Goal: Task Accomplishment & Management: Use online tool/utility

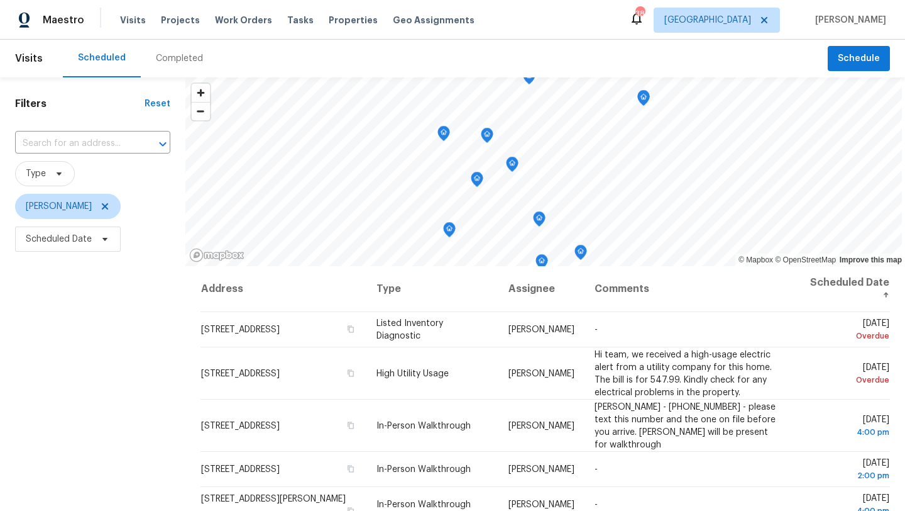
scroll to position [124, 0]
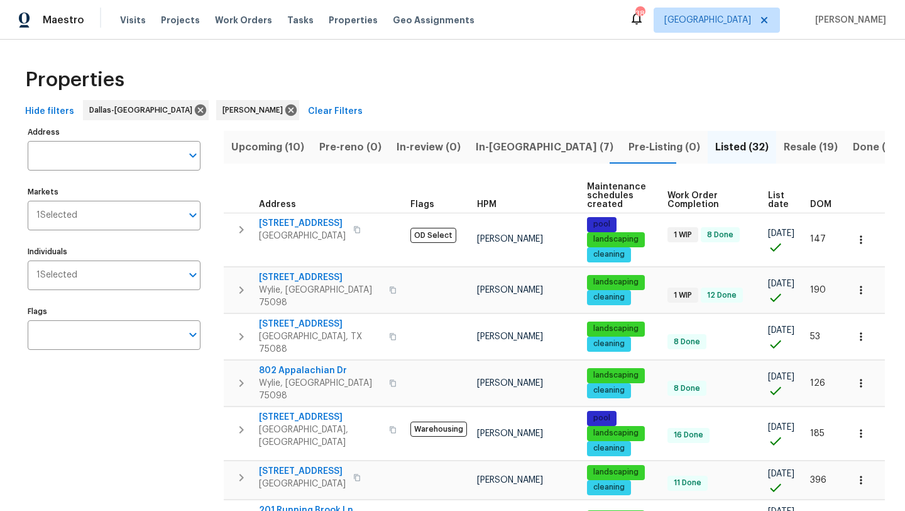
scroll to position [53, 0]
click at [476, 149] on span "In-[GEOGRAPHIC_DATA] (7)" at bounding box center [545, 147] width 138 height 18
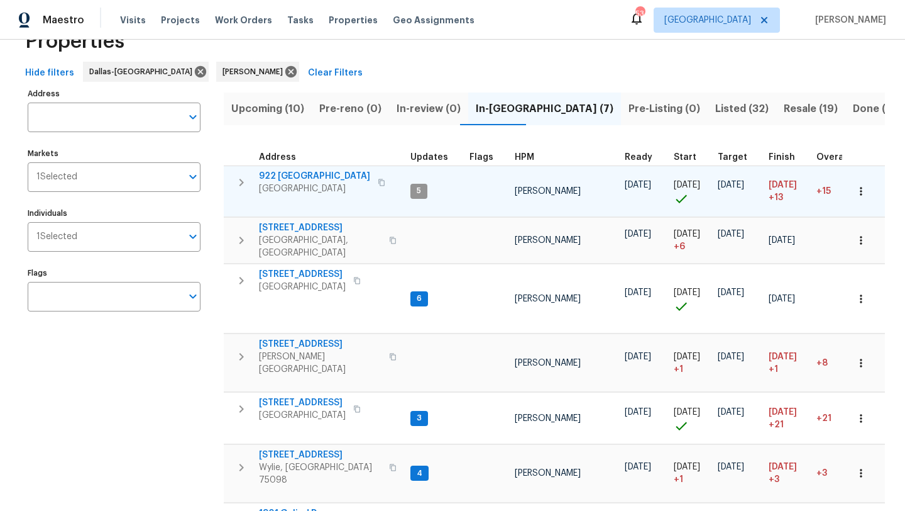
scroll to position [40, 0]
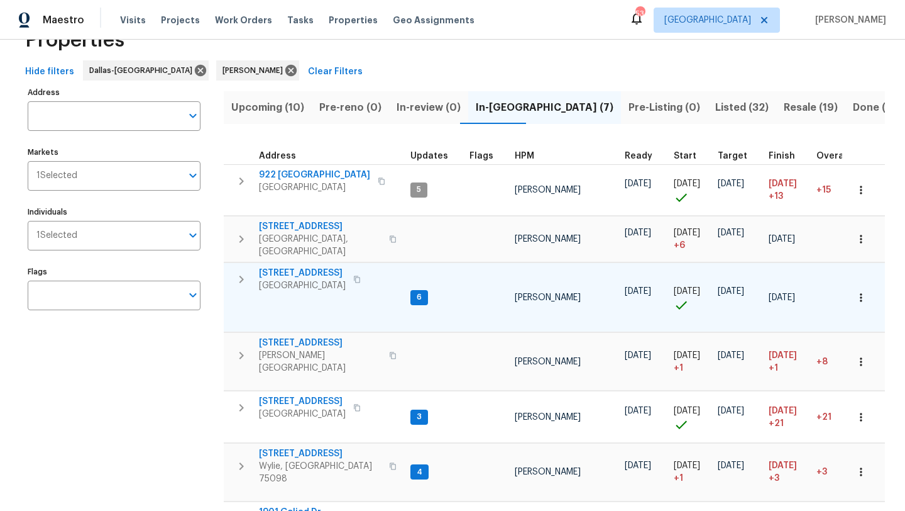
click at [314, 267] on span "[STREET_ADDRESS]" at bounding box center [302, 273] width 87 height 13
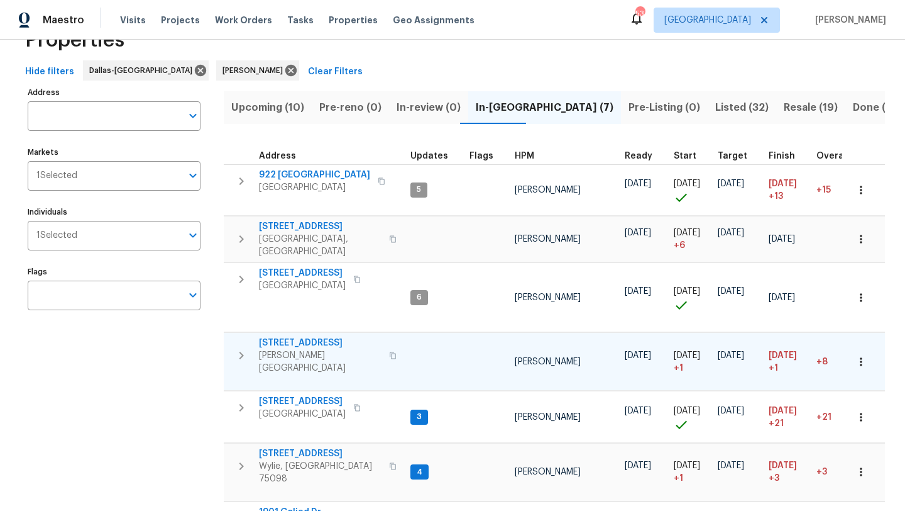
click at [309, 336] on span "2916 Montrose Trl" at bounding box center [320, 342] width 123 height 13
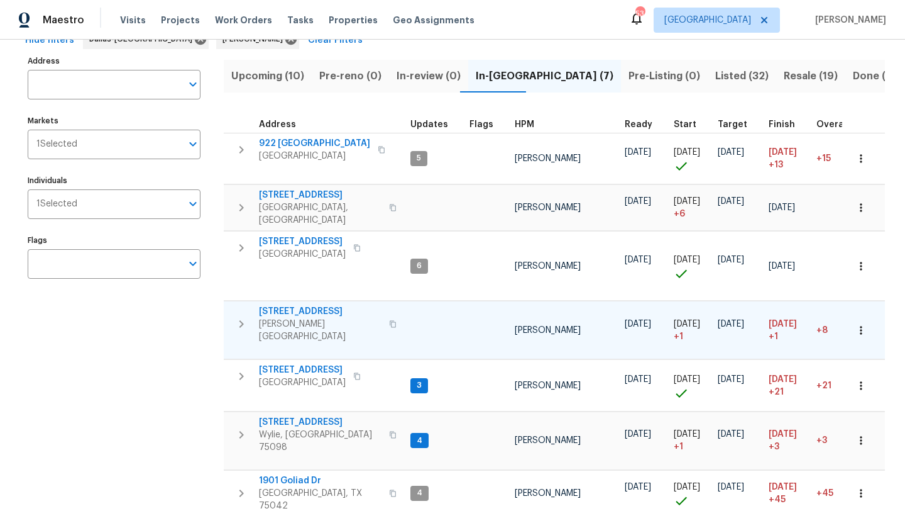
scroll to position [81, 0]
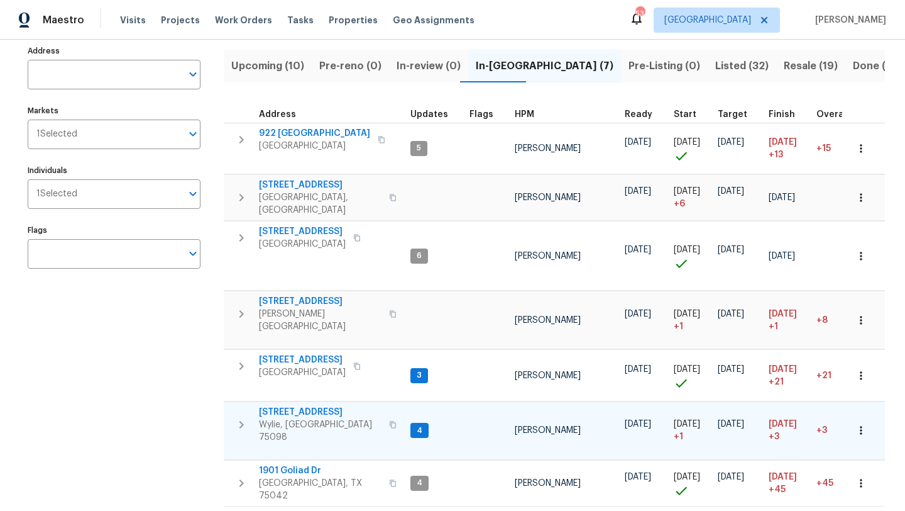
click at [313, 406] on span "2911 Jamestown Dr" at bounding box center [320, 412] width 123 height 13
click at [272, 64] on span "Upcoming (10)" at bounding box center [267, 66] width 73 height 18
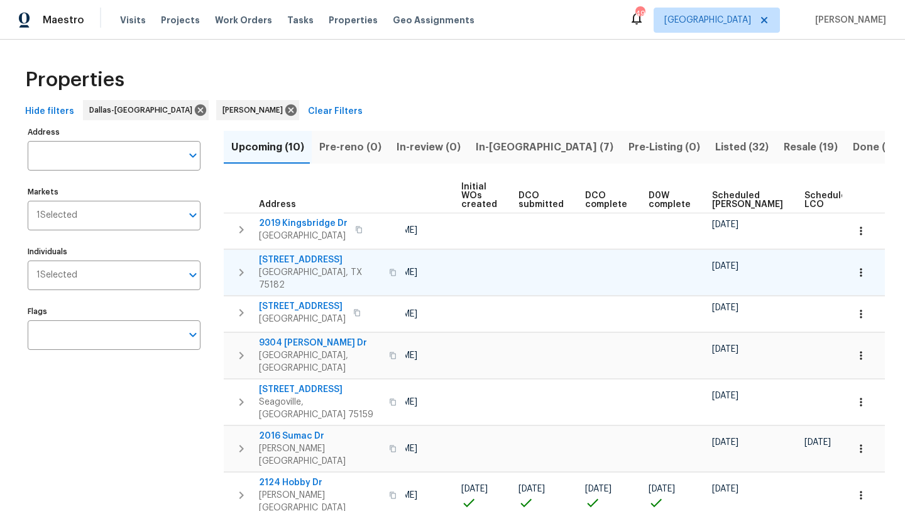
scroll to position [0, 138]
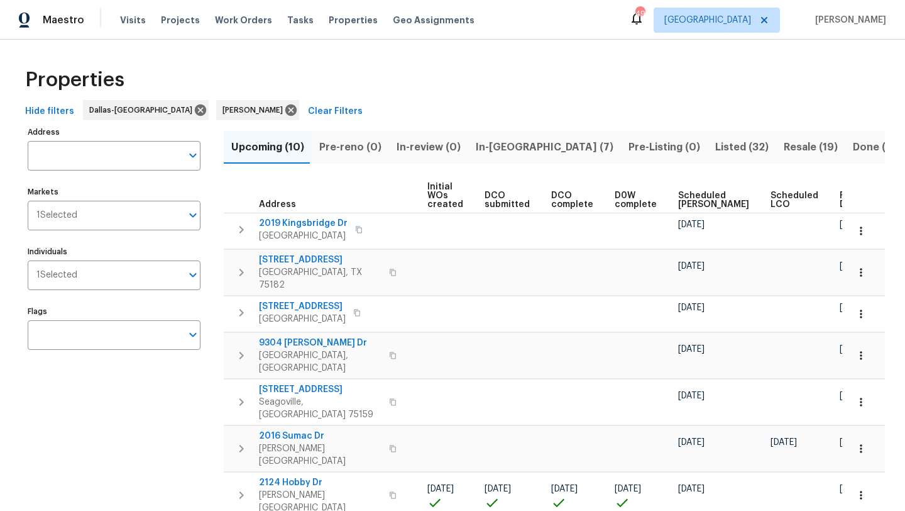
click at [684, 196] on span "Scheduled COE" at bounding box center [713, 200] width 71 height 18
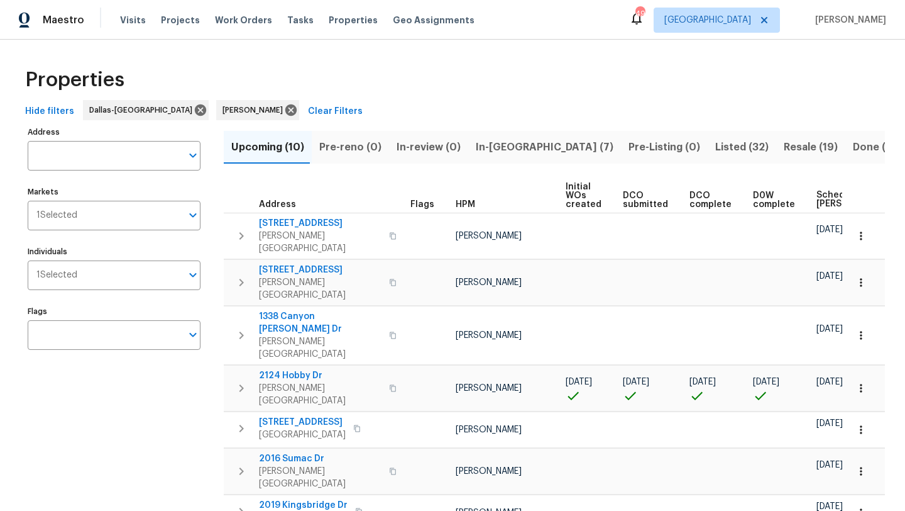
scroll to position [0, 153]
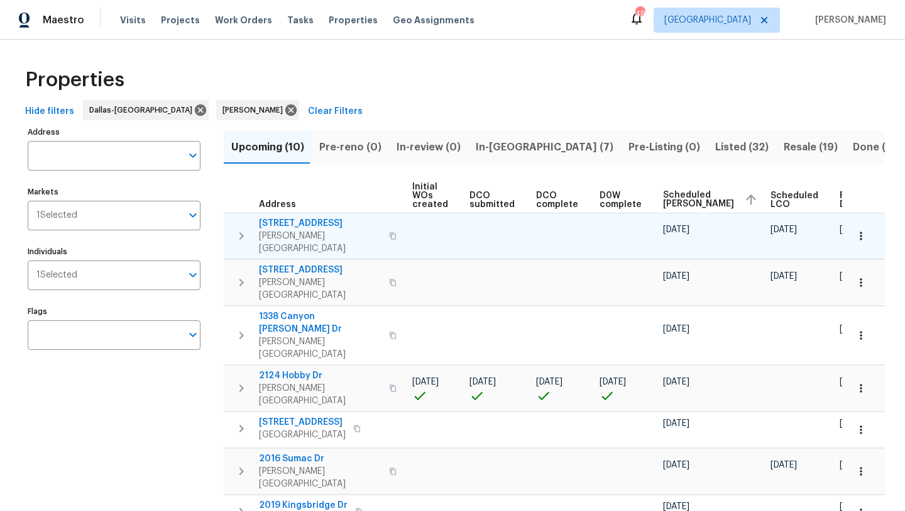
click at [310, 219] on span "414 Creekwood Ct" at bounding box center [320, 223] width 123 height 13
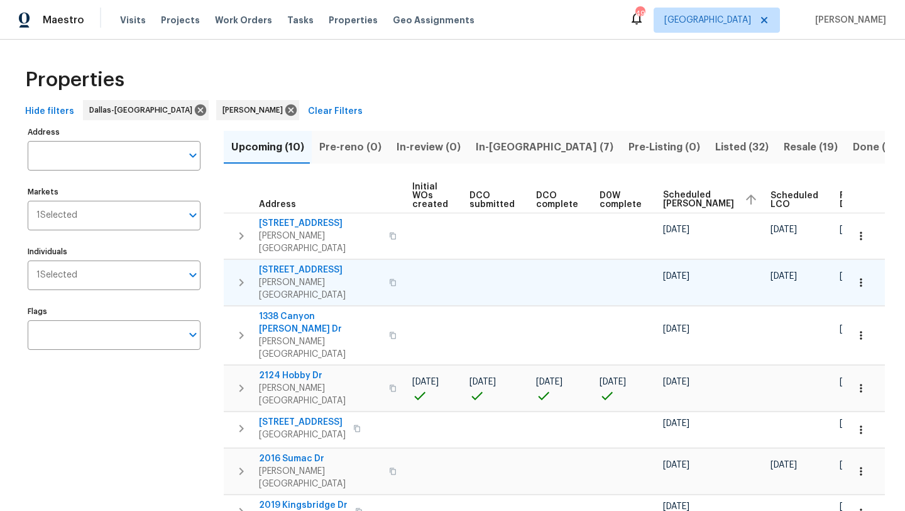
click at [309, 263] on span "117 Independence Trl" at bounding box center [320, 269] width 123 height 13
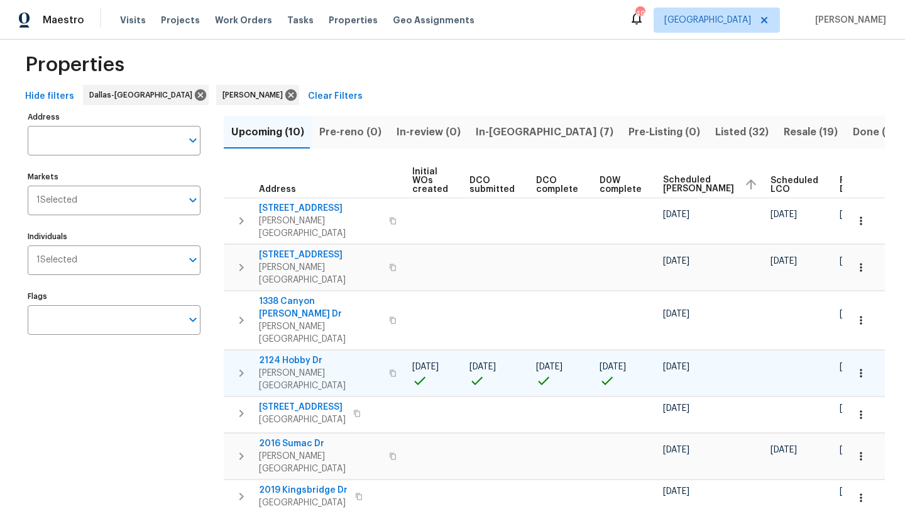
scroll to position [16, 0]
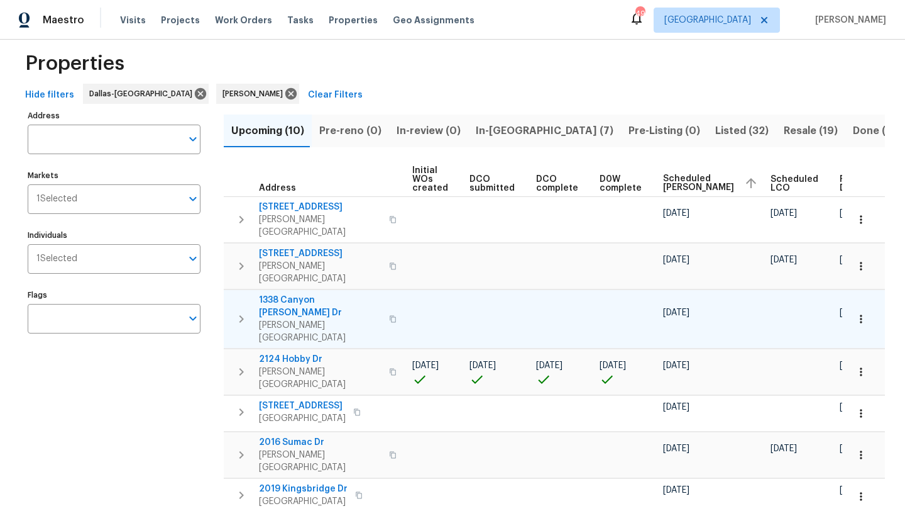
click at [297, 294] on span "1338 Canyon Wren Dr" at bounding box center [320, 306] width 123 height 25
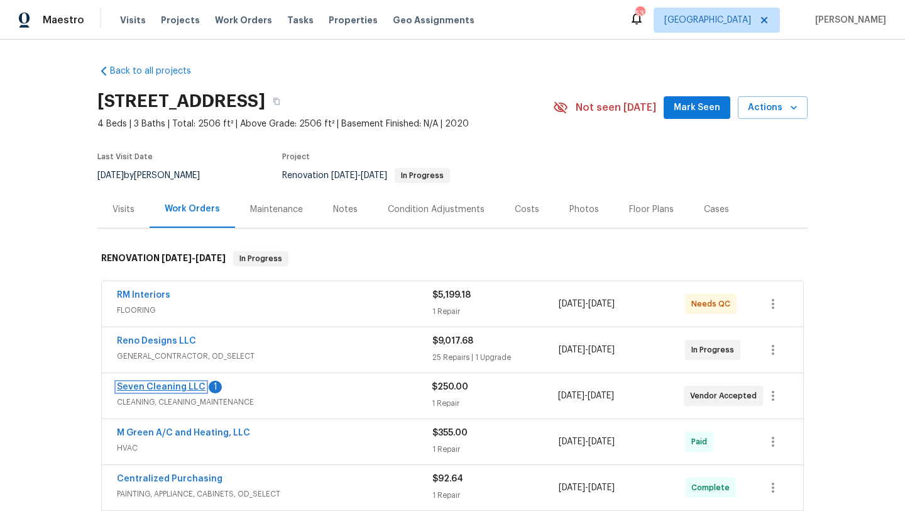
click at [182, 384] on link "Seven Cleaning LLC" at bounding box center [161, 386] width 89 height 9
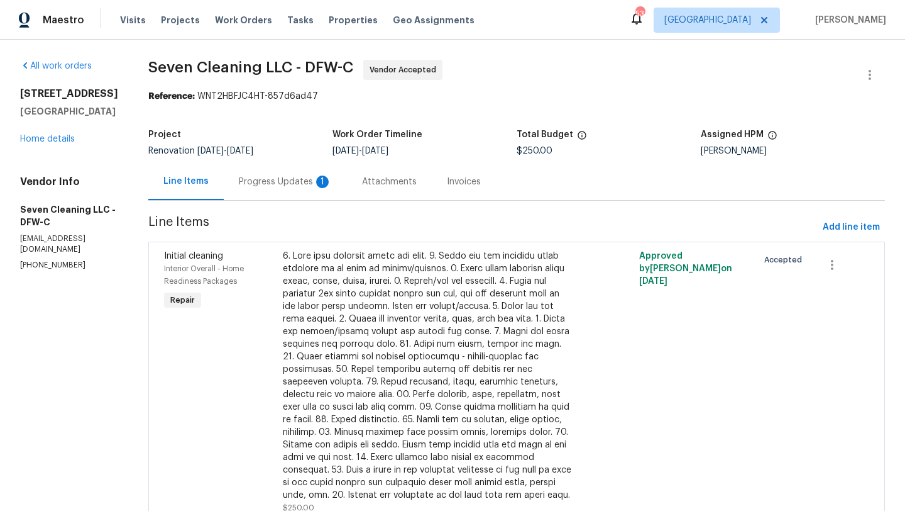
click at [282, 182] on div "Progress Updates 1" at bounding box center [285, 181] width 93 height 13
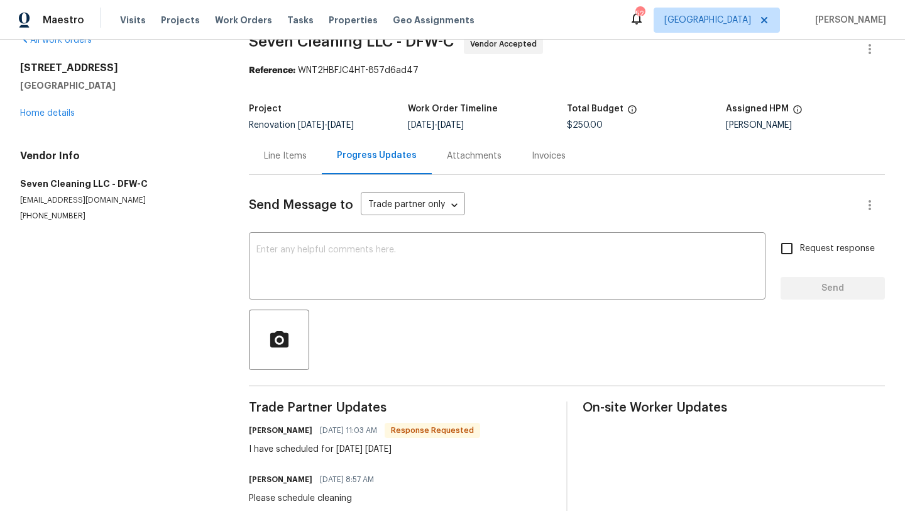
scroll to position [30, 0]
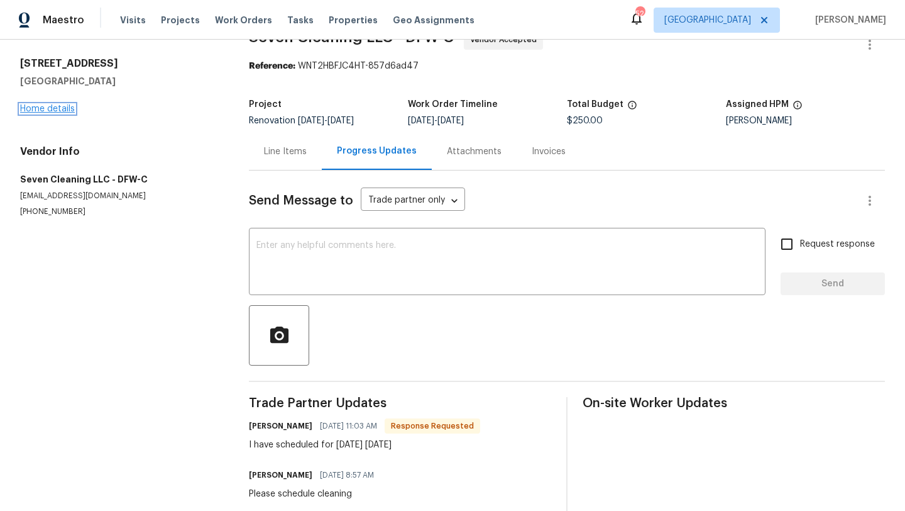
click at [64, 110] on link "Home details" at bounding box center [47, 108] width 55 height 9
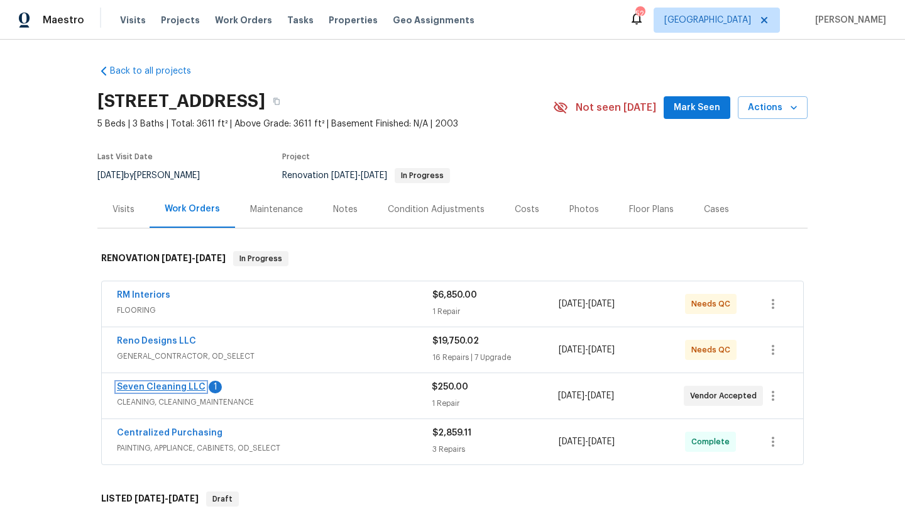
click at [184, 385] on link "Seven Cleaning LLC" at bounding box center [161, 386] width 89 height 9
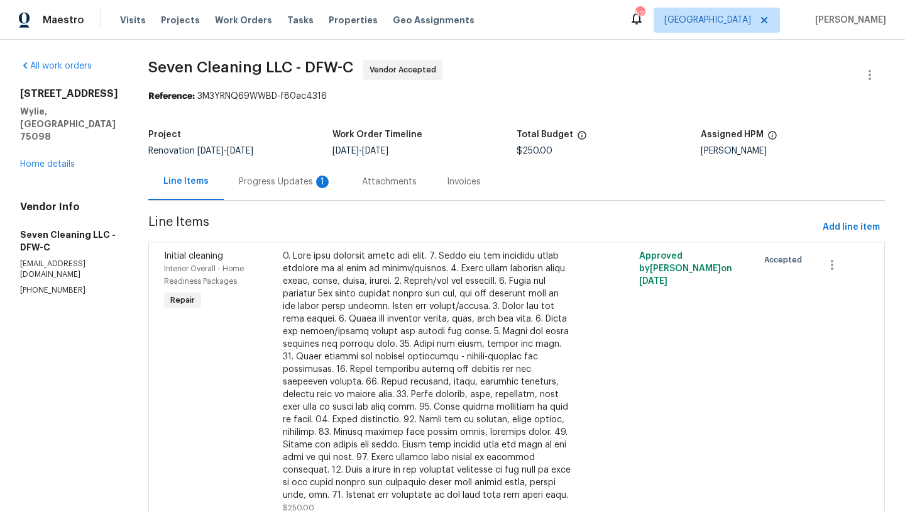
click at [307, 180] on div "Progress Updates 1" at bounding box center [285, 181] width 93 height 13
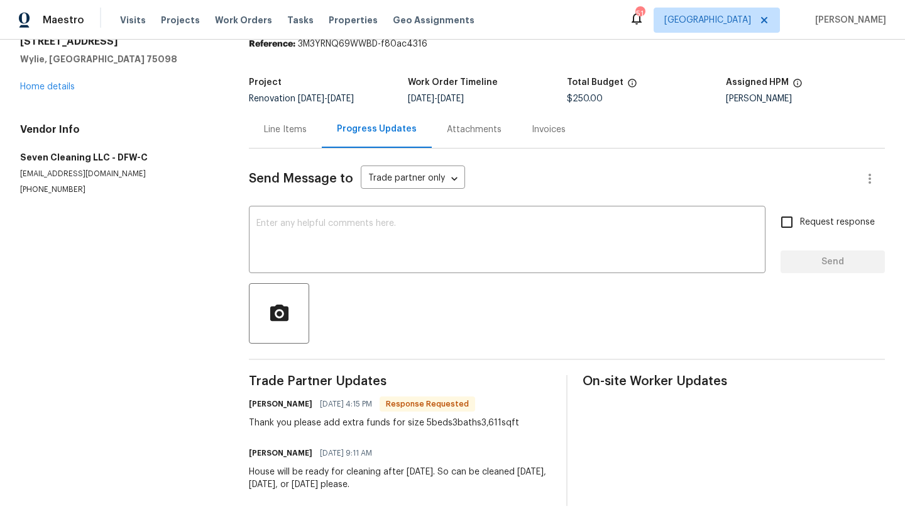
scroll to position [54, 0]
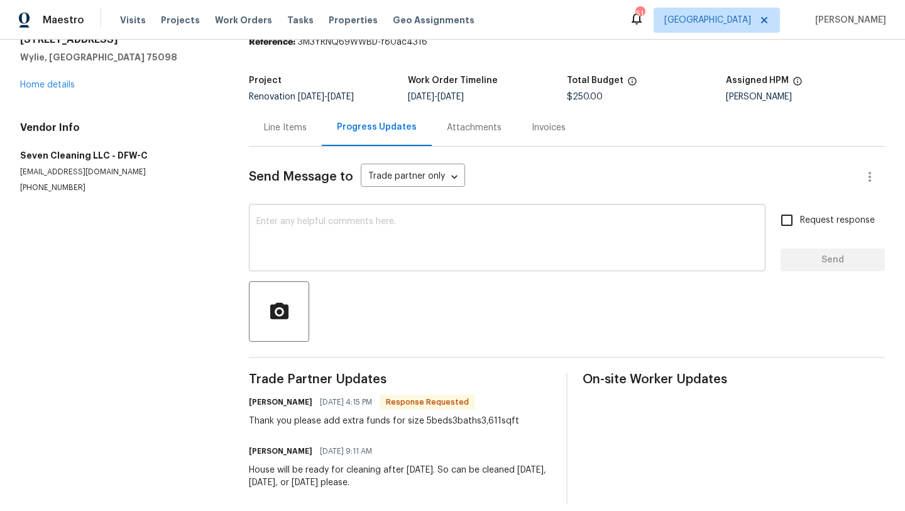
click at [326, 238] on textarea at bounding box center [508, 239] width 502 height 44
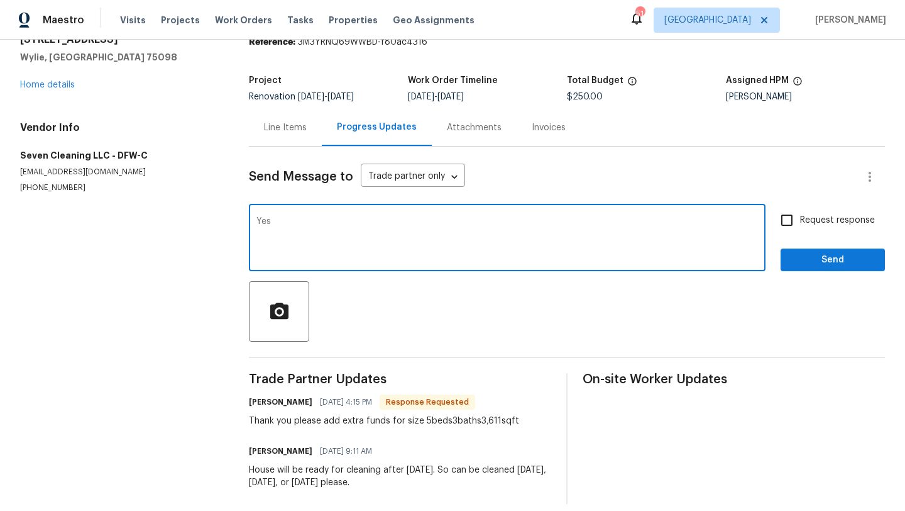
type textarea "Yes"
click at [828, 260] on span "Send" at bounding box center [833, 260] width 84 height 16
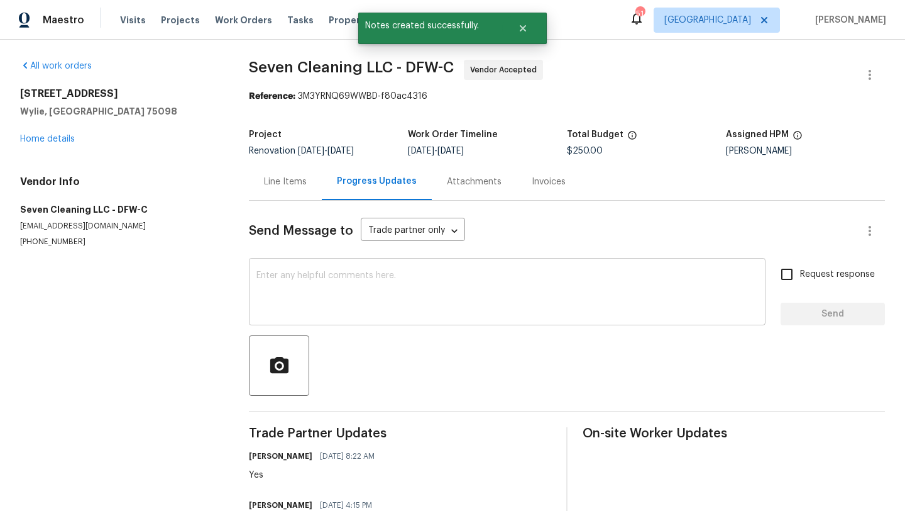
click at [485, 307] on textarea at bounding box center [508, 293] width 502 height 44
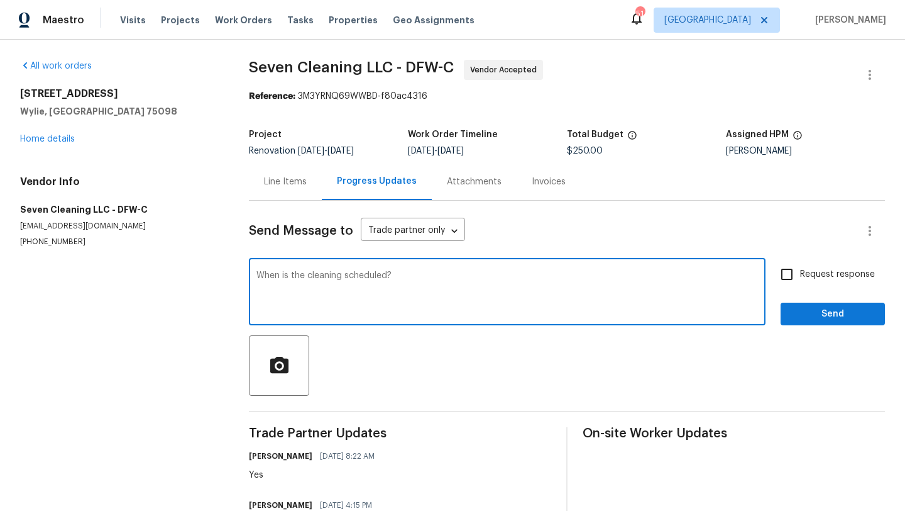
type textarea "When is the cleaning scheduled?"
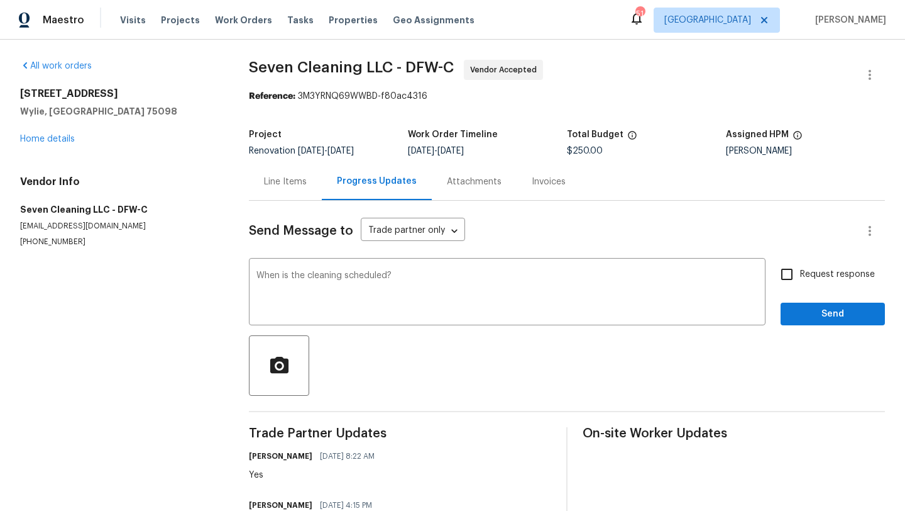
click at [835, 281] on label "Request response" at bounding box center [824, 274] width 101 height 26
click at [800, 281] on input "Request response" at bounding box center [787, 274] width 26 height 26
checkbox input "true"
click at [834, 317] on span "Send" at bounding box center [833, 314] width 84 height 16
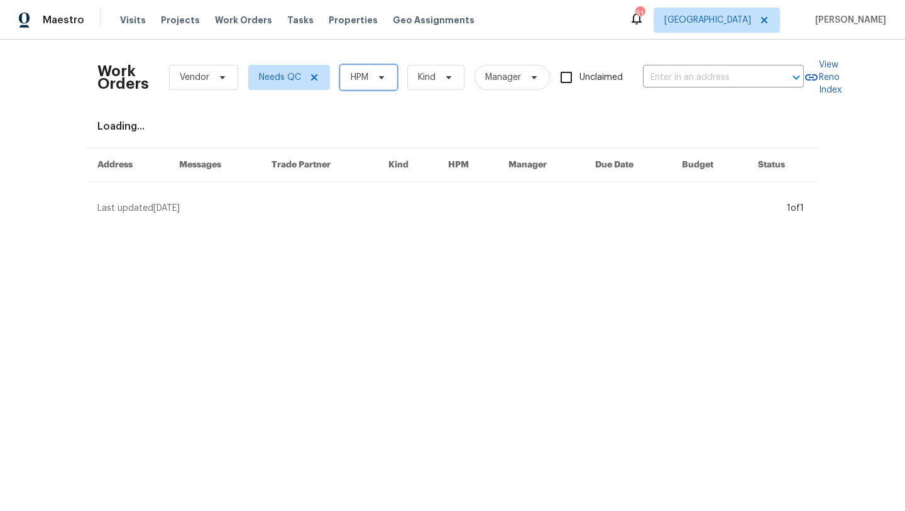
click at [365, 82] on span "HPM" at bounding box center [360, 77] width 18 height 13
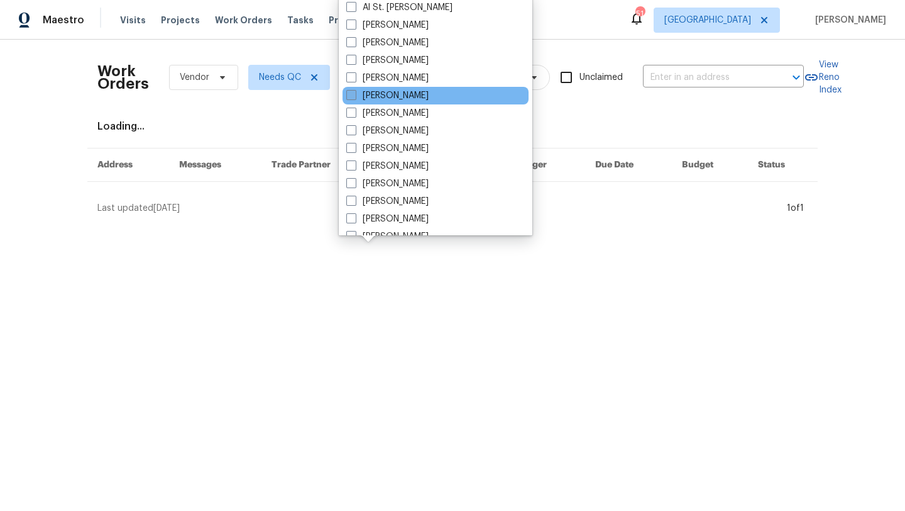
click at [373, 99] on label "[PERSON_NAME]" at bounding box center [387, 95] width 82 height 13
click at [355, 97] on input "[PERSON_NAME]" at bounding box center [350, 93] width 8 height 8
checkbox input "true"
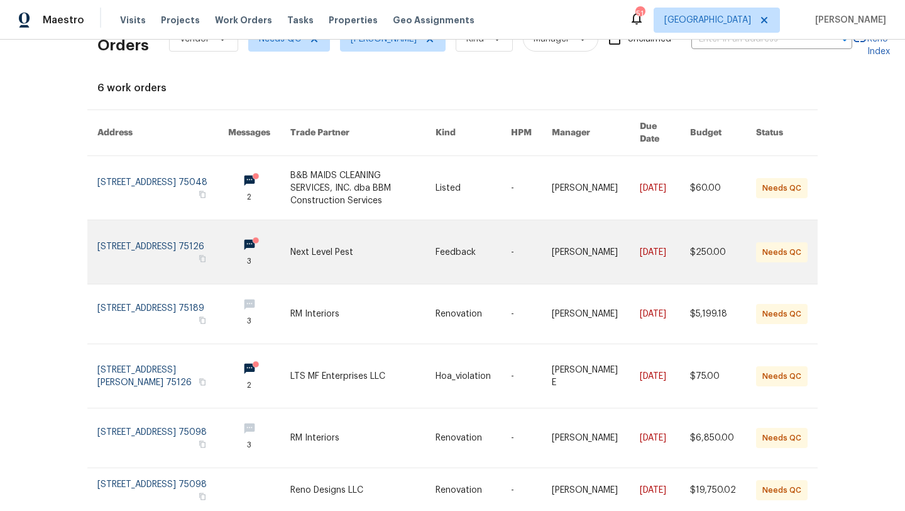
scroll to position [44, 0]
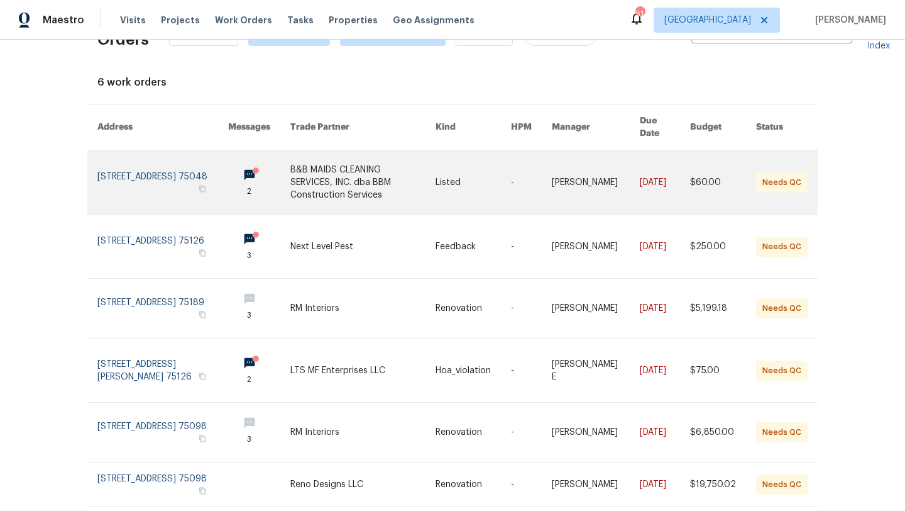
click at [354, 178] on link at bounding box center [362, 181] width 145 height 63
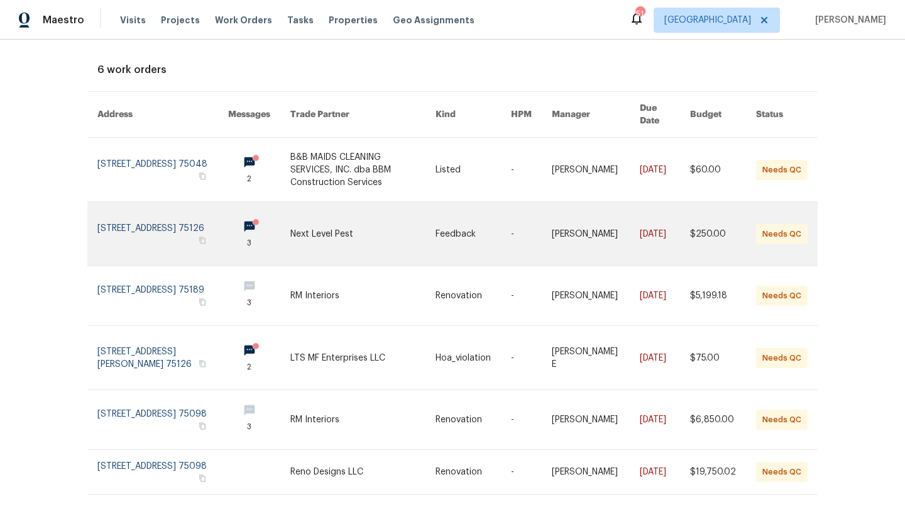
scroll to position [70, 0]
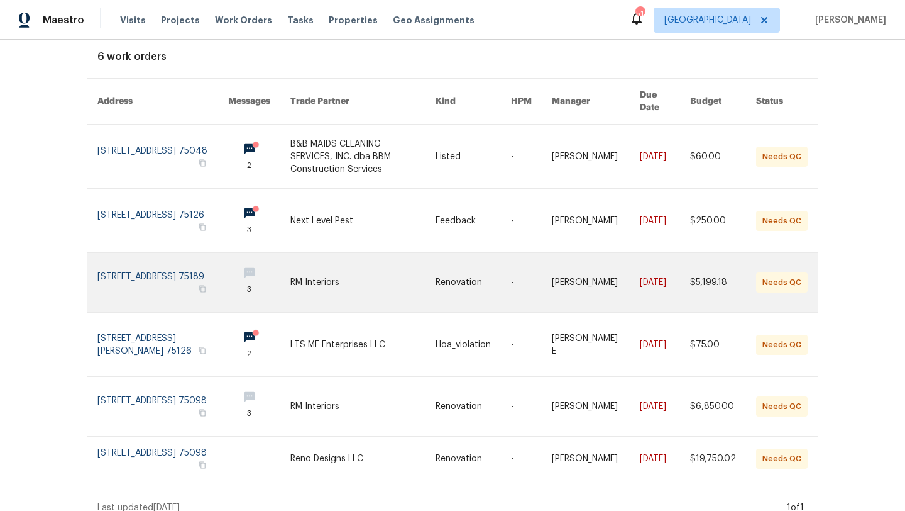
click at [343, 262] on link at bounding box center [362, 282] width 145 height 59
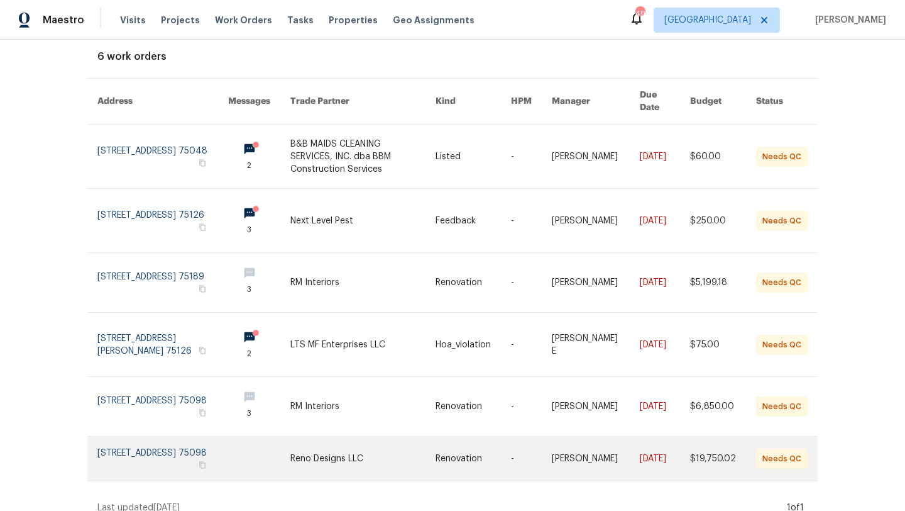
click at [321, 440] on link at bounding box center [362, 458] width 145 height 44
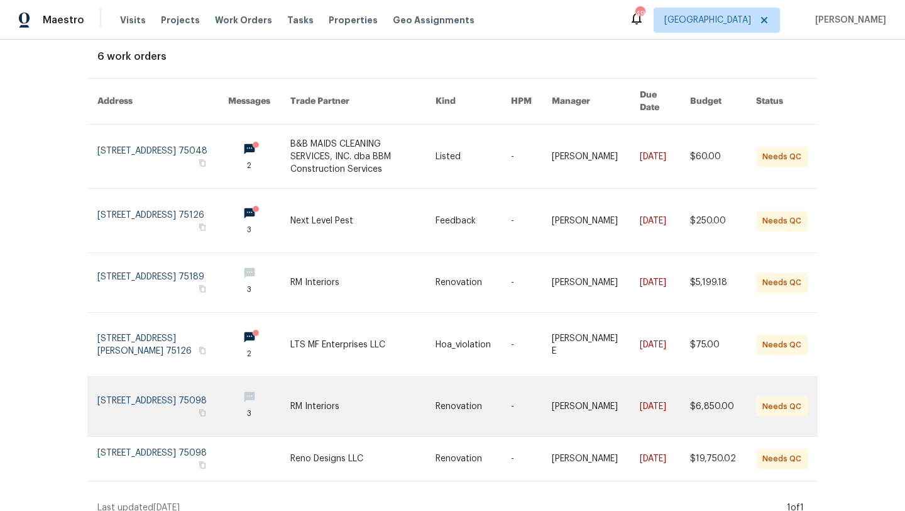
click at [329, 387] on link at bounding box center [362, 406] width 145 height 59
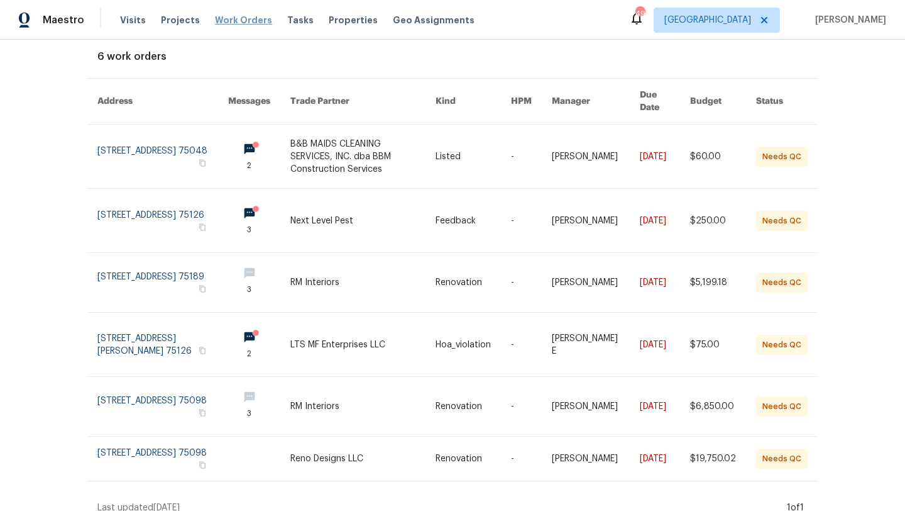
click at [224, 23] on span "Work Orders" at bounding box center [243, 20] width 57 height 13
click at [229, 22] on span "Work Orders" at bounding box center [243, 20] width 57 height 13
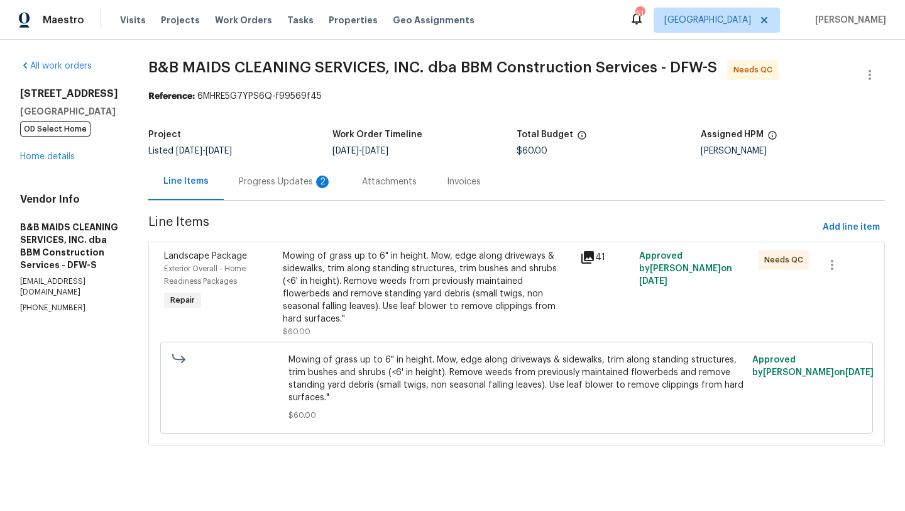
click at [332, 178] on div "Progress Updates 2" at bounding box center [285, 181] width 93 height 13
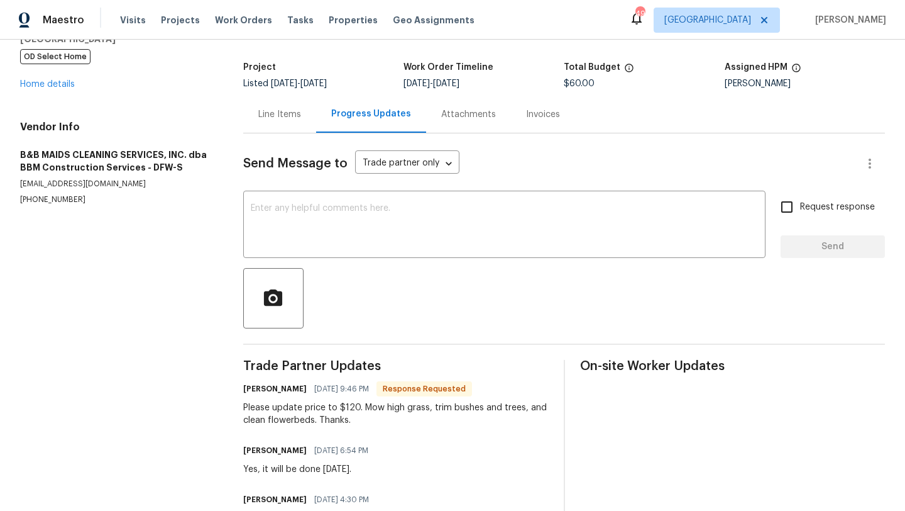
scroll to position [73, 0]
click at [60, 85] on link "Home details" at bounding box center [47, 83] width 55 height 9
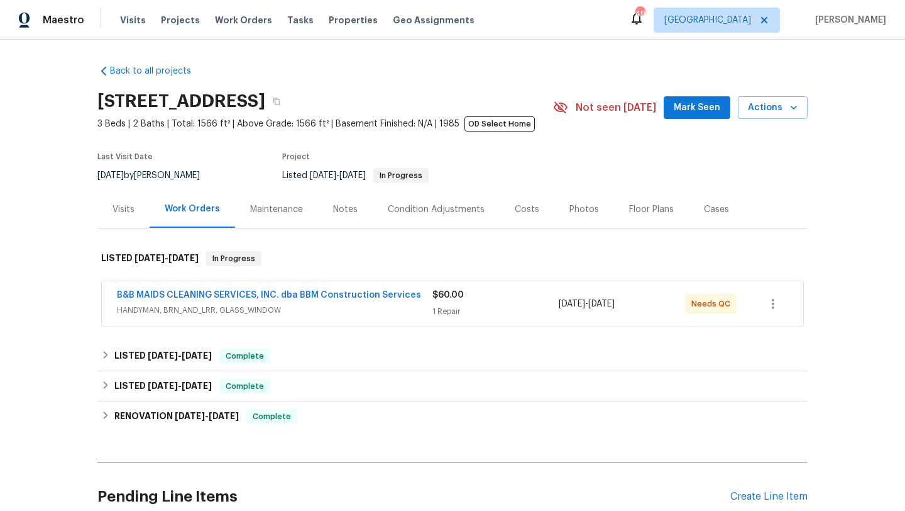
click at [321, 312] on span "HANDYMAN, BRN_AND_LRR, GLASS_WINDOW" at bounding box center [275, 310] width 316 height 13
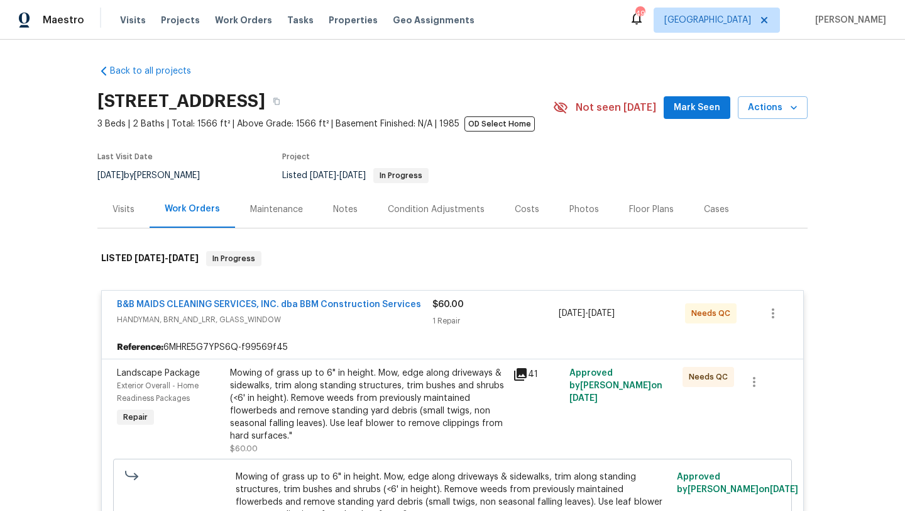
click at [333, 408] on div "Mowing of grass up to 6" in height. Mow, edge along driveways & sidewalks, trim…" at bounding box center [367, 404] width 275 height 75
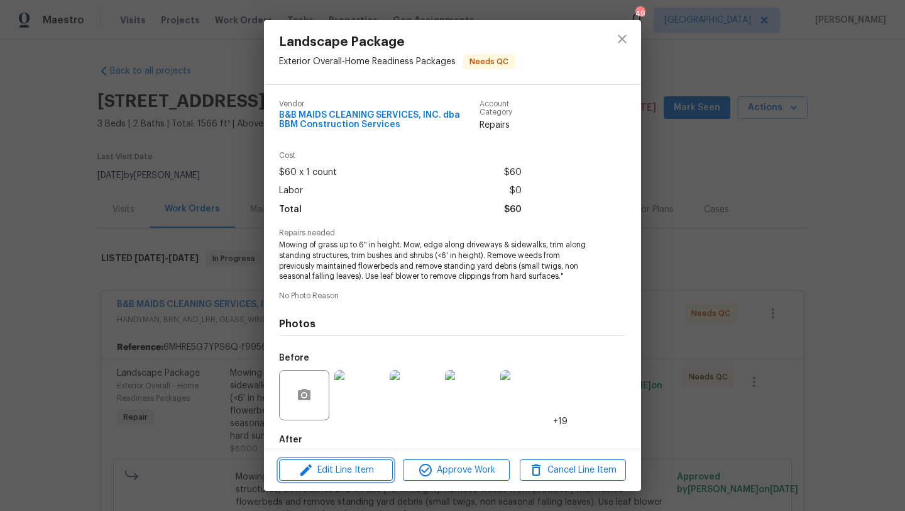
click at [359, 464] on span "Edit Line Item" at bounding box center [336, 470] width 106 height 16
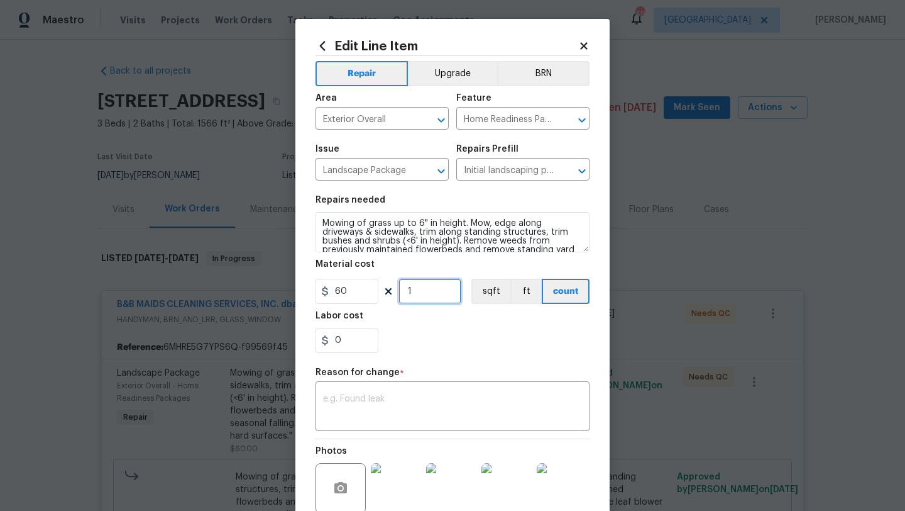
click at [409, 291] on input "1" at bounding box center [430, 291] width 63 height 25
type input "2"
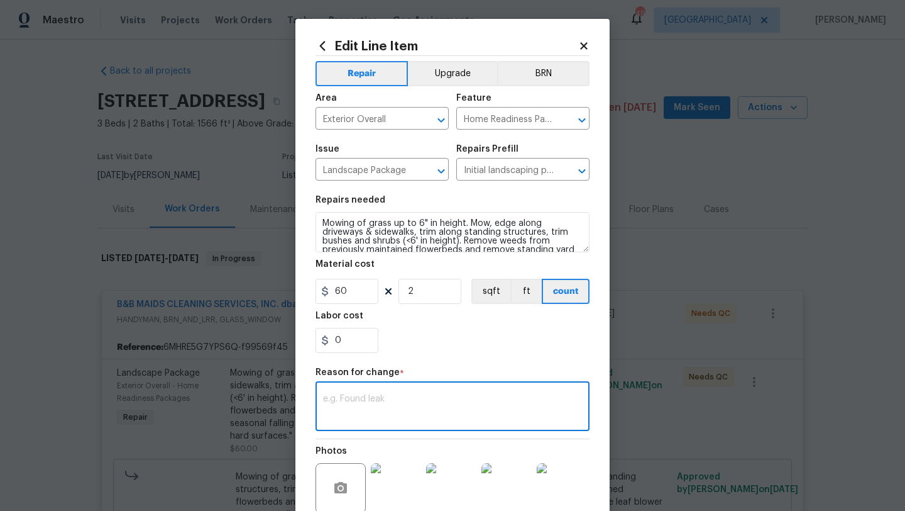
click at [440, 405] on textarea at bounding box center [452, 407] width 259 height 26
type textarea "scope"
click at [505, 365] on div "Repair Upgrade BRN Area Exterior Overall ​ Feature Home Readiness Packages ​ Is…" at bounding box center [453, 306] width 274 height 501
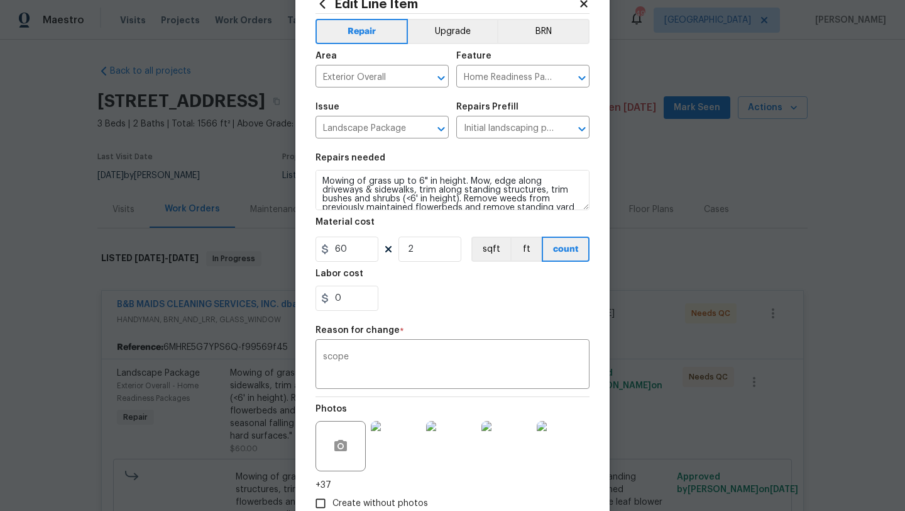
scroll to position [122, 0]
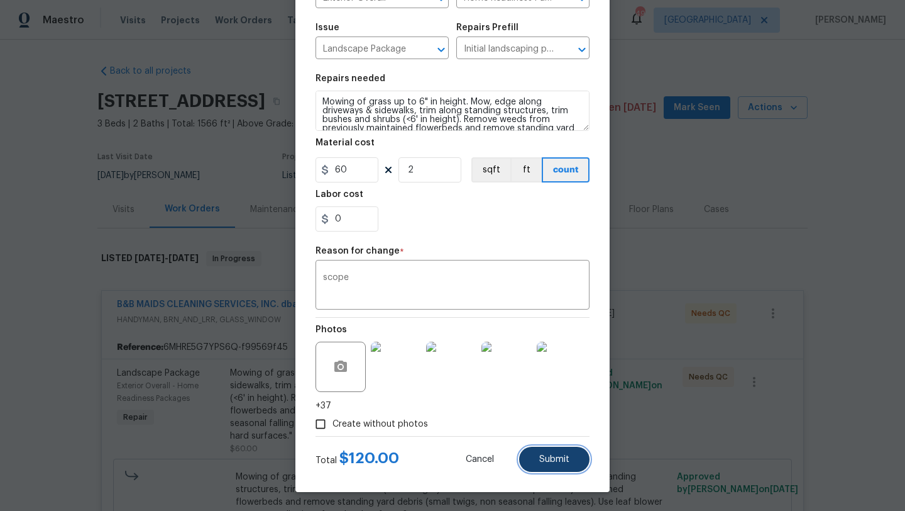
click at [565, 450] on button "Submit" at bounding box center [554, 458] width 70 height 25
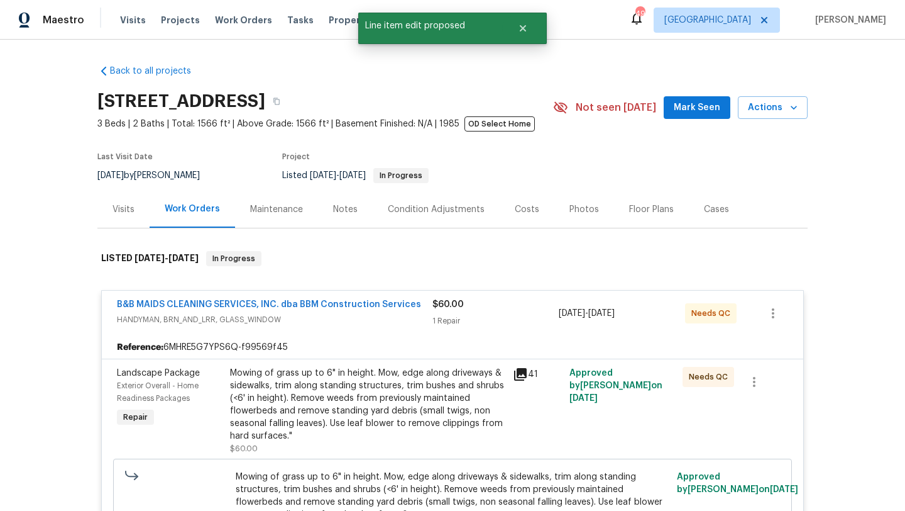
scroll to position [0, 0]
click at [194, 302] on link "B&B MAIDS CLEANING SERVICES, INC. dba BBM Construction Services" at bounding box center [269, 304] width 304 height 9
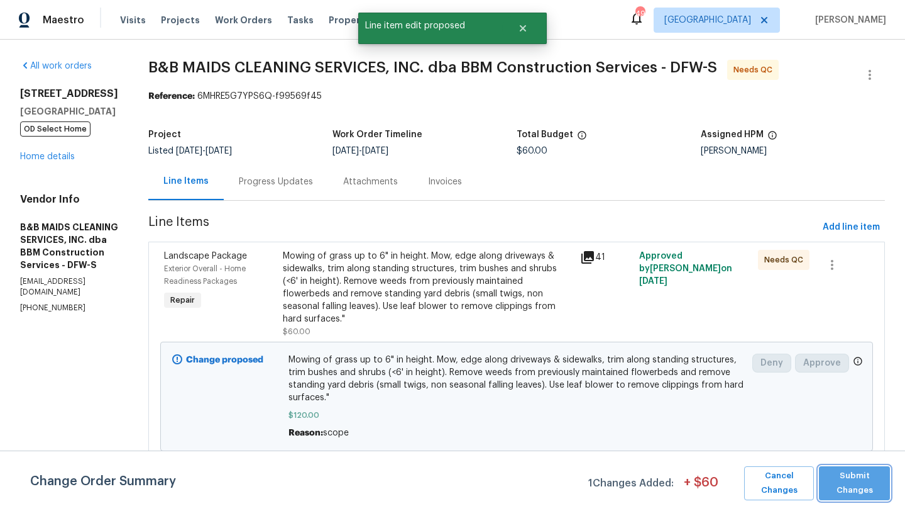
click at [844, 488] on span "Submit Changes" at bounding box center [854, 482] width 58 height 29
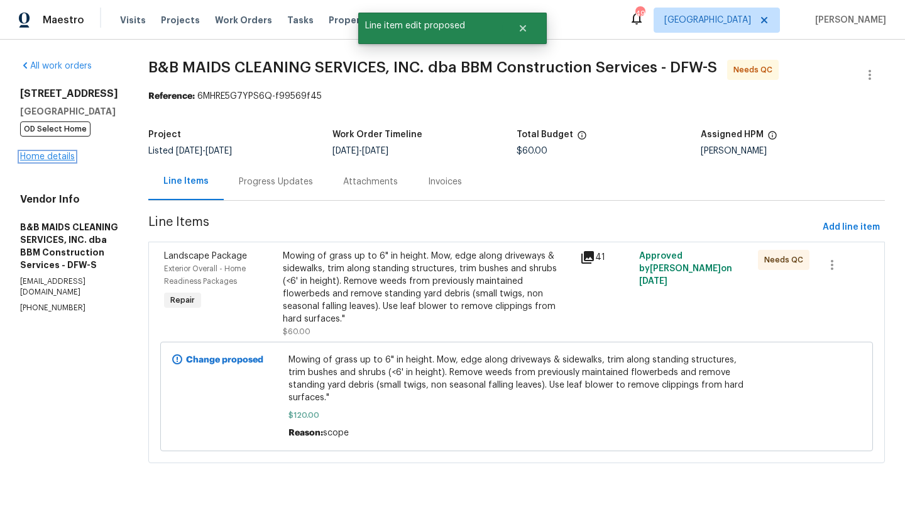
click at [62, 154] on link "Home details" at bounding box center [47, 156] width 55 height 9
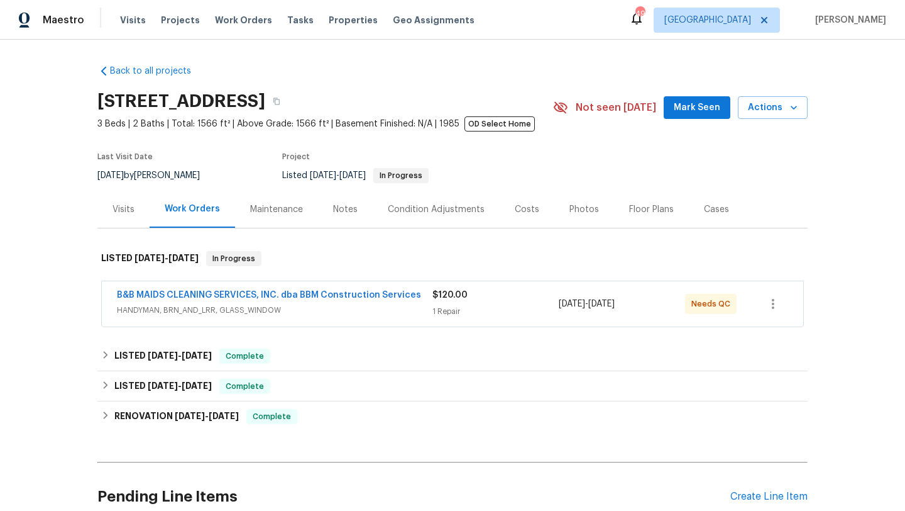
click at [336, 310] on span "HANDYMAN, BRN_AND_LRR, GLASS_WINDOW" at bounding box center [275, 310] width 316 height 13
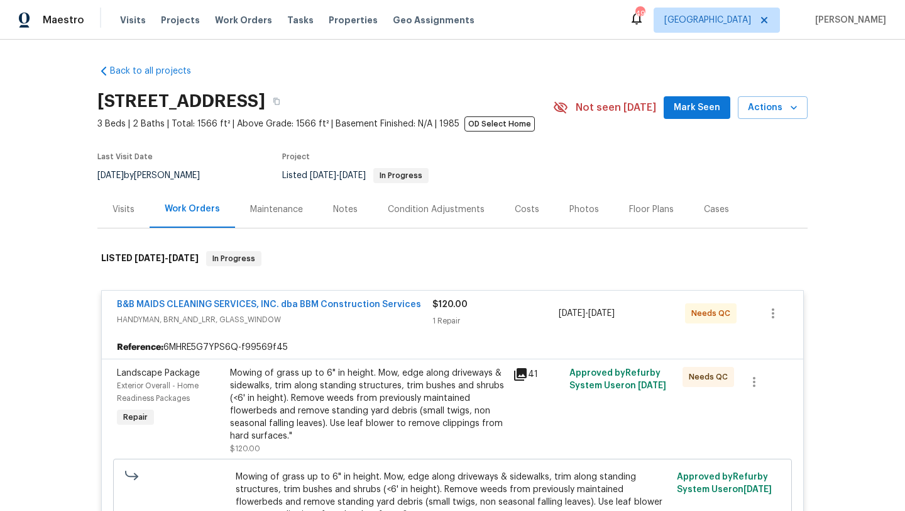
click at [405, 407] on div "Mowing of grass up to 6" in height. Mow, edge along driveways & sidewalks, trim…" at bounding box center [367, 404] width 275 height 75
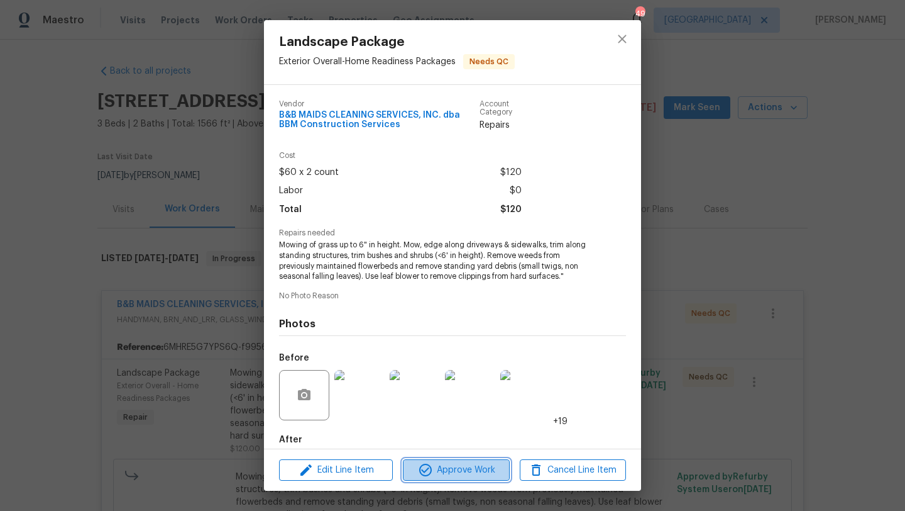
click at [458, 475] on span "Approve Work" at bounding box center [456, 470] width 99 height 16
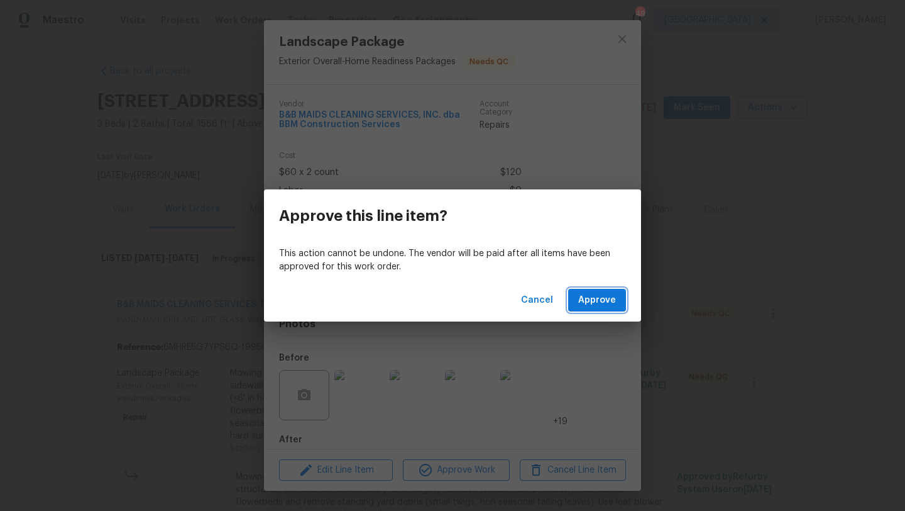
click at [597, 294] on span "Approve" at bounding box center [597, 300] width 38 height 16
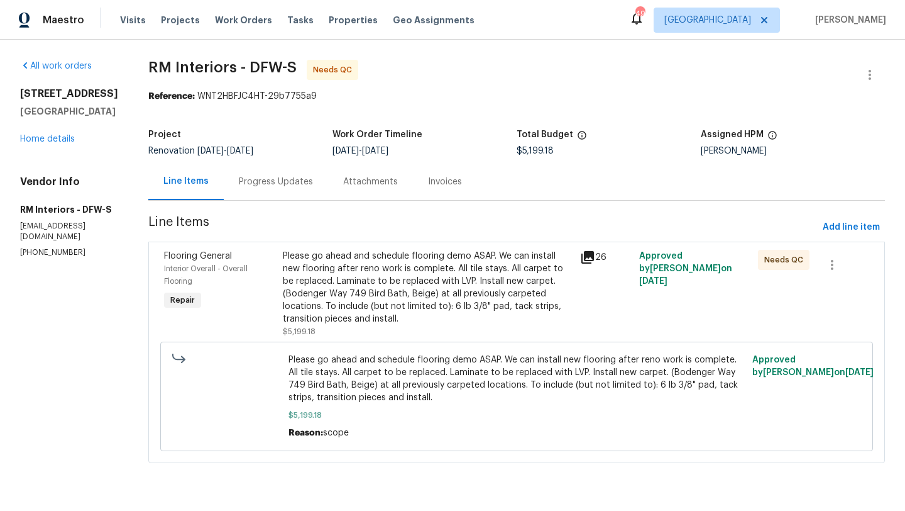
click at [429, 285] on div "Please go ahead and schedule flooring demo ASAP. We can install new flooring af…" at bounding box center [428, 287] width 290 height 75
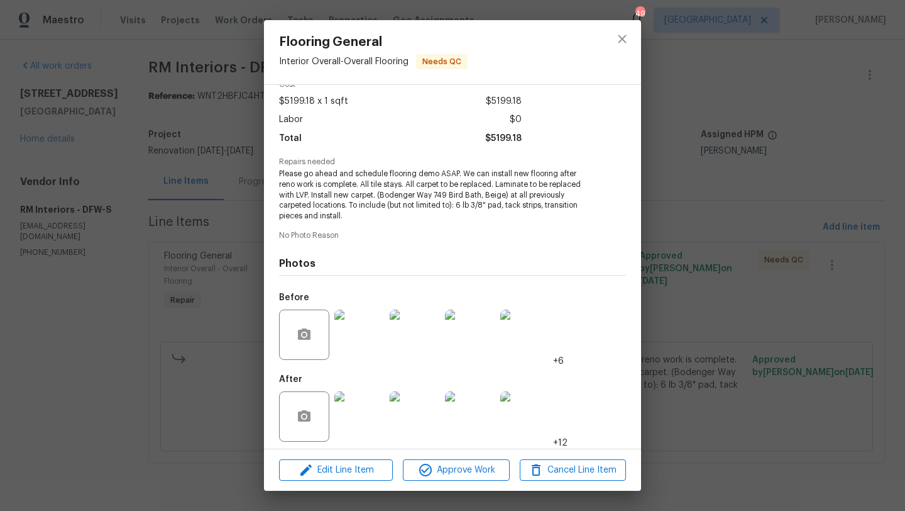
scroll to position [69, 0]
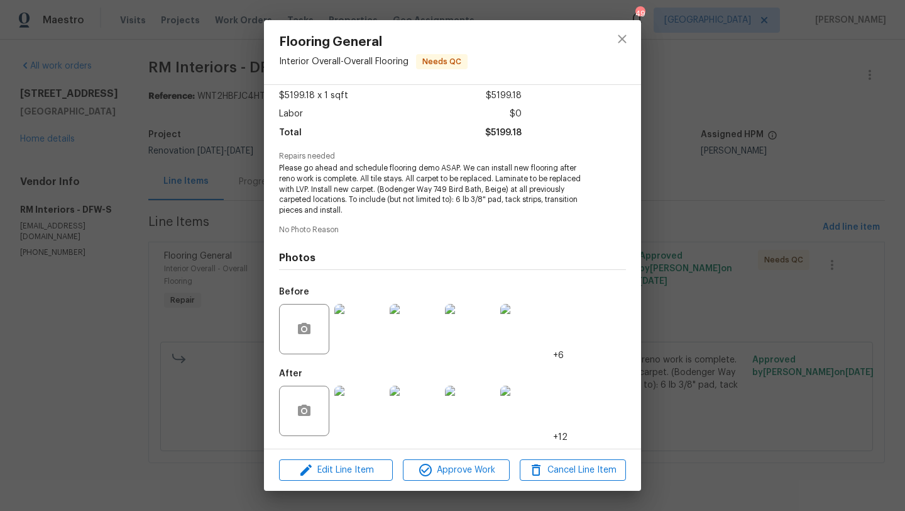
click at [378, 387] on img at bounding box center [359, 410] width 50 height 50
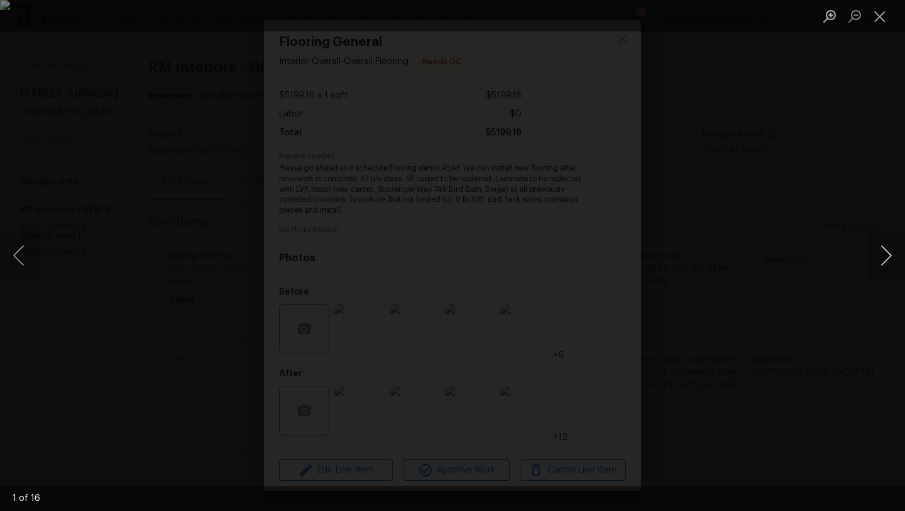
click at [893, 253] on button "Next image" at bounding box center [887, 255] width 38 height 50
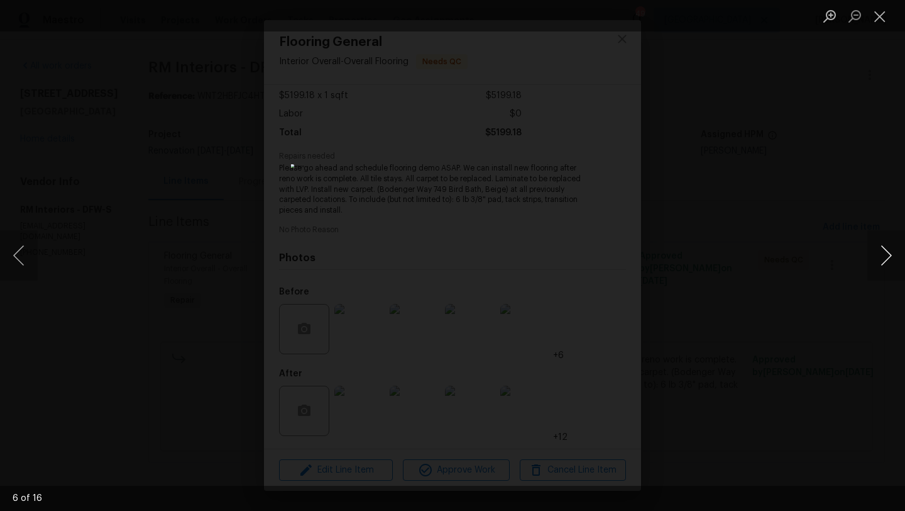
click at [888, 253] on button "Next image" at bounding box center [887, 255] width 38 height 50
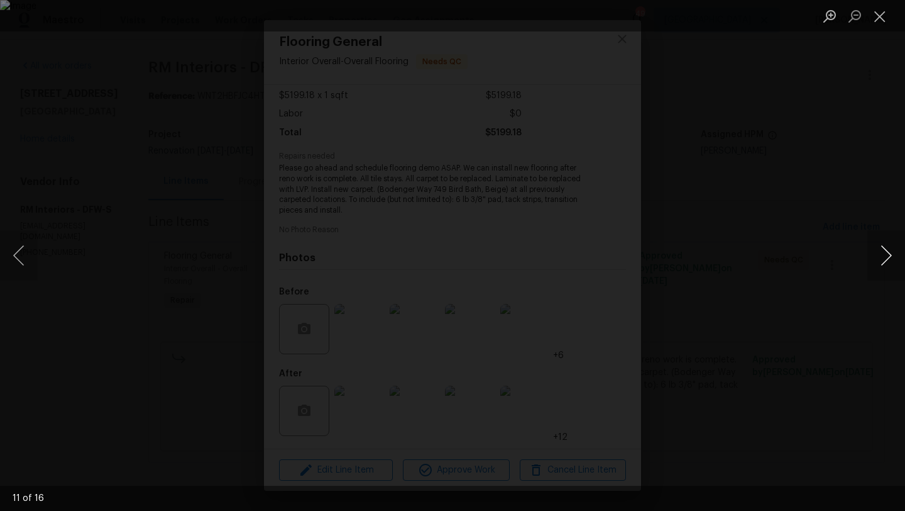
click at [888, 253] on button "Next image" at bounding box center [887, 255] width 38 height 50
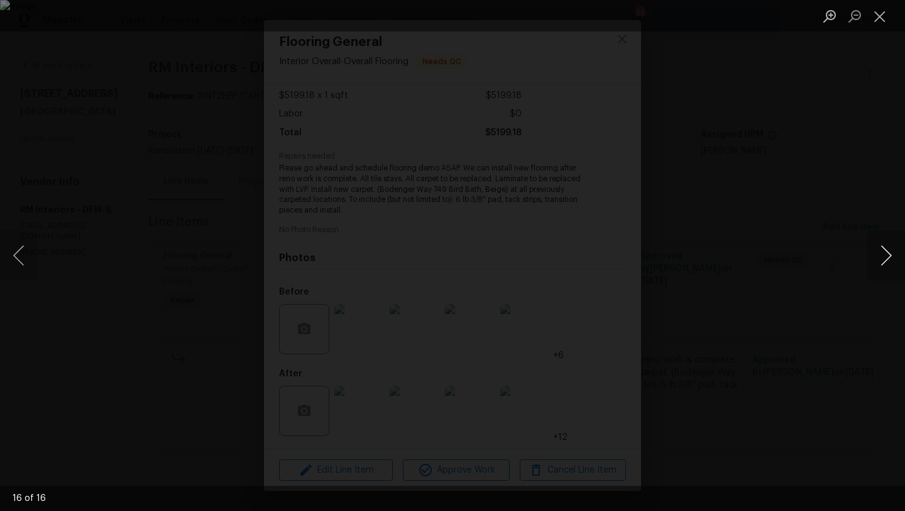
click at [888, 253] on button "Next image" at bounding box center [887, 255] width 38 height 50
click at [879, 21] on button "Close lightbox" at bounding box center [880, 16] width 25 height 22
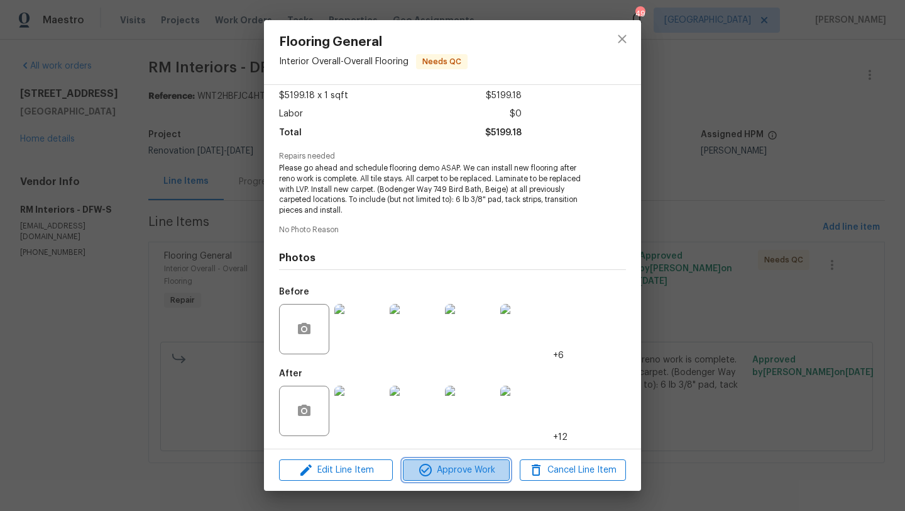
click at [468, 465] on span "Approve Work" at bounding box center [456, 470] width 99 height 16
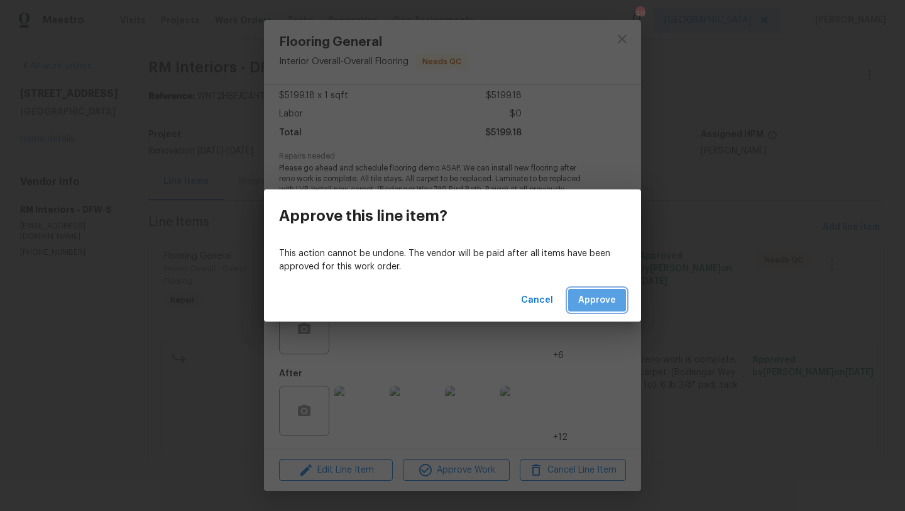
click at [592, 304] on span "Approve" at bounding box center [597, 300] width 38 height 16
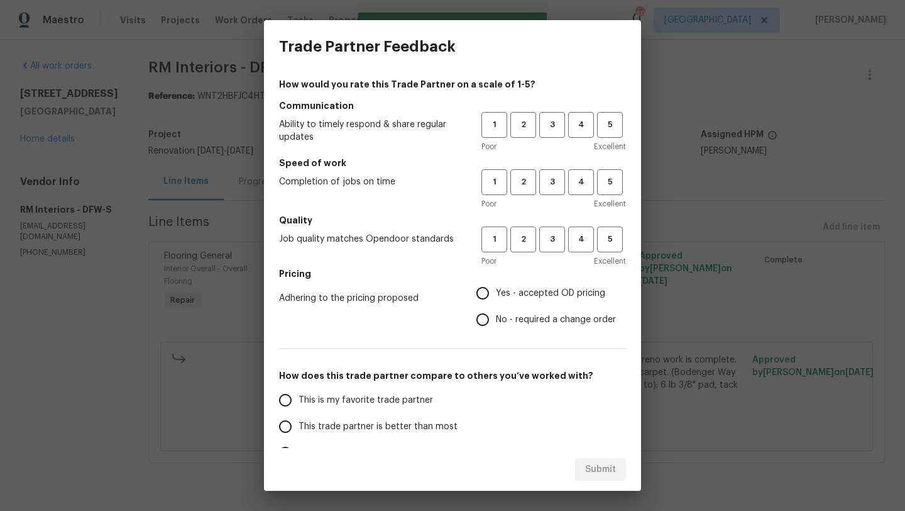
click at [67, 168] on div "Trade Partner Feedback How would you rate this Trade Partner on a scale of 1-5?…" at bounding box center [452, 255] width 905 height 511
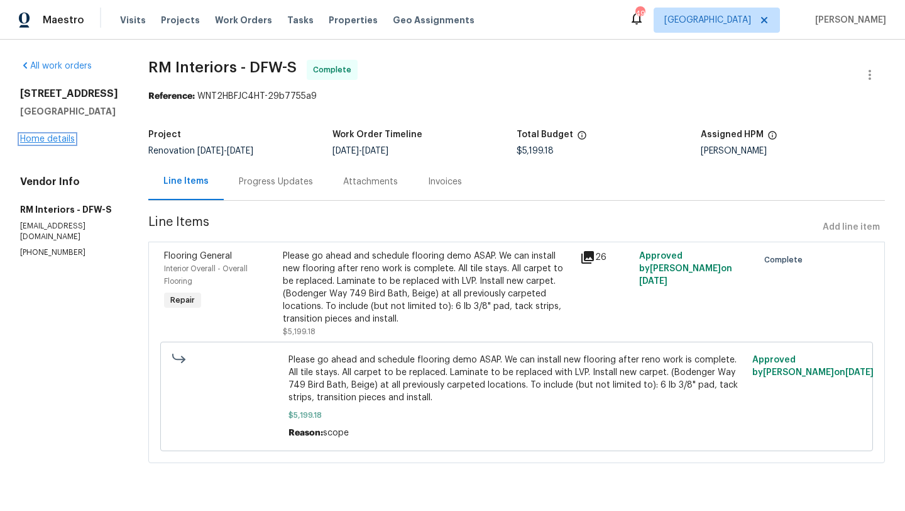
click at [65, 143] on link "Home details" at bounding box center [47, 139] width 55 height 9
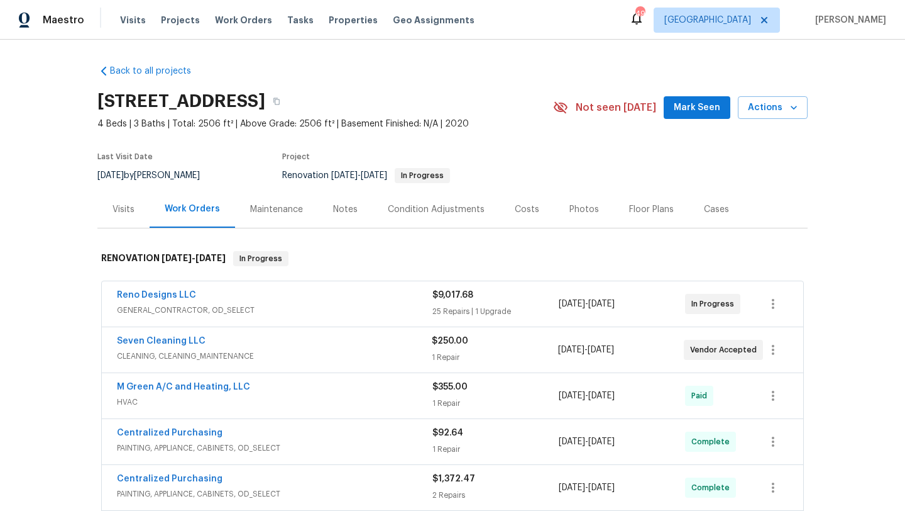
click at [353, 302] on div "Reno Designs LLC" at bounding box center [275, 296] width 316 height 15
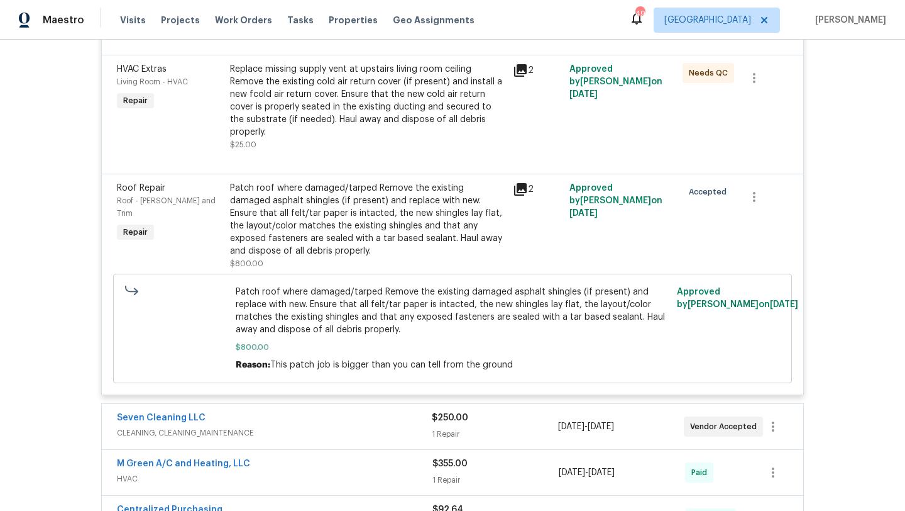
scroll to position [2827, 0]
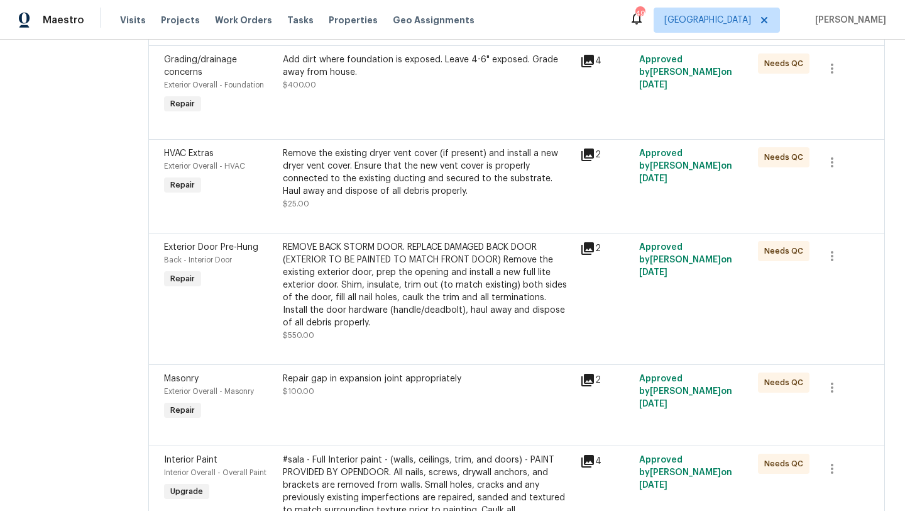
scroll to position [1645, 0]
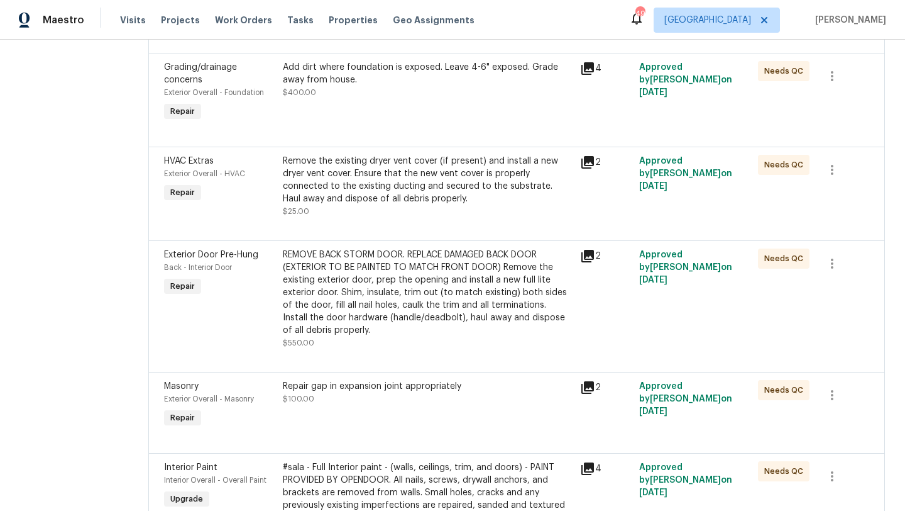
click at [416, 292] on div "REMOVE BACK STORM DOOR. REPLACE DAMAGED BACK DOOR (EXTERIOR TO BE PAINTED TO MA…" at bounding box center [428, 292] width 290 height 88
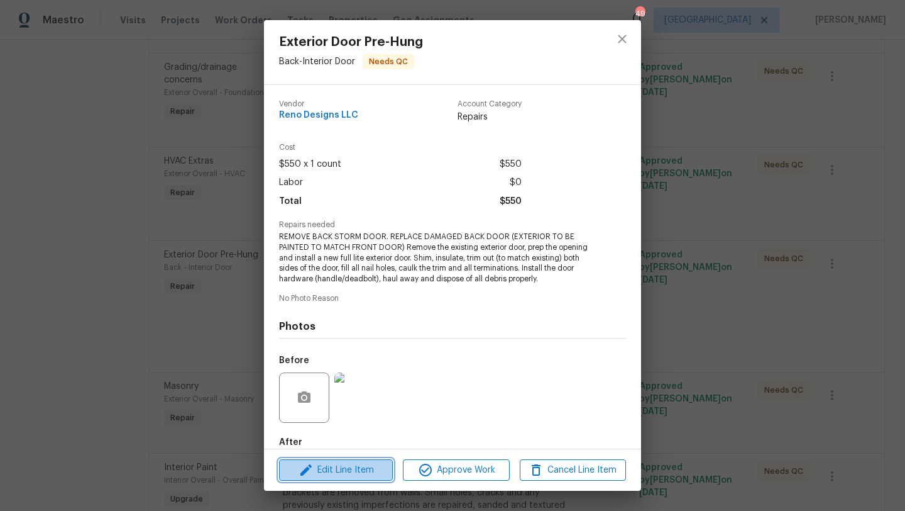
click at [335, 469] on span "Edit Line Item" at bounding box center [336, 470] width 106 height 16
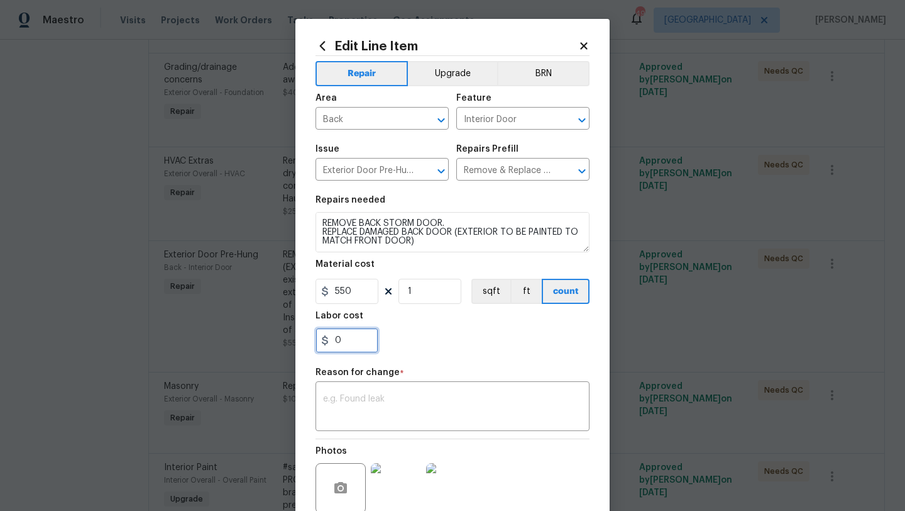
drag, startPoint x: 345, startPoint y: 346, endPoint x: 322, endPoint y: 346, distance: 22.6
click at [322, 346] on input "0" at bounding box center [347, 340] width 63 height 25
type input "100"
click at [339, 407] on textarea at bounding box center [452, 407] width 259 height 26
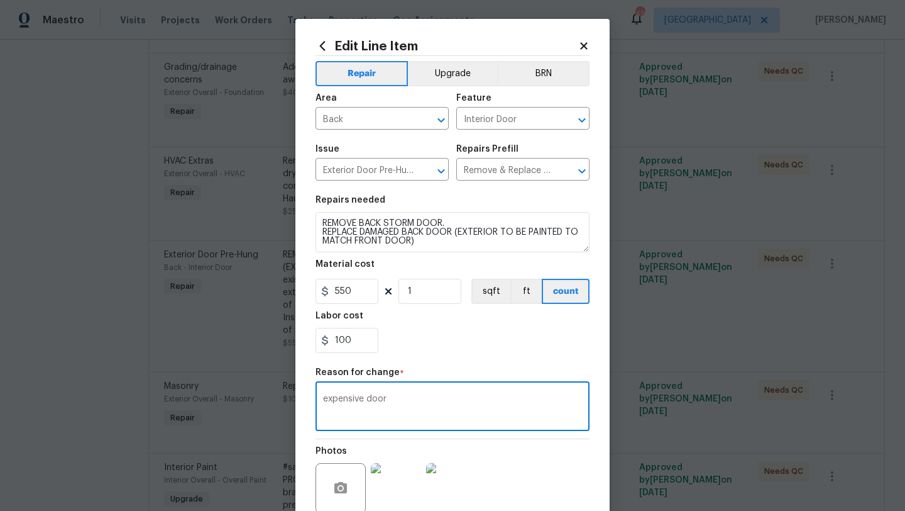
scroll to position [109, 0]
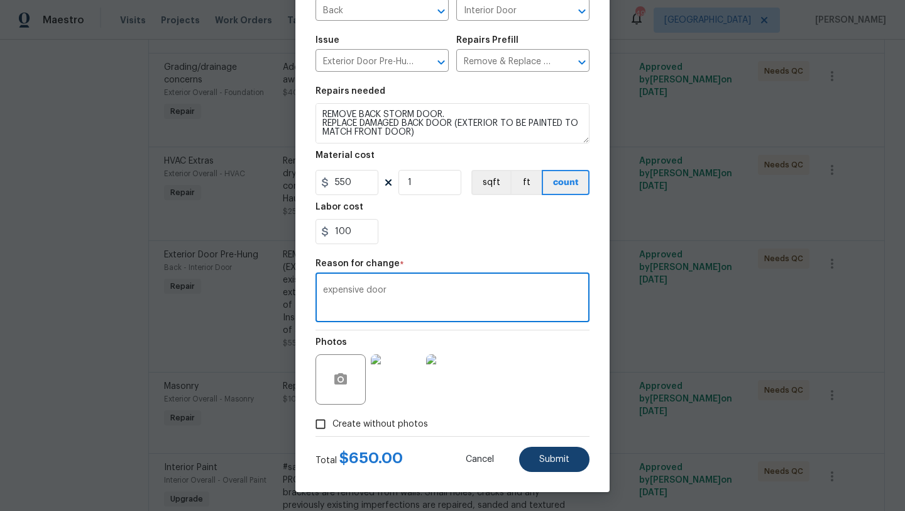
type textarea "expensive door"
click at [546, 453] on button "Submit" at bounding box center [554, 458] width 70 height 25
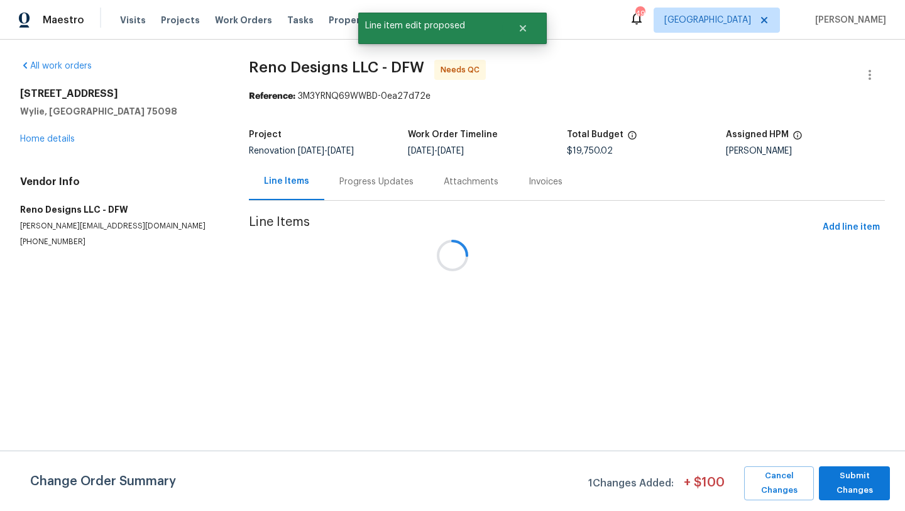
scroll to position [0, 0]
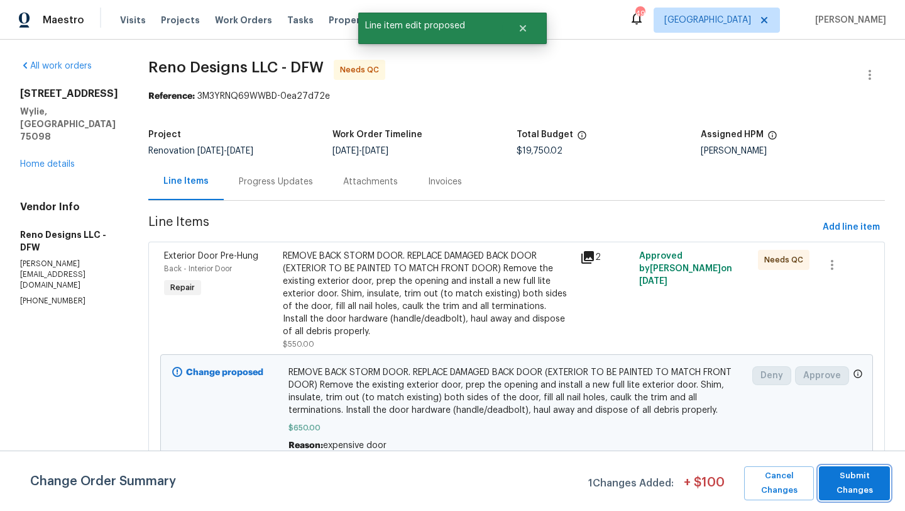
click at [884, 477] on button "Submit Changes" at bounding box center [854, 483] width 71 height 34
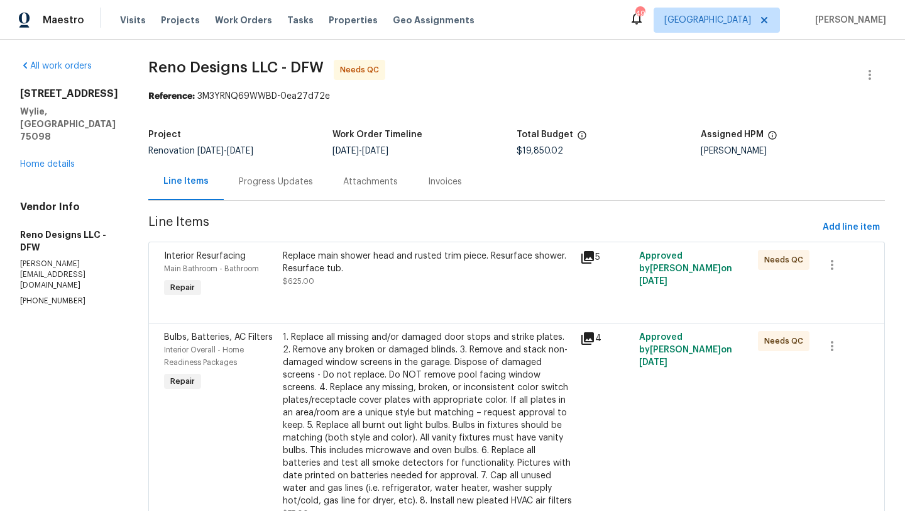
click at [378, 274] on div "Replace main shower head and rusted trim piece. Resurface shower. Resurface tub." at bounding box center [428, 262] width 290 height 25
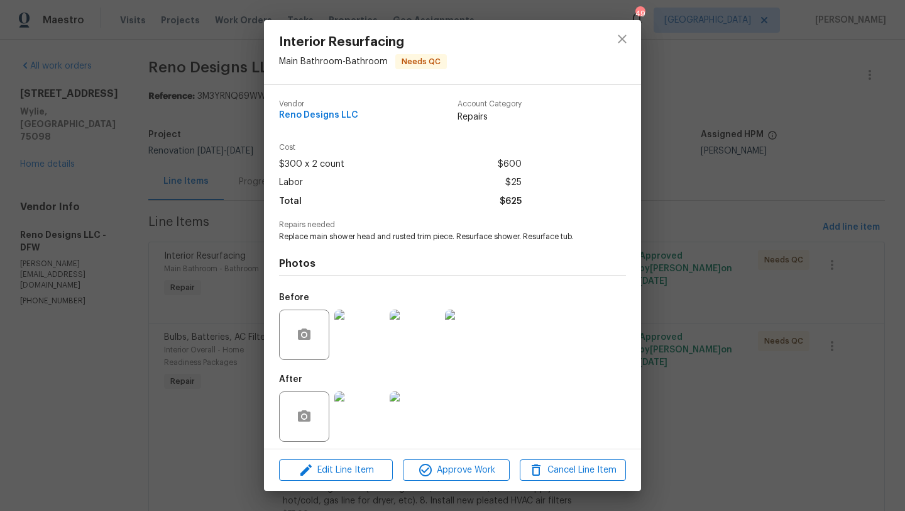
click at [368, 422] on img at bounding box center [359, 416] width 50 height 50
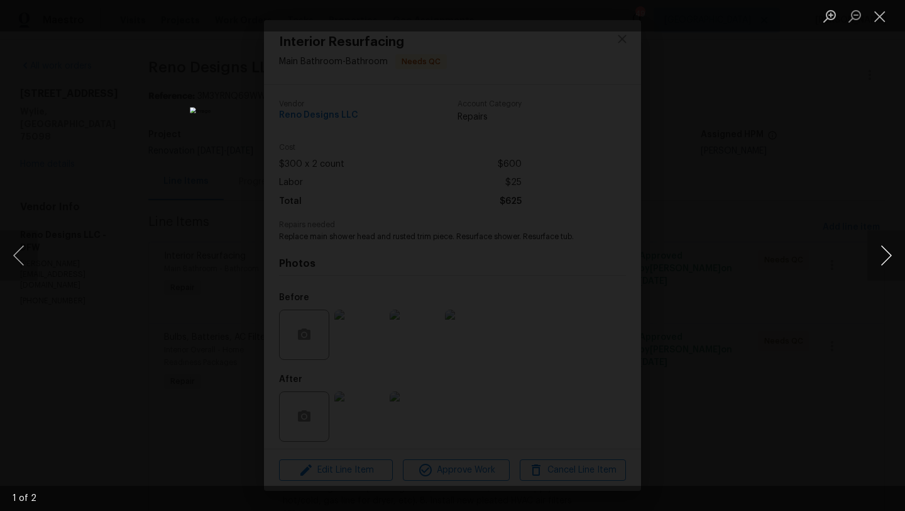
click at [883, 255] on button "Next image" at bounding box center [887, 255] width 38 height 50
click at [881, 14] on button "Close lightbox" at bounding box center [880, 16] width 25 height 22
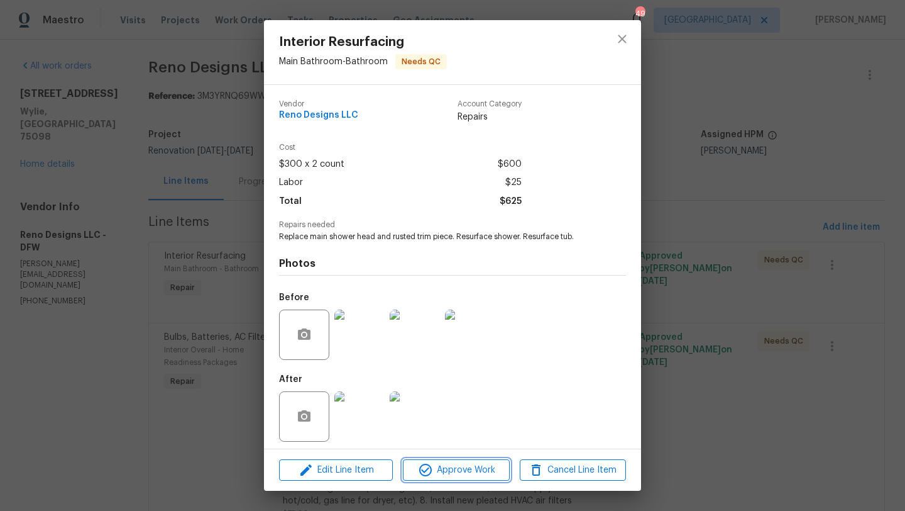
click at [469, 470] on span "Approve Work" at bounding box center [456, 470] width 99 height 16
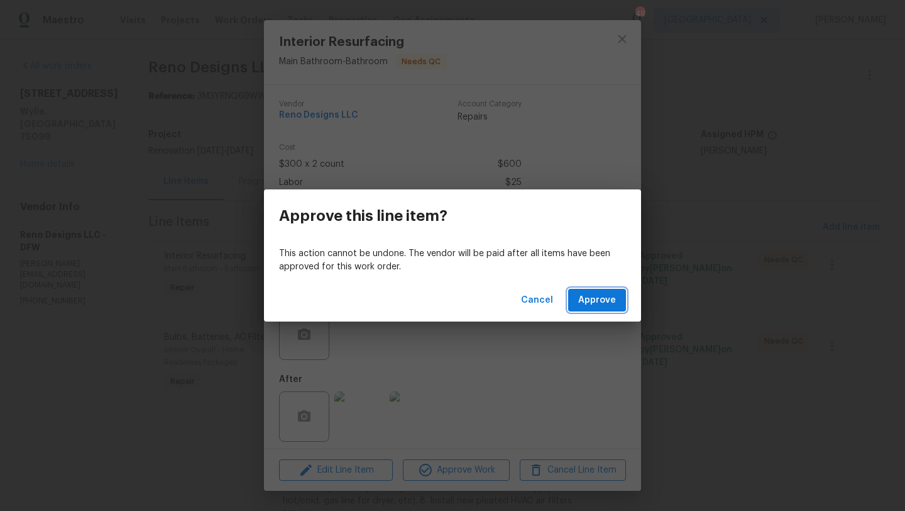
click at [587, 306] on span "Approve" at bounding box center [597, 300] width 38 height 16
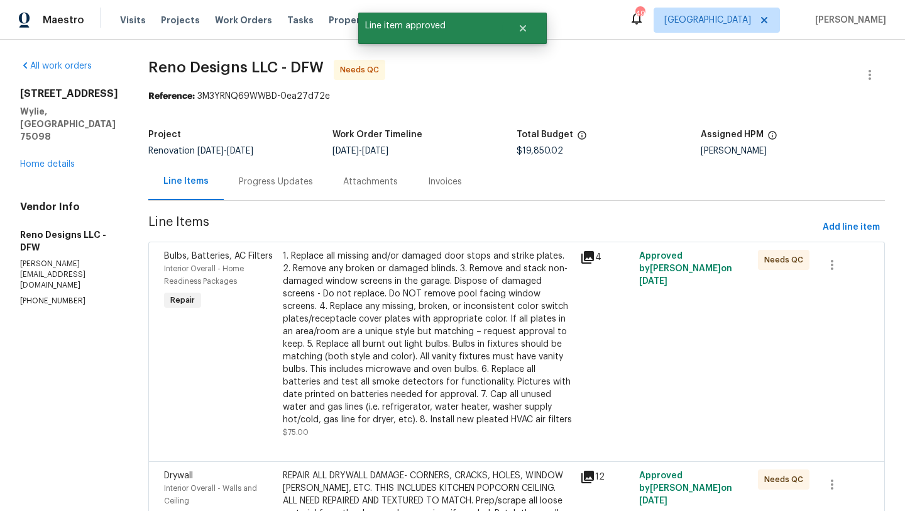
click at [454, 322] on div "1. Replace all missing and/or damaged door stops and strike plates. 2. Remove a…" at bounding box center [428, 338] width 290 height 176
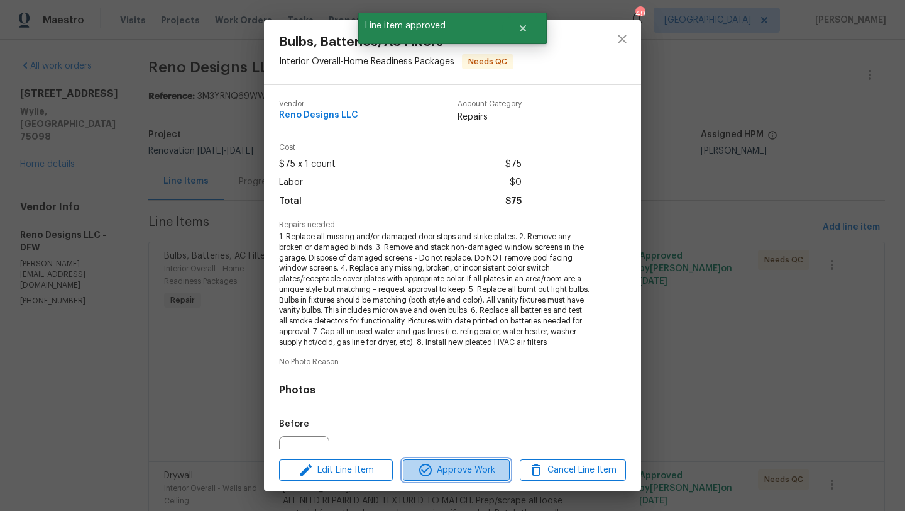
click at [478, 470] on span "Approve Work" at bounding box center [456, 470] width 99 height 16
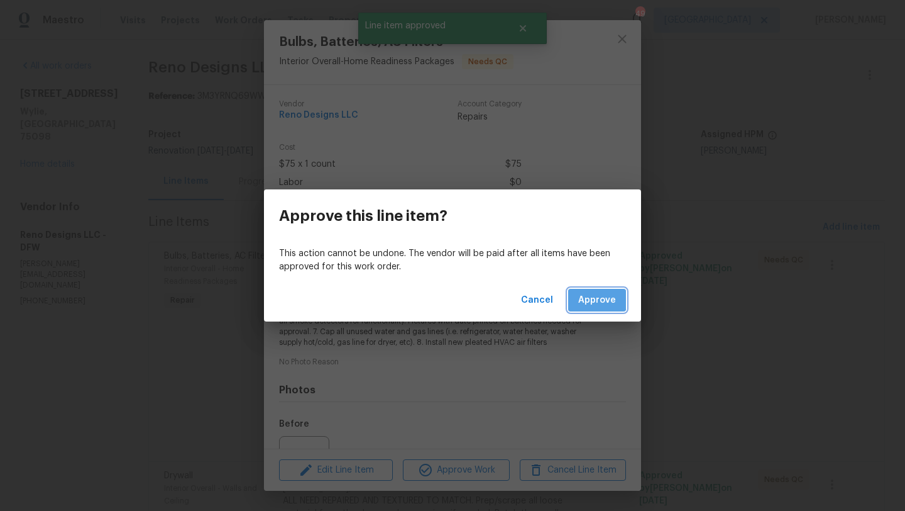
click at [589, 299] on span "Approve" at bounding box center [597, 300] width 38 height 16
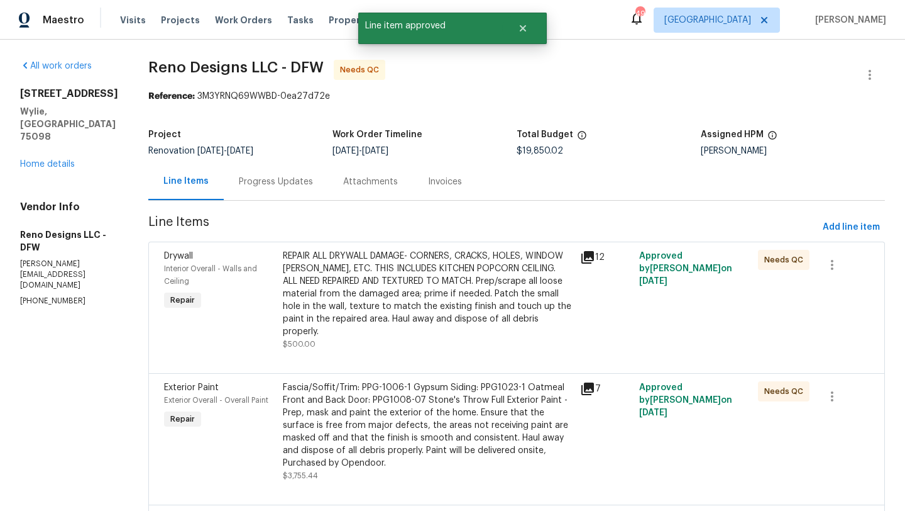
click at [407, 309] on div "REPAIR ALL DRYWALL DAMAGE- CORNERS, CRACKS, HOLES, WINDOW SILLS, ETC. THIS INCL…" at bounding box center [428, 294] width 290 height 88
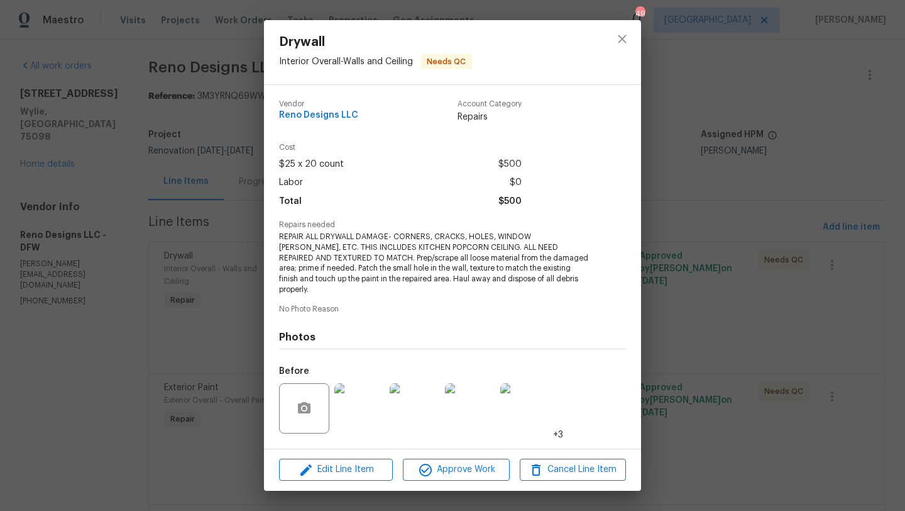
scroll to position [69, 0]
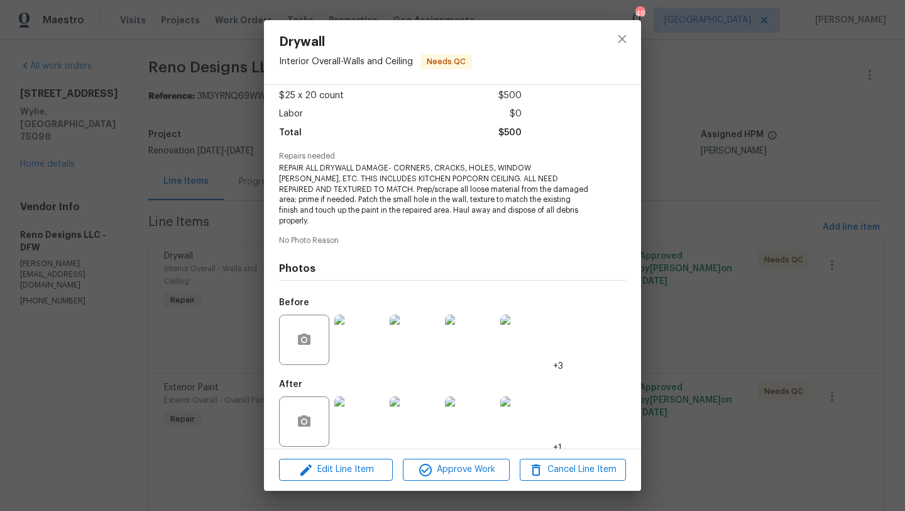
click at [377, 400] on img at bounding box center [359, 421] width 50 height 50
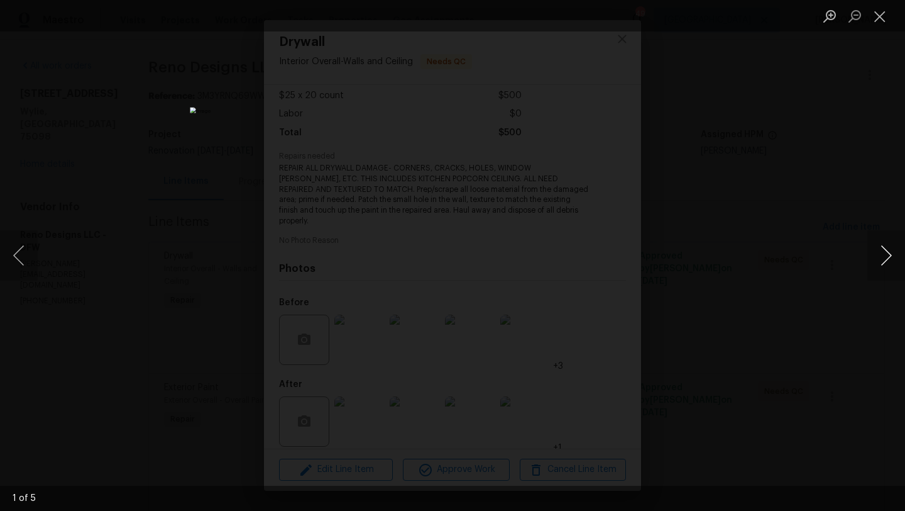
click at [886, 253] on button "Next image" at bounding box center [887, 255] width 38 height 50
click at [881, 15] on button "Close lightbox" at bounding box center [880, 16] width 25 height 22
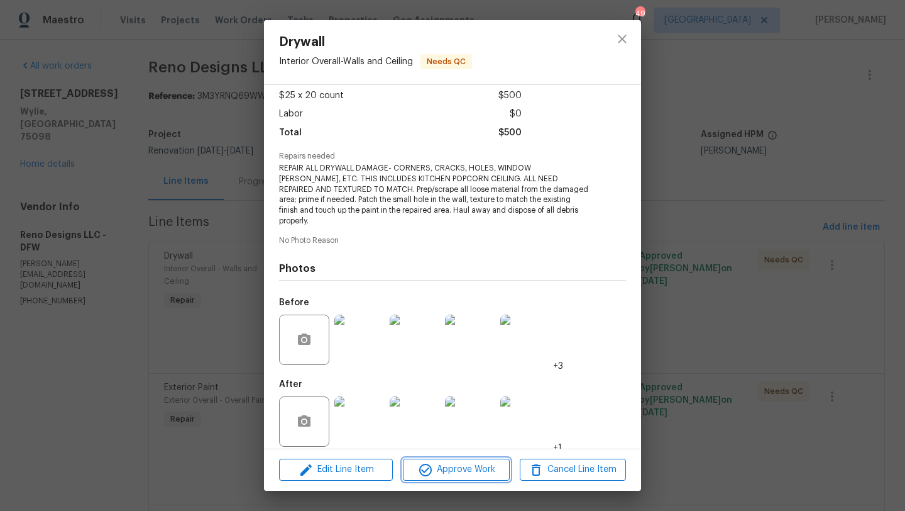
click at [466, 476] on span "Approve Work" at bounding box center [456, 469] width 99 height 16
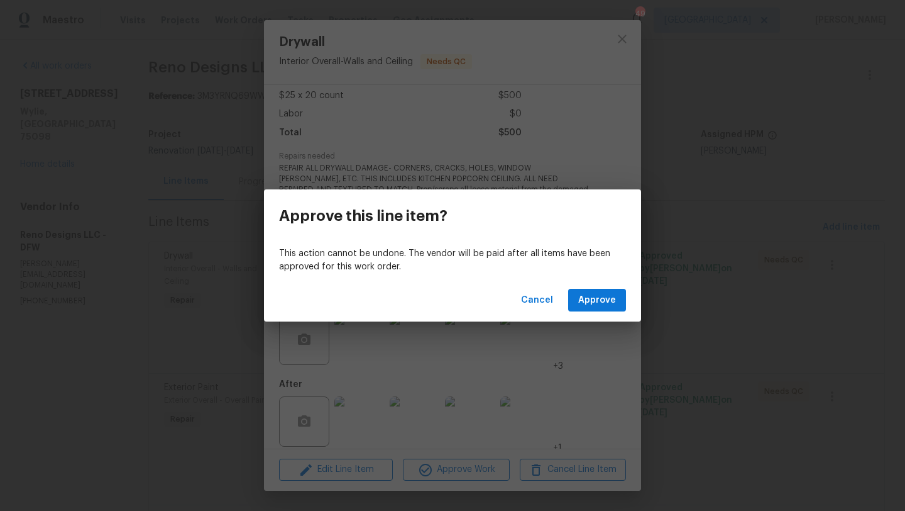
click at [596, 285] on div "Cancel Approve" at bounding box center [452, 300] width 377 height 43
click at [595, 297] on span "Approve" at bounding box center [597, 300] width 38 height 16
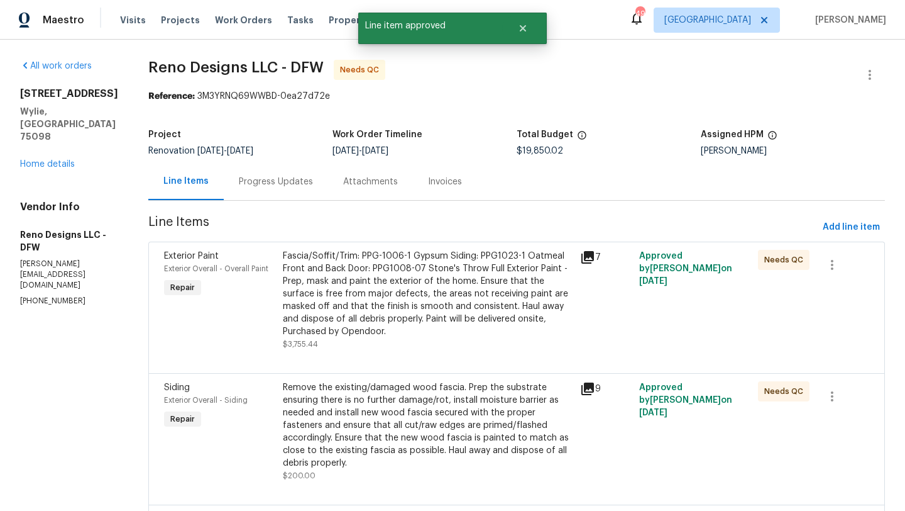
click at [430, 313] on div "Fascia/Soffit/Trim: PPG-1006-1 Gypsum Siding: PPG1023-1 Oatmeal Front and Back …" at bounding box center [428, 294] width 290 height 88
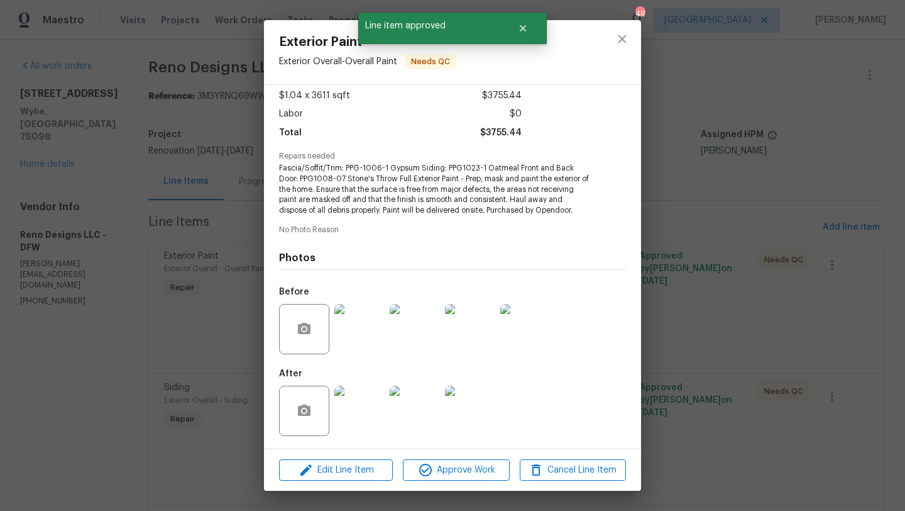
click at [380, 407] on img at bounding box center [359, 410] width 50 height 50
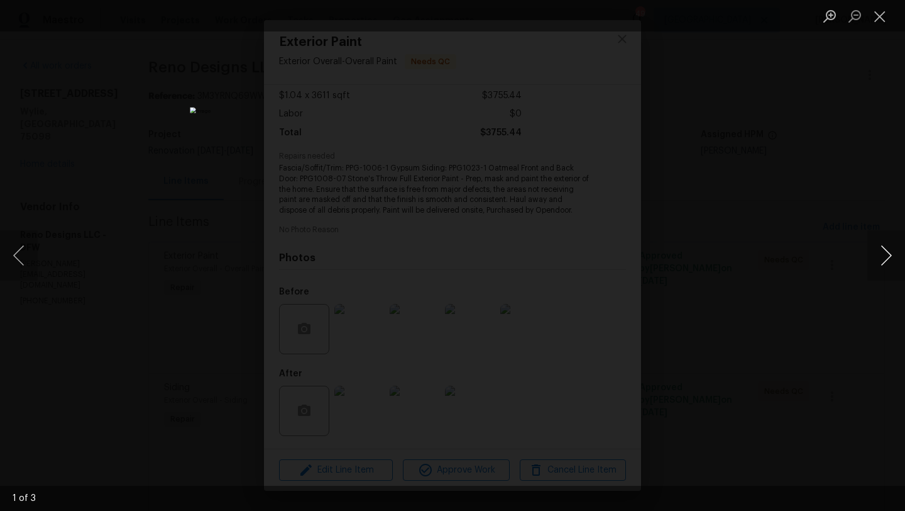
click at [888, 254] on button "Next image" at bounding box center [887, 255] width 38 height 50
click at [883, 16] on button "Close lightbox" at bounding box center [880, 16] width 25 height 22
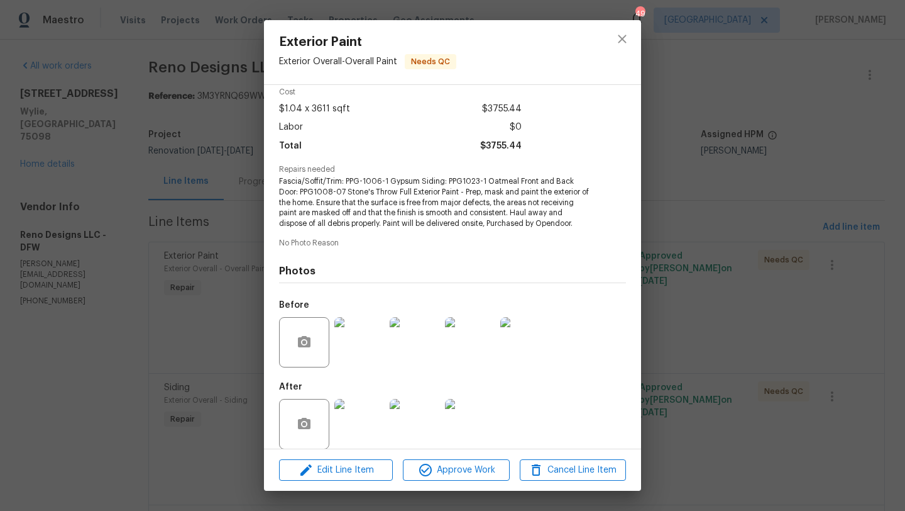
scroll to position [55, 0]
click at [622, 39] on icon "close" at bounding box center [622, 39] width 8 height 8
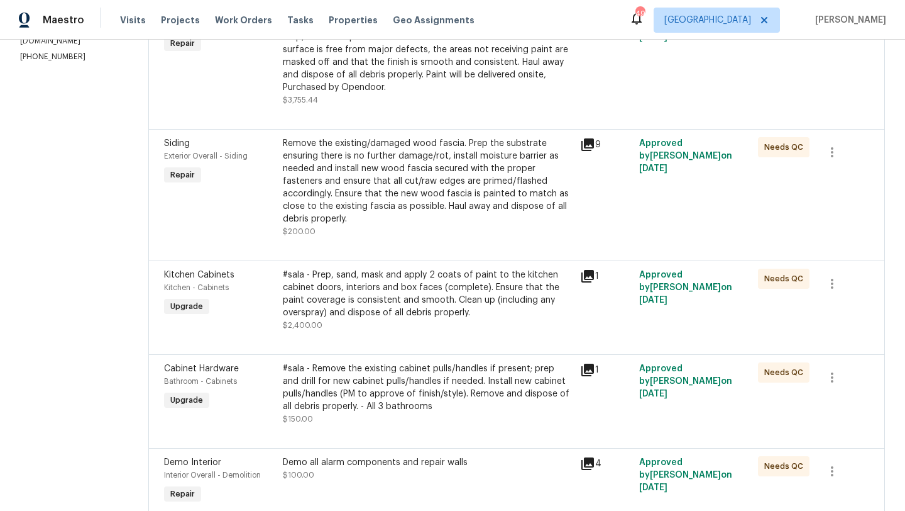
scroll to position [255, 0]
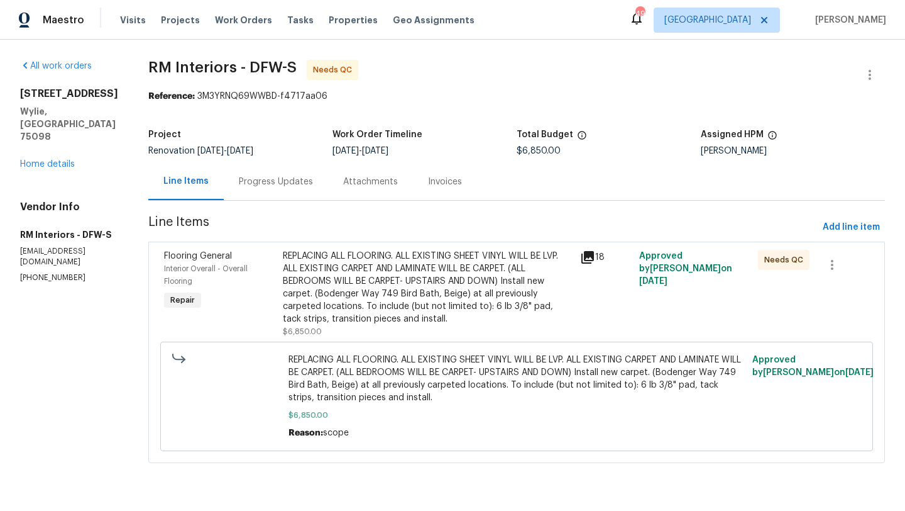
click at [387, 290] on div "REPLACING ALL FLOORING. ALL EXISTING SHEET VINYL WILL BE LVP. ALL EXISTING CARP…" at bounding box center [428, 287] width 290 height 75
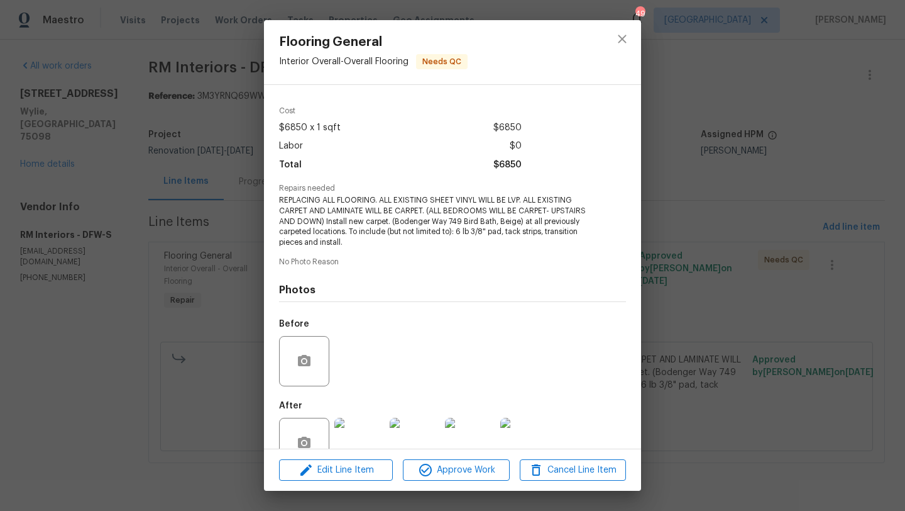
scroll to position [69, 0]
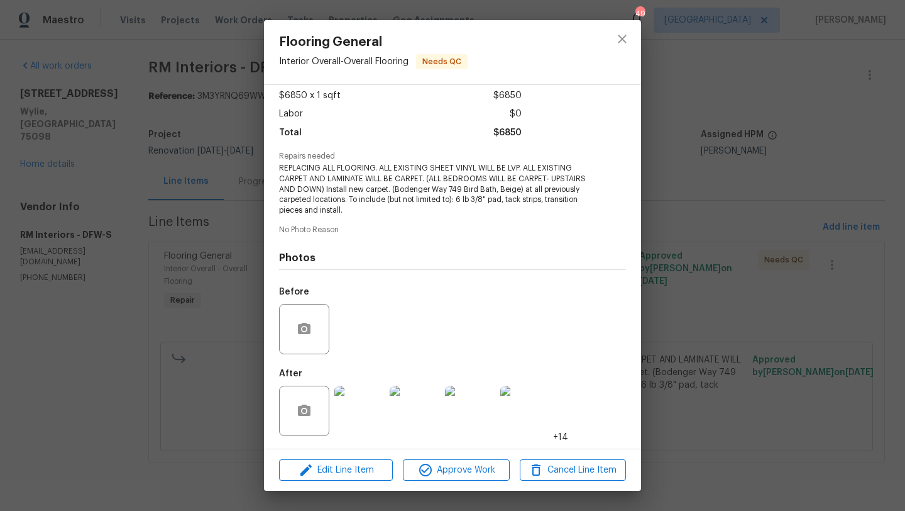
click at [372, 409] on img at bounding box center [359, 410] width 50 height 50
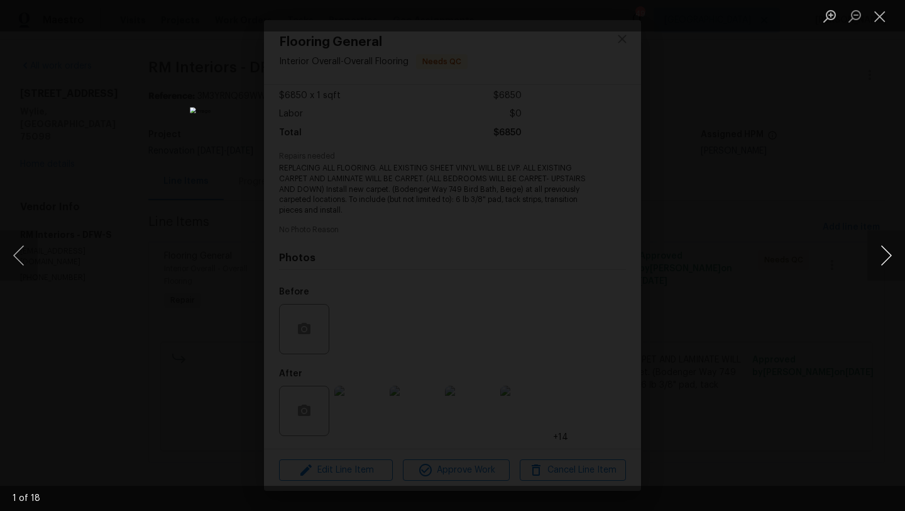
click at [887, 253] on button "Next image" at bounding box center [887, 255] width 38 height 50
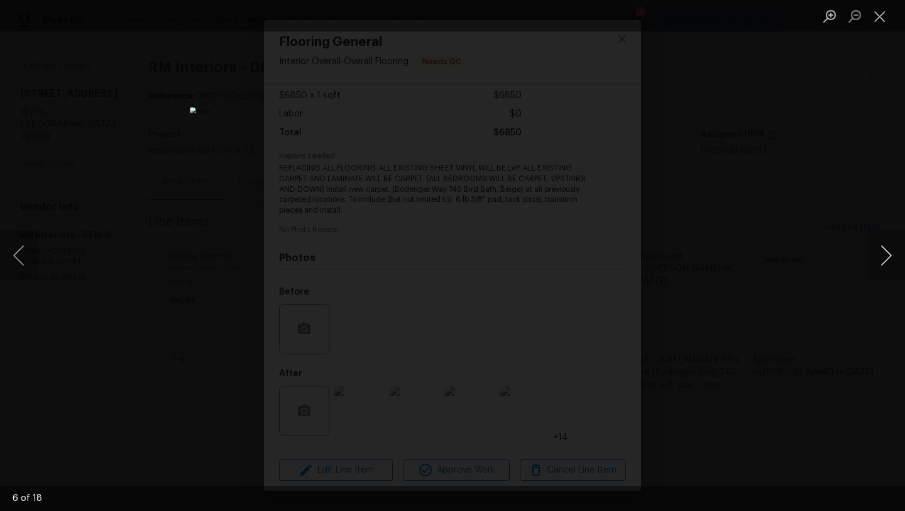
click at [887, 253] on button "Next image" at bounding box center [887, 255] width 38 height 50
click at [886, 253] on button "Next image" at bounding box center [887, 255] width 38 height 50
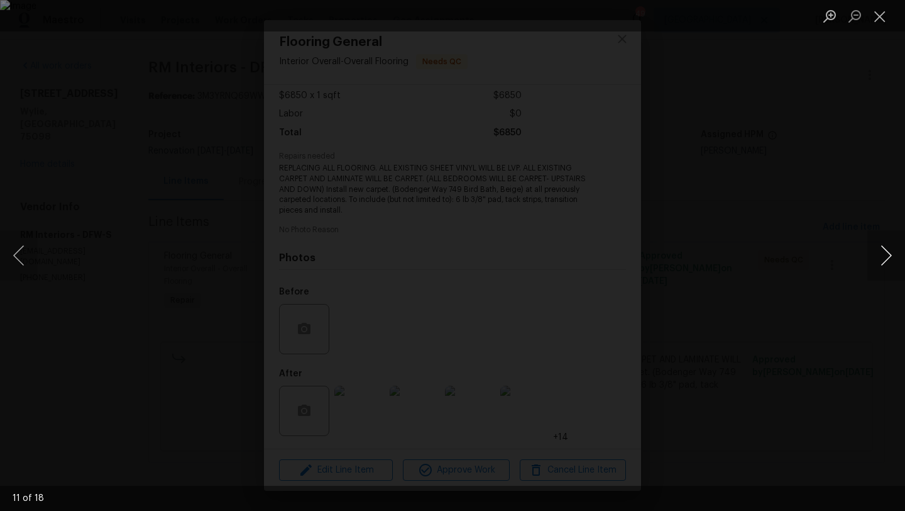
click at [886, 253] on button "Next image" at bounding box center [887, 255] width 38 height 50
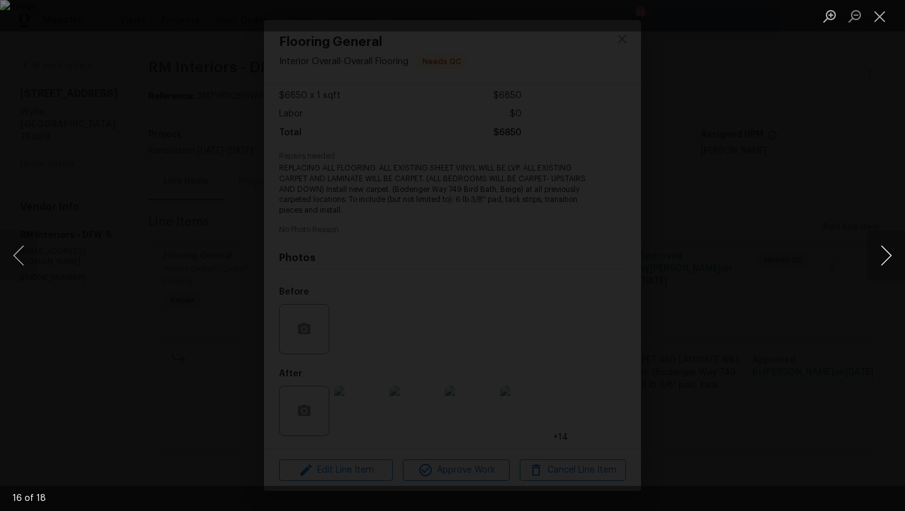
click at [886, 253] on button "Next image" at bounding box center [887, 255] width 38 height 50
click at [883, 13] on button "Close lightbox" at bounding box center [880, 16] width 25 height 22
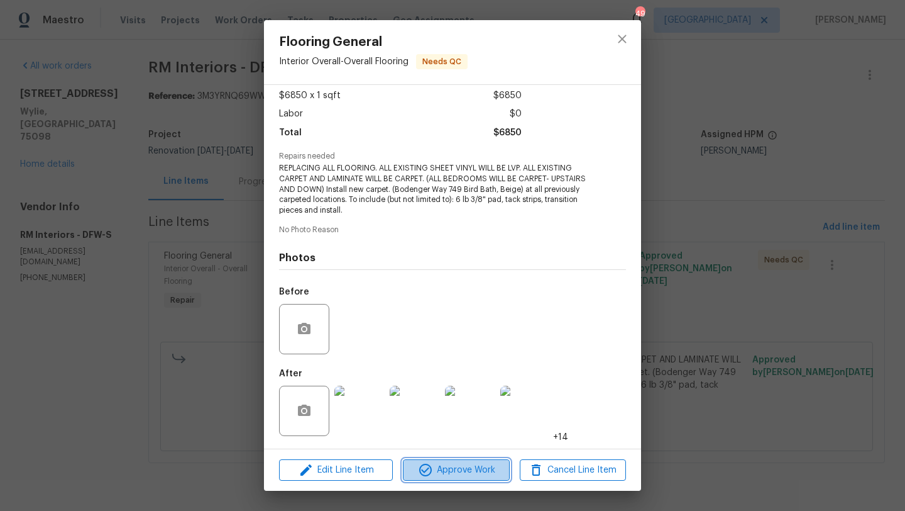
click at [491, 465] on span "Approve Work" at bounding box center [456, 470] width 99 height 16
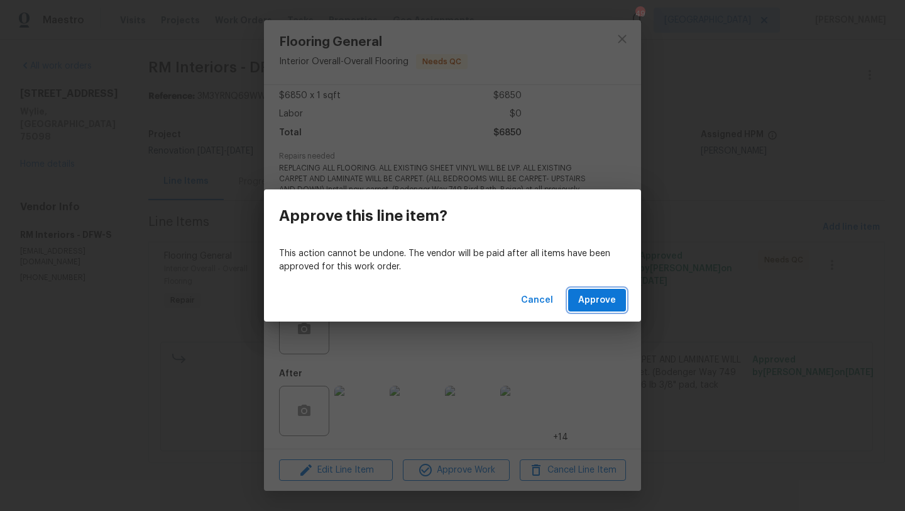
click at [587, 300] on span "Approve" at bounding box center [597, 300] width 38 height 16
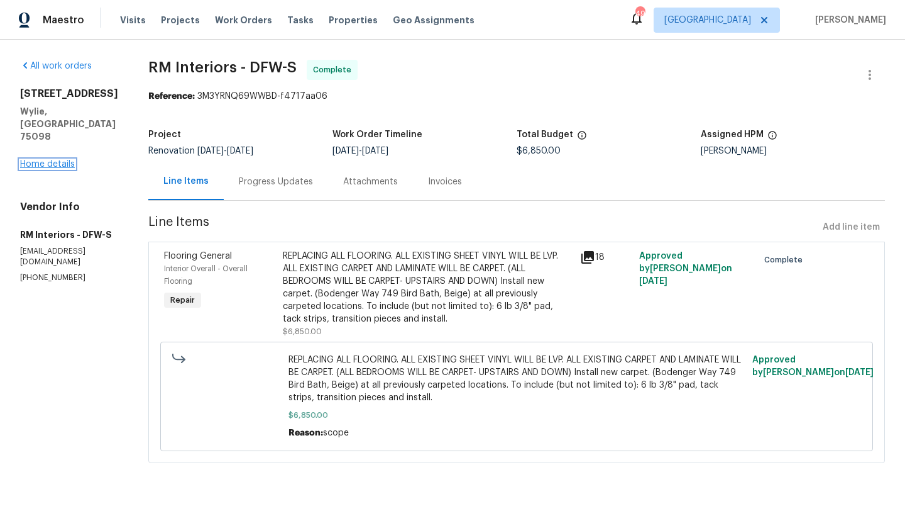
click at [50, 160] on link "Home details" at bounding box center [47, 164] width 55 height 9
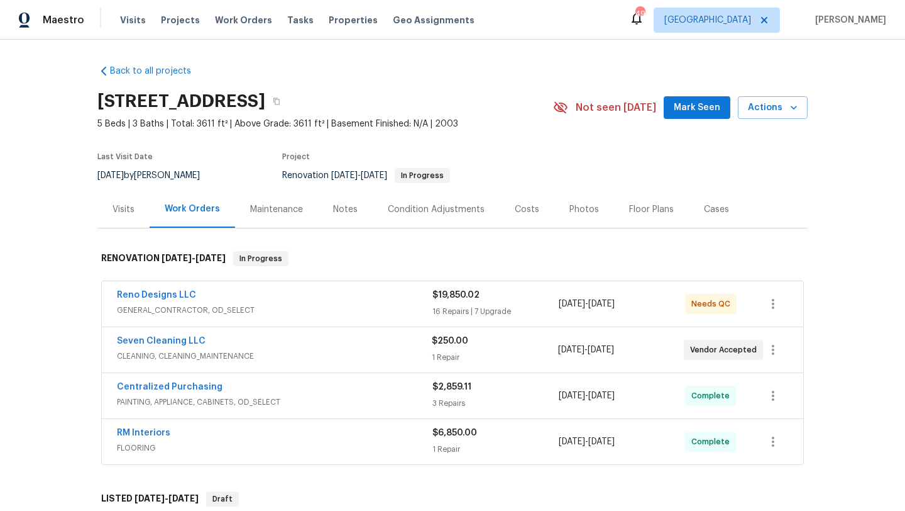
click at [332, 305] on span "GENERAL_CONTRACTOR, OD_SELECT" at bounding box center [275, 310] width 316 height 13
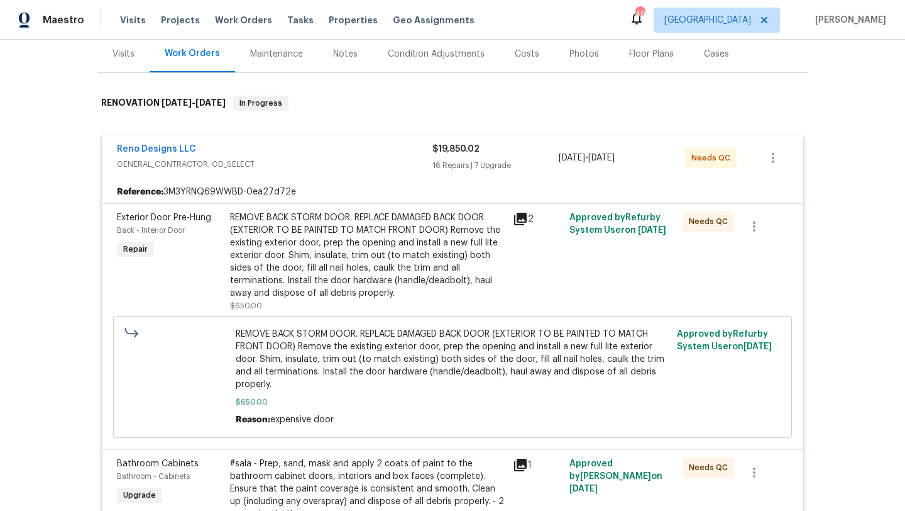
scroll to position [238, 0]
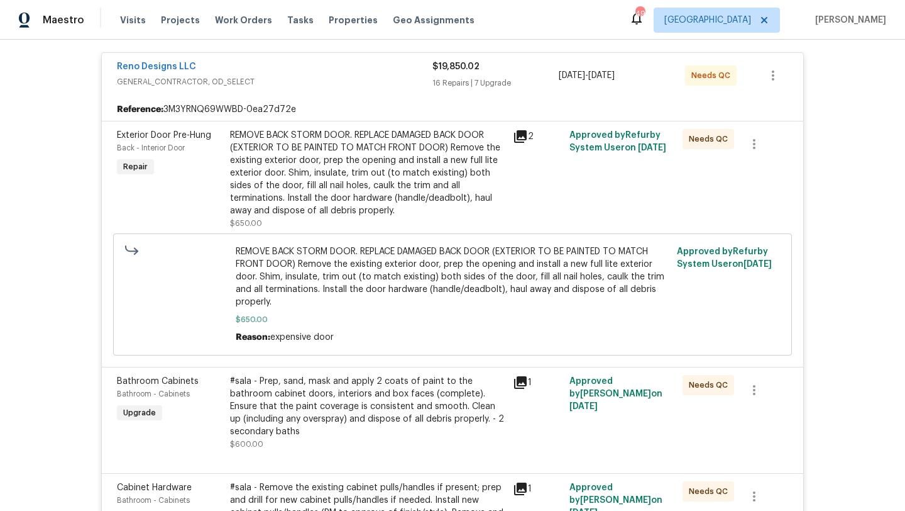
click at [357, 189] on div "REMOVE BACK STORM DOOR. REPLACE DAMAGED BACK DOOR (EXTERIOR TO BE PAINTED TO MA…" at bounding box center [367, 173] width 275 height 88
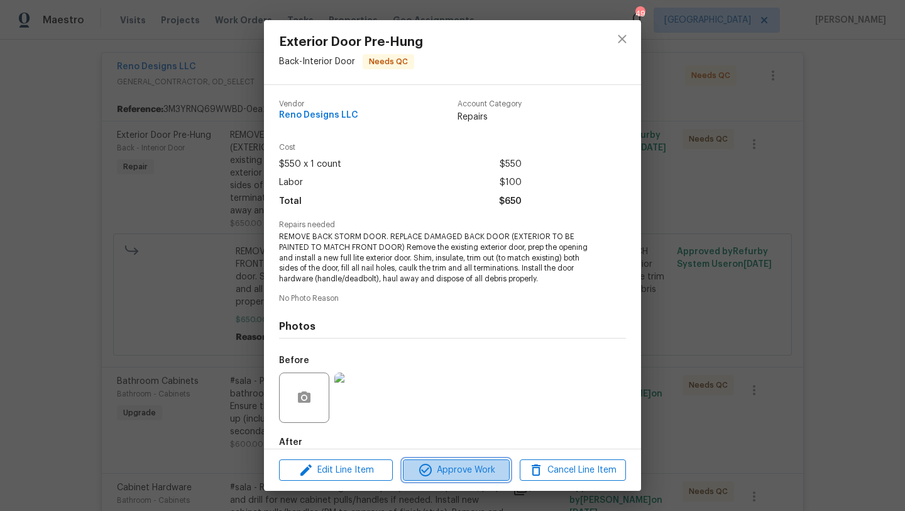
click at [446, 464] on span "Approve Work" at bounding box center [456, 470] width 99 height 16
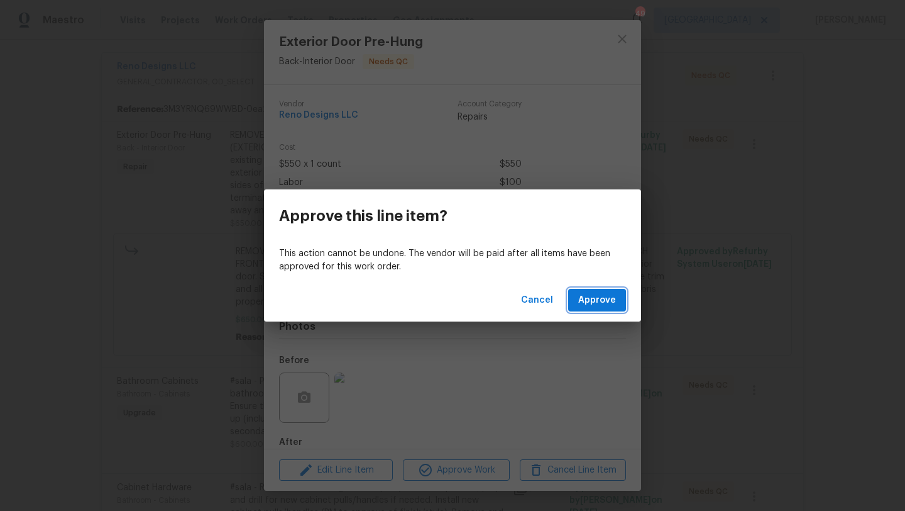
click at [593, 307] on span "Approve" at bounding box center [597, 300] width 38 height 16
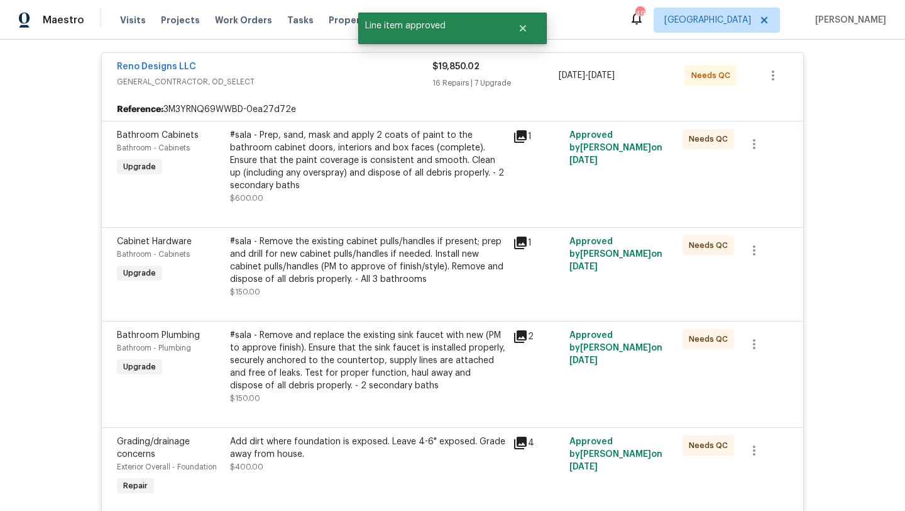
click at [456, 188] on div "#sala - Prep, sand, mask and apply 2 coats of paint to the bathroom cabinet doo…" at bounding box center [367, 160] width 275 height 63
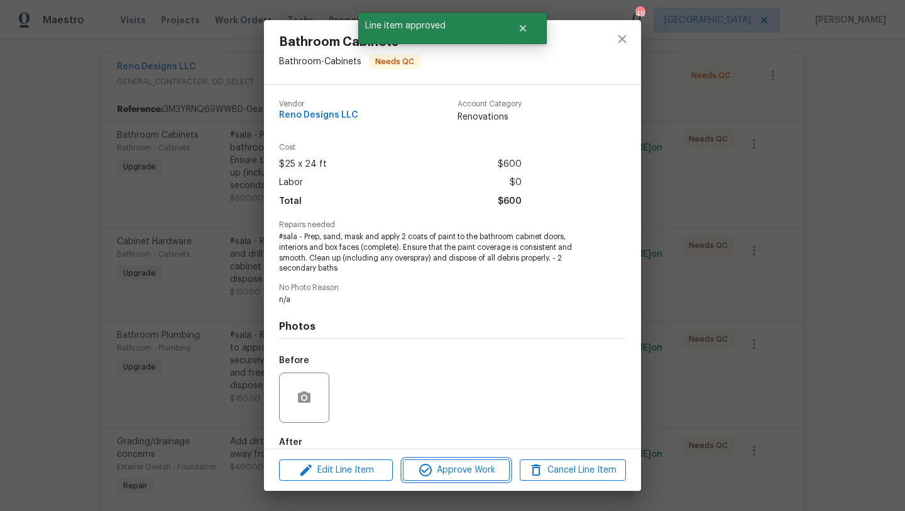
click at [468, 470] on span "Approve Work" at bounding box center [456, 470] width 99 height 16
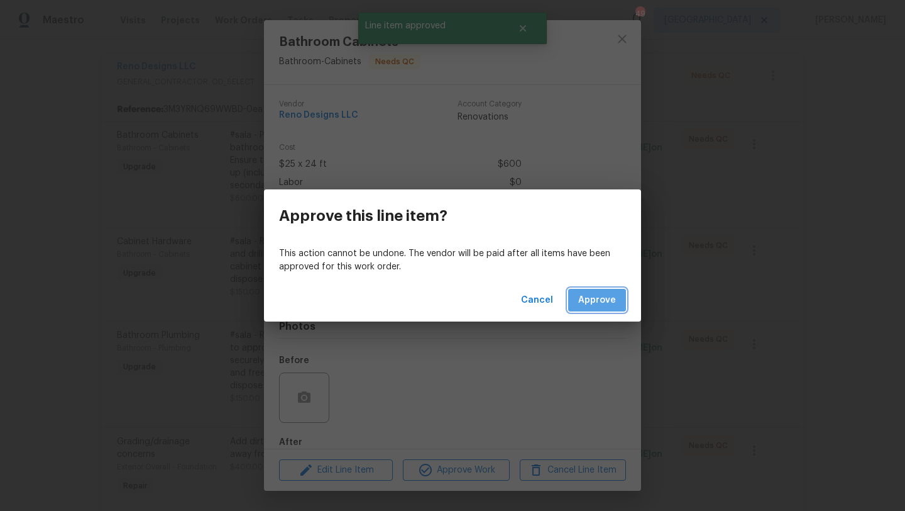
click at [594, 309] on button "Approve" at bounding box center [597, 300] width 58 height 23
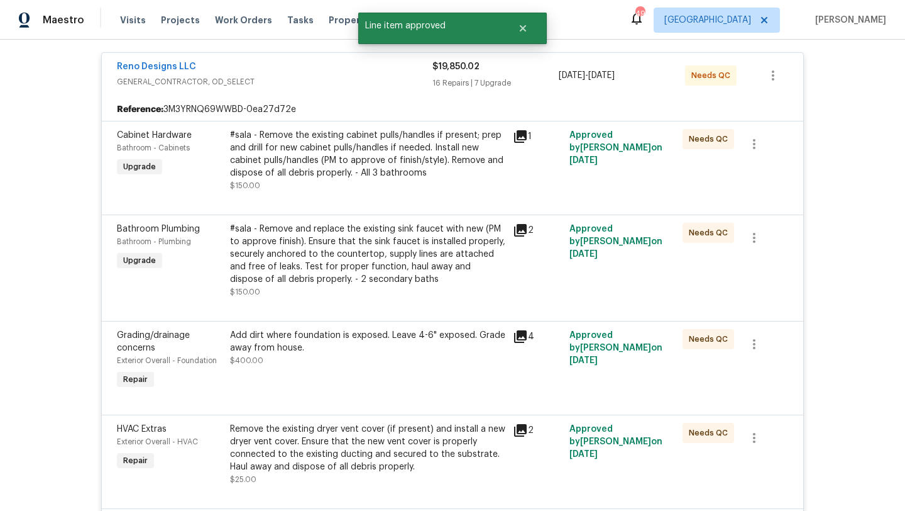
click at [393, 167] on div "#sala - Remove the existing cabinet pulls/handles if present; prep and drill fo…" at bounding box center [367, 154] width 275 height 50
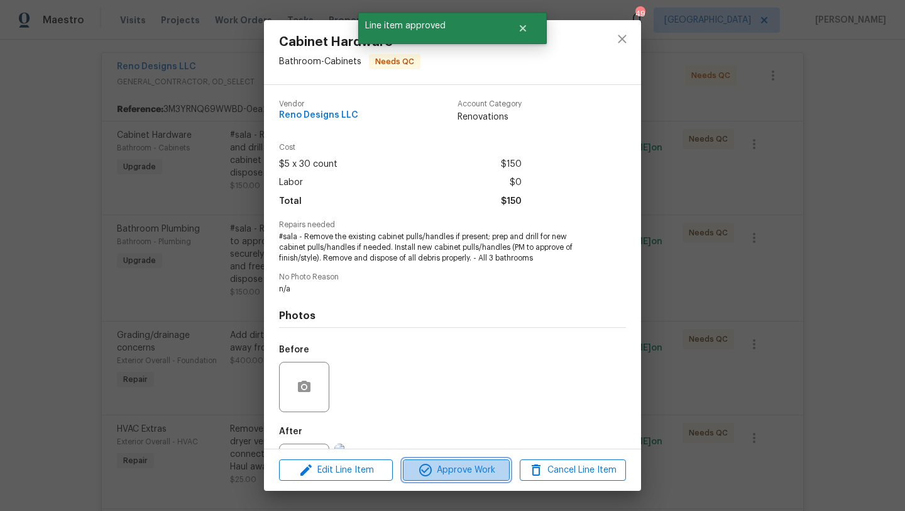
click at [458, 468] on span "Approve Work" at bounding box center [456, 470] width 99 height 16
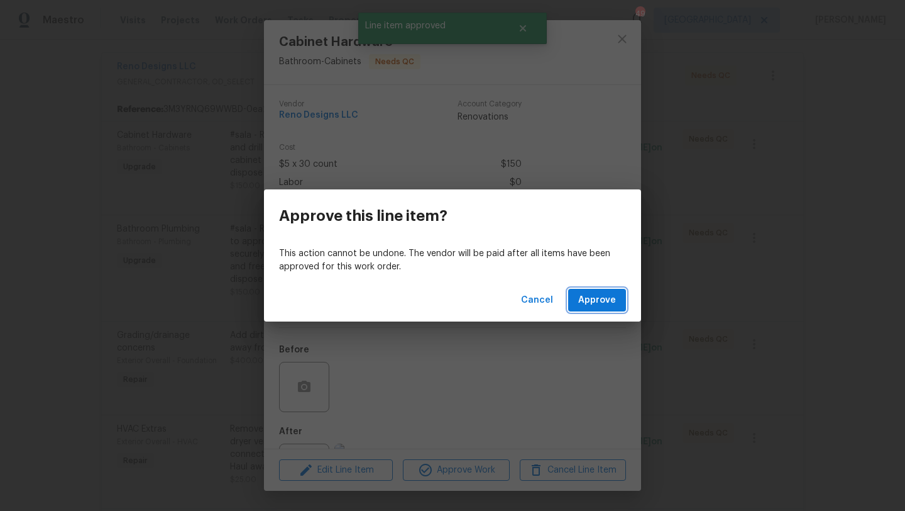
click at [588, 306] on span "Approve" at bounding box center [597, 300] width 38 height 16
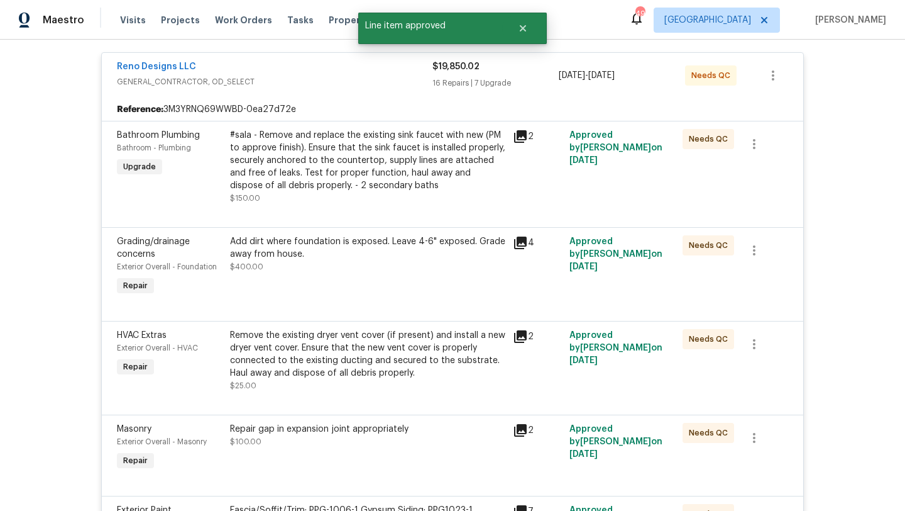
click at [342, 179] on div "#sala - Remove and replace the existing sink faucet with new (PM to approve fin…" at bounding box center [367, 160] width 275 height 63
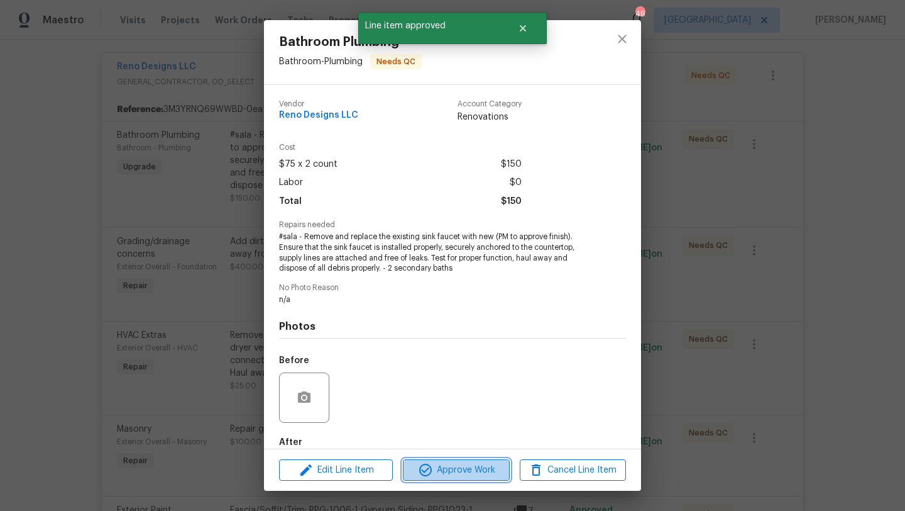
click at [438, 465] on span "Approve Work" at bounding box center [456, 470] width 99 height 16
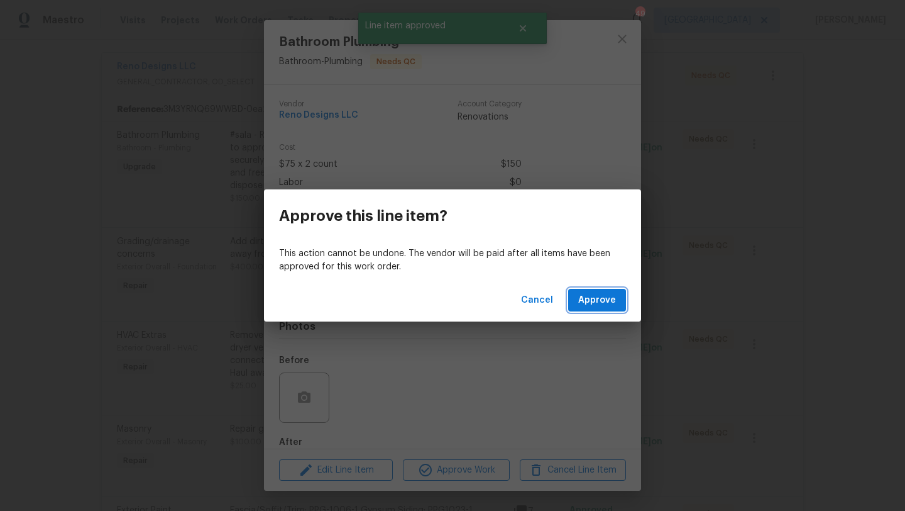
click at [591, 299] on span "Approve" at bounding box center [597, 300] width 38 height 16
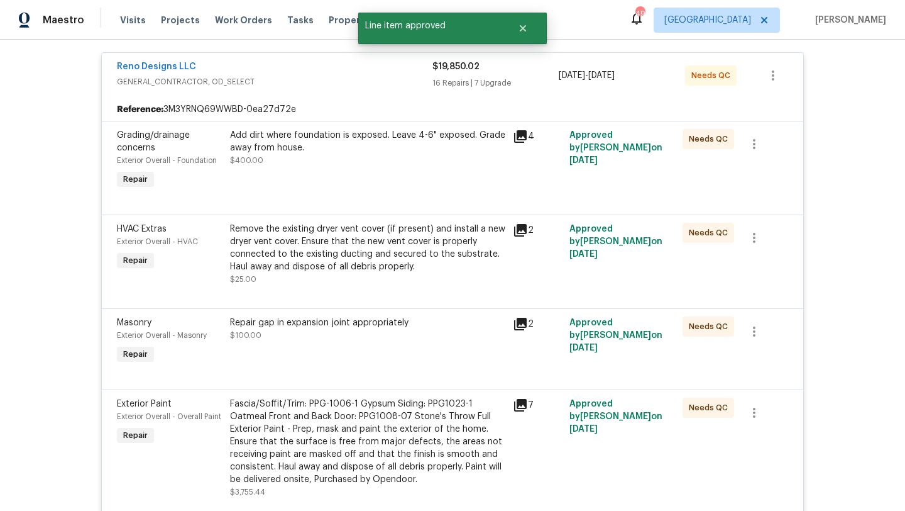
click at [387, 183] on div "Add dirt where foundation is exposed. Leave 4-6" exposed. Grade away from house…" at bounding box center [367, 160] width 283 height 70
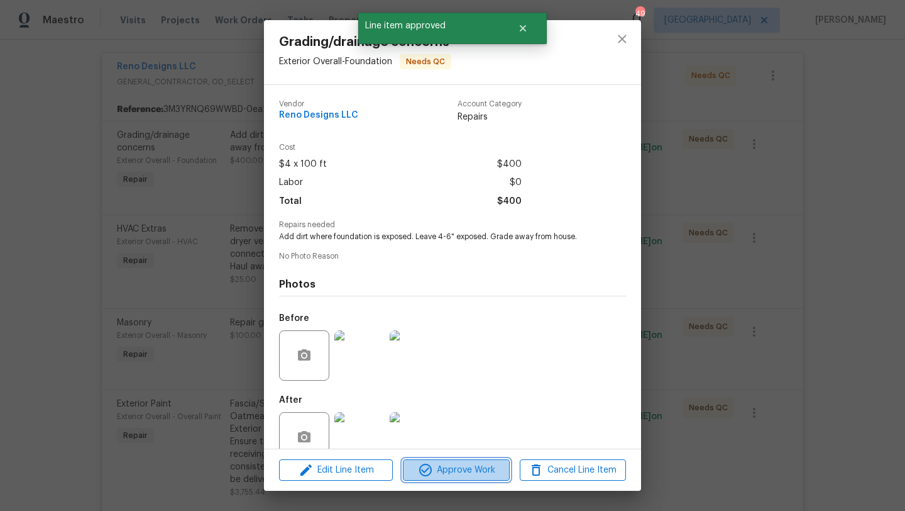
click at [473, 469] on span "Approve Work" at bounding box center [456, 470] width 99 height 16
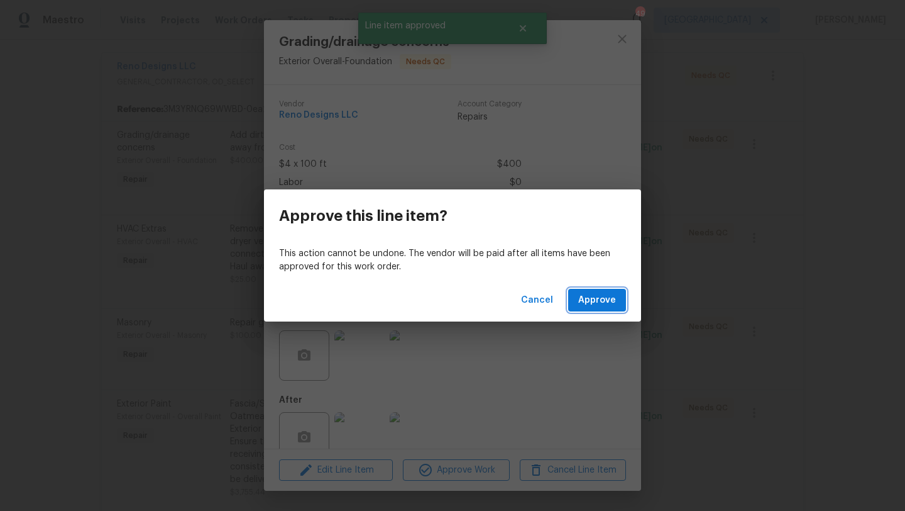
click at [590, 305] on span "Approve" at bounding box center [597, 300] width 38 height 16
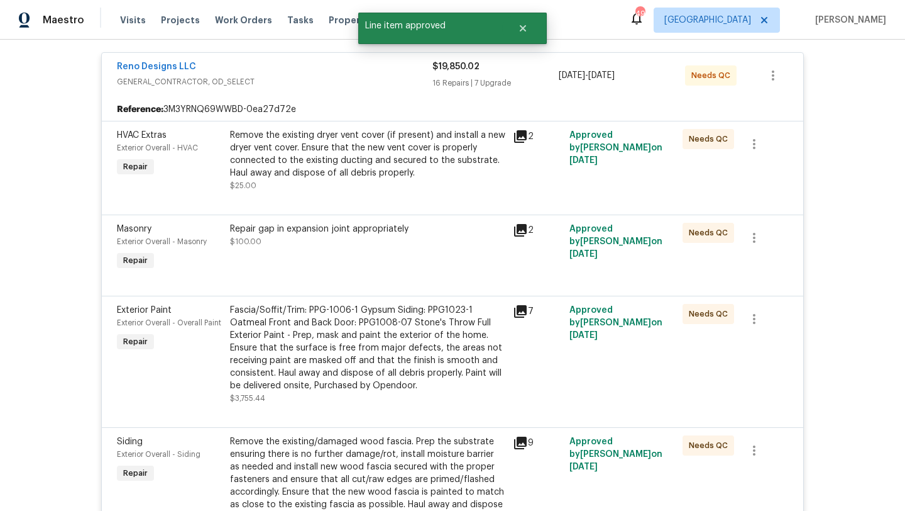
click at [375, 160] on div "Remove the existing dryer vent cover (if present) and install a new dryer vent …" at bounding box center [367, 154] width 275 height 50
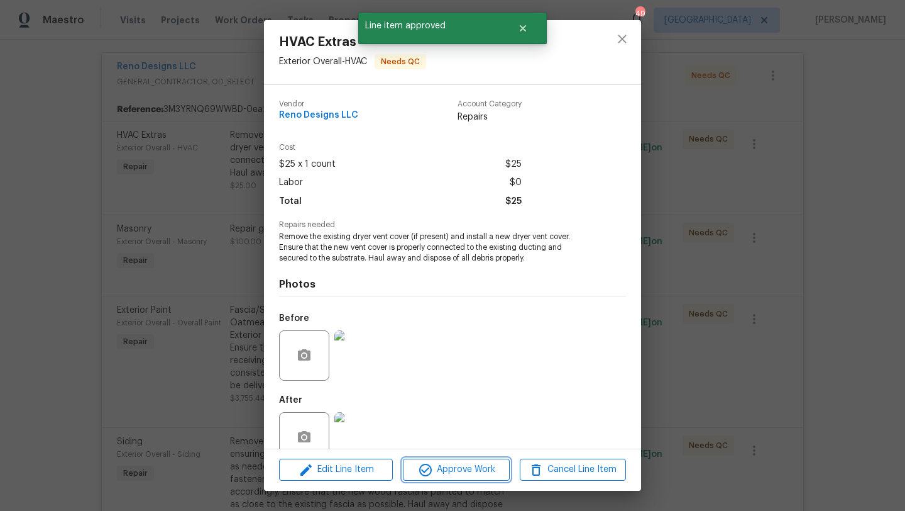
click at [482, 466] on span "Approve Work" at bounding box center [456, 469] width 99 height 16
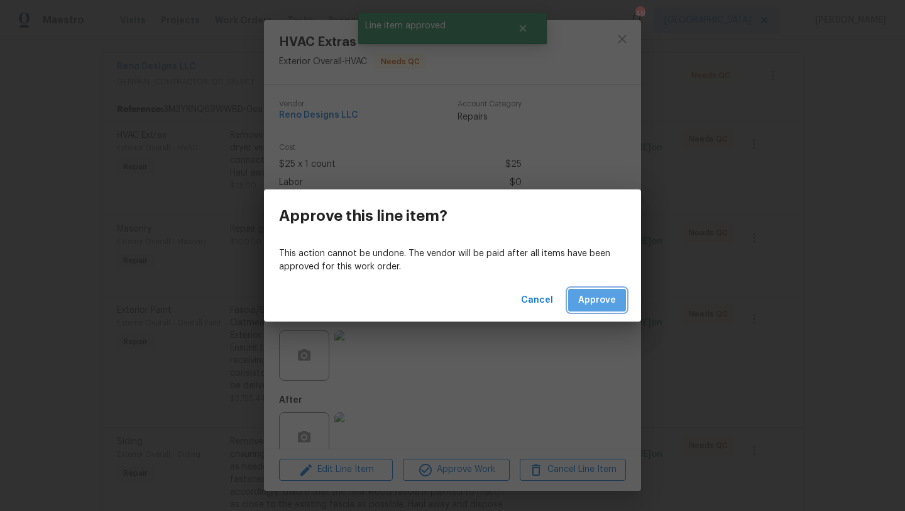
click at [586, 304] on span "Approve" at bounding box center [597, 300] width 38 height 16
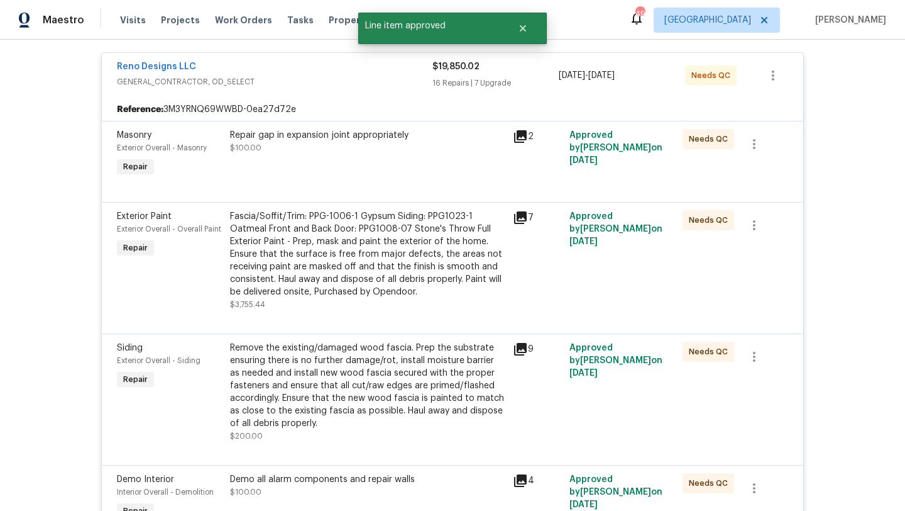
click at [402, 178] on div "Repair gap in expansion joint appropriately $100.00" at bounding box center [367, 154] width 283 height 58
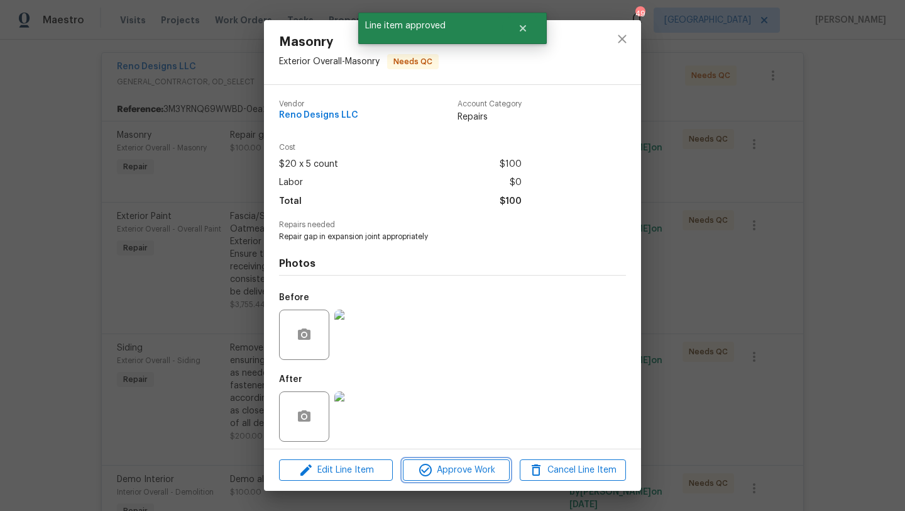
click at [472, 468] on span "Approve Work" at bounding box center [456, 470] width 99 height 16
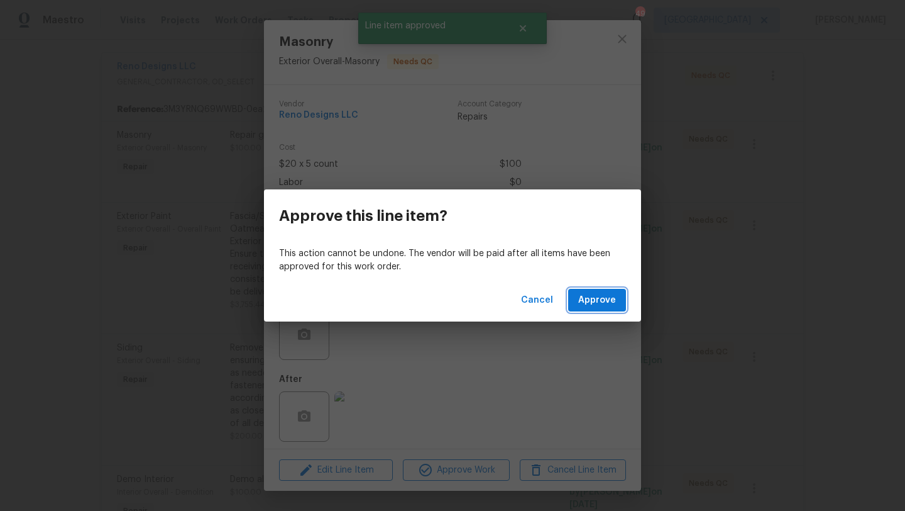
click at [602, 304] on span "Approve" at bounding box center [597, 300] width 38 height 16
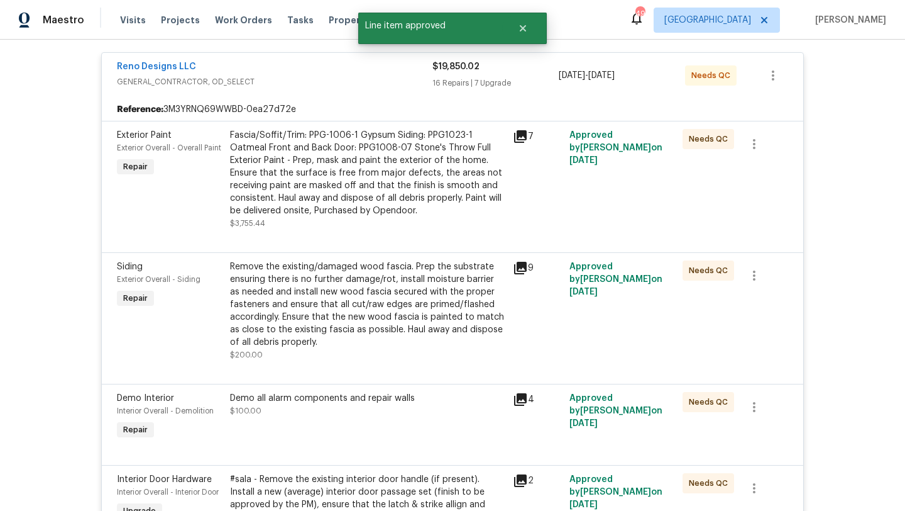
click at [408, 182] on div "Fascia/Soffit/Trim: PPG-1006-1 Gypsum Siding: PPG1023-1 Oatmeal Front and Back …" at bounding box center [367, 173] width 275 height 88
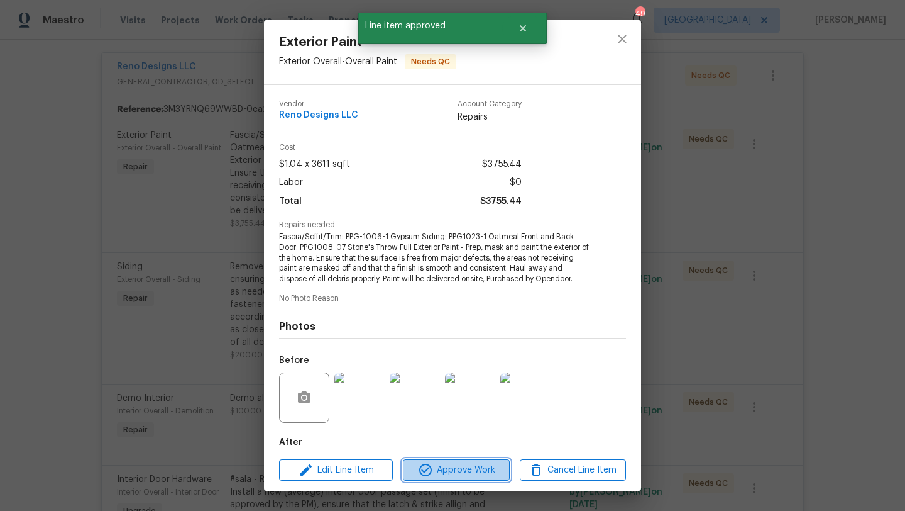
click at [470, 473] on span "Approve Work" at bounding box center [456, 470] width 99 height 16
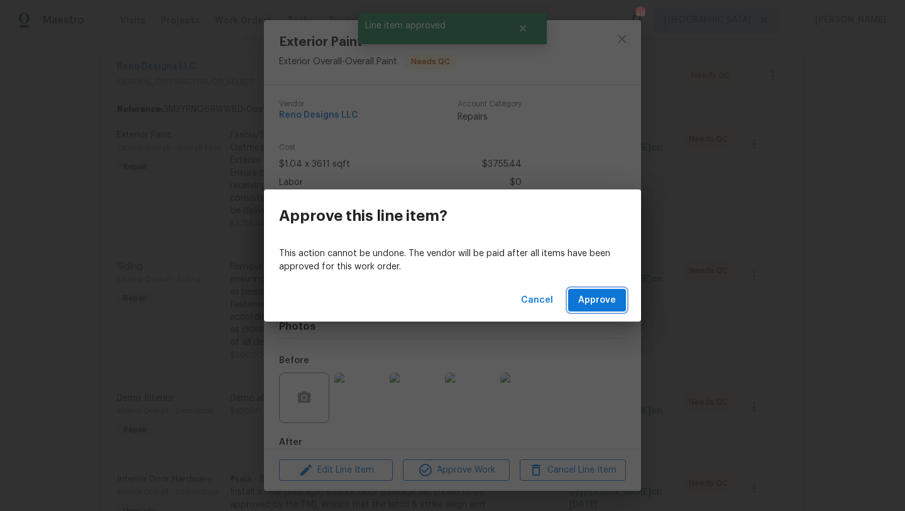
click at [606, 299] on span "Approve" at bounding box center [597, 300] width 38 height 16
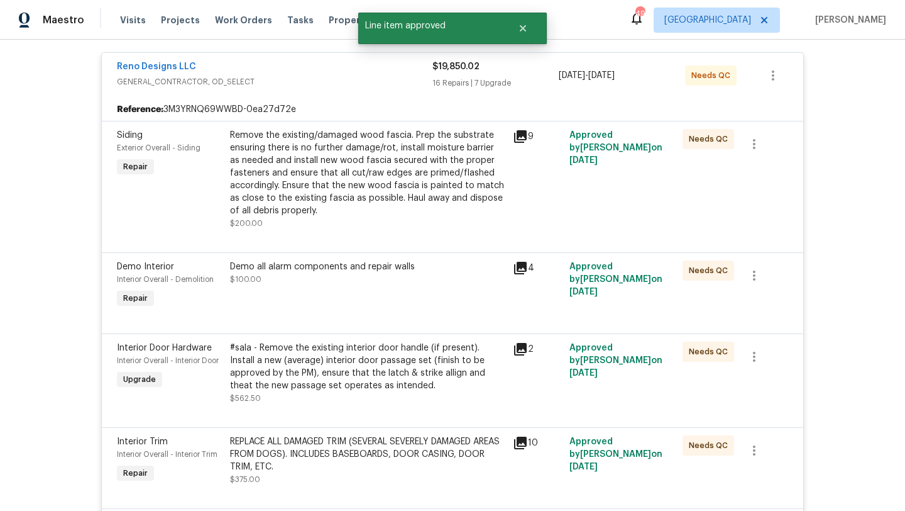
click at [375, 184] on div "Remove the existing/damaged wood fascia. Prep the substrate ensuring there is n…" at bounding box center [367, 173] width 275 height 88
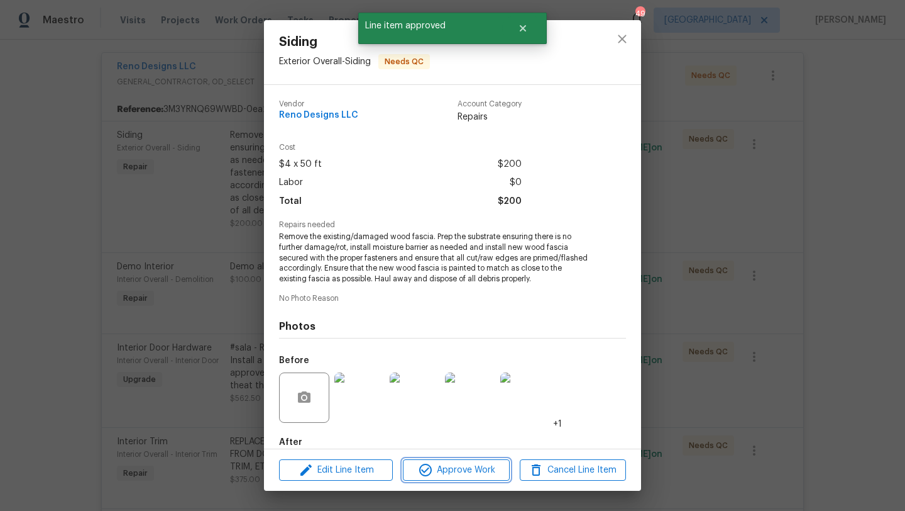
click at [452, 475] on span "Approve Work" at bounding box center [456, 470] width 99 height 16
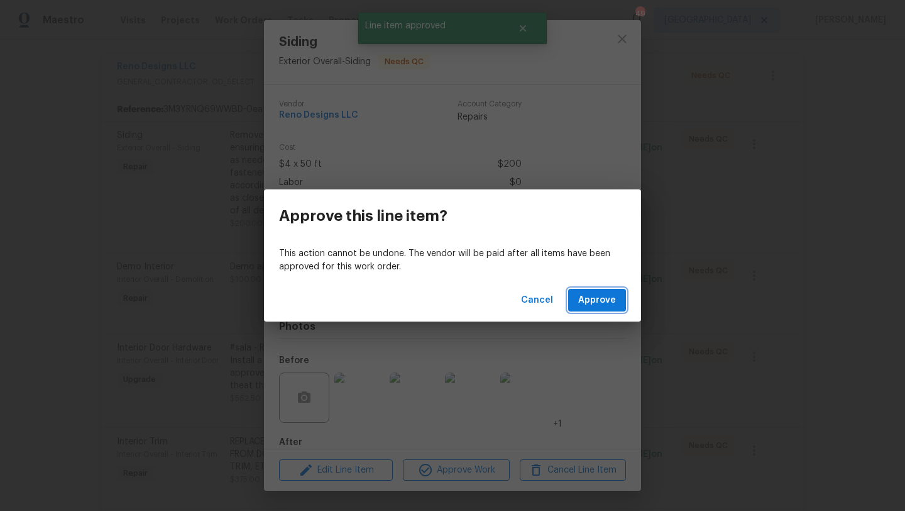
click at [583, 302] on span "Approve" at bounding box center [597, 300] width 38 height 16
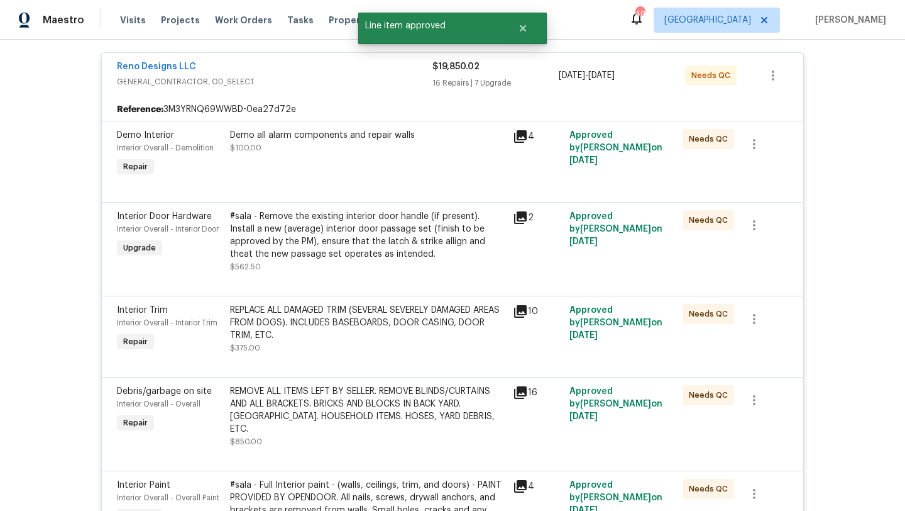
click at [406, 177] on div "Demo all alarm components and repair walls $100.00" at bounding box center [367, 154] width 283 height 58
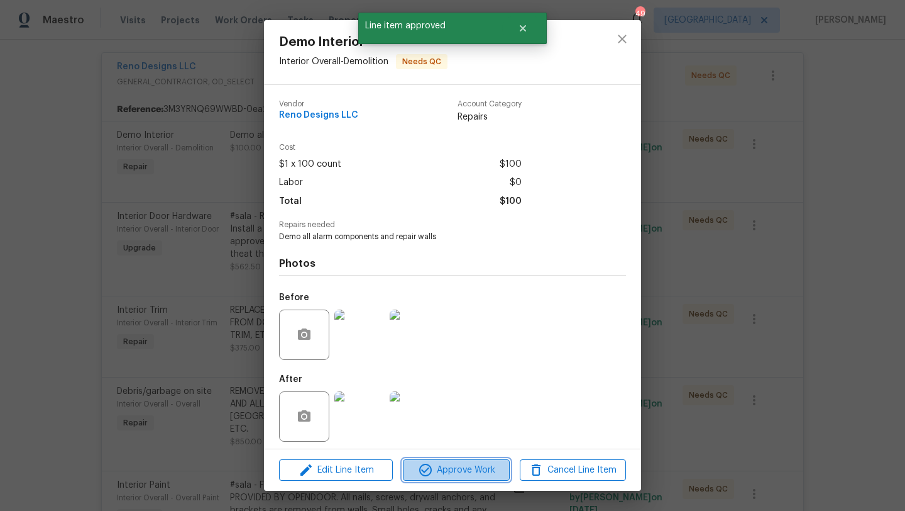
click at [468, 467] on span "Approve Work" at bounding box center [456, 470] width 99 height 16
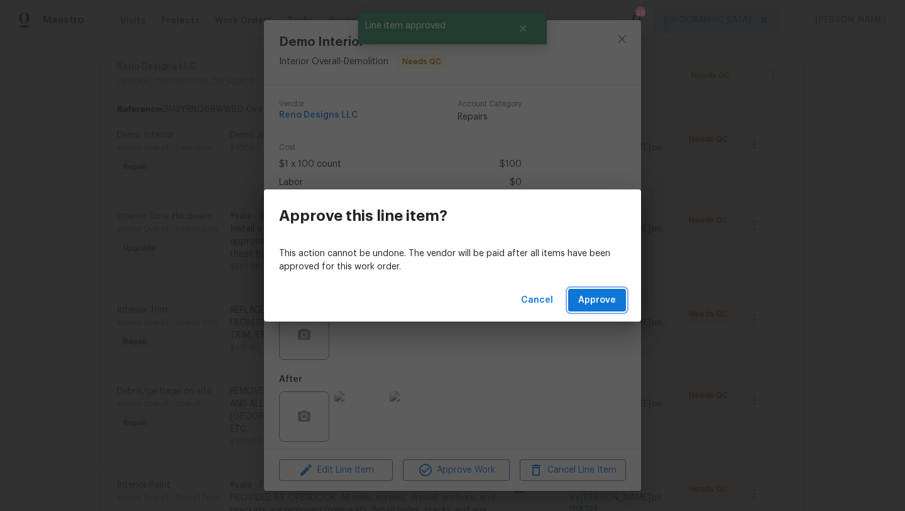
click at [595, 303] on span "Approve" at bounding box center [597, 300] width 38 height 16
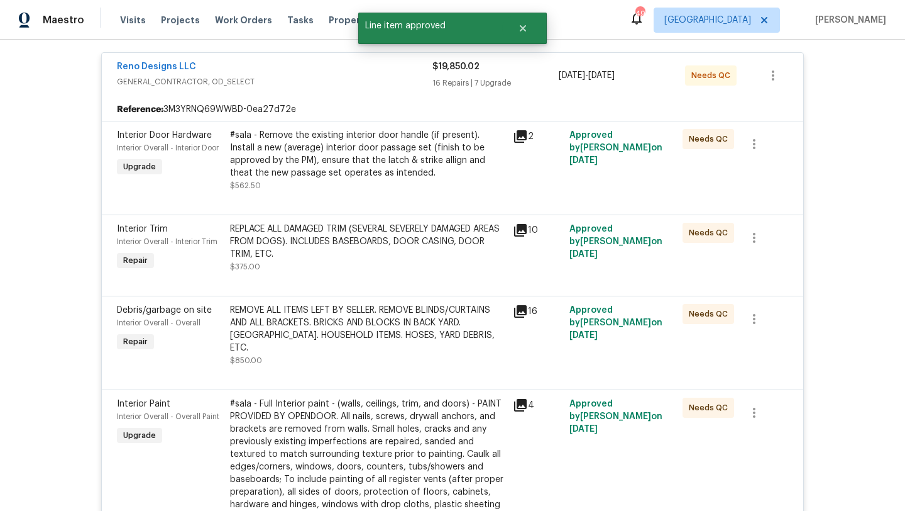
click at [382, 180] on div "#sala - Remove the existing interior door handle (if present). Install a new (a…" at bounding box center [367, 160] width 275 height 63
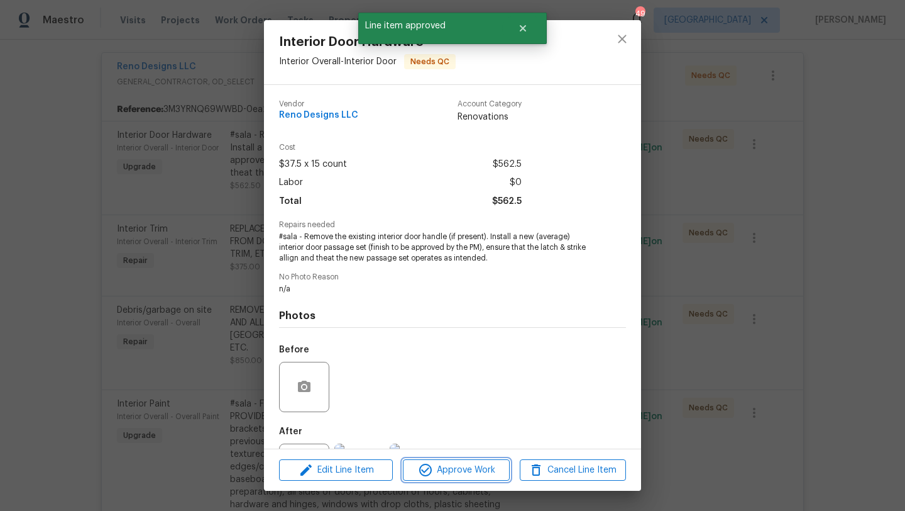
click at [470, 468] on span "Approve Work" at bounding box center [456, 470] width 99 height 16
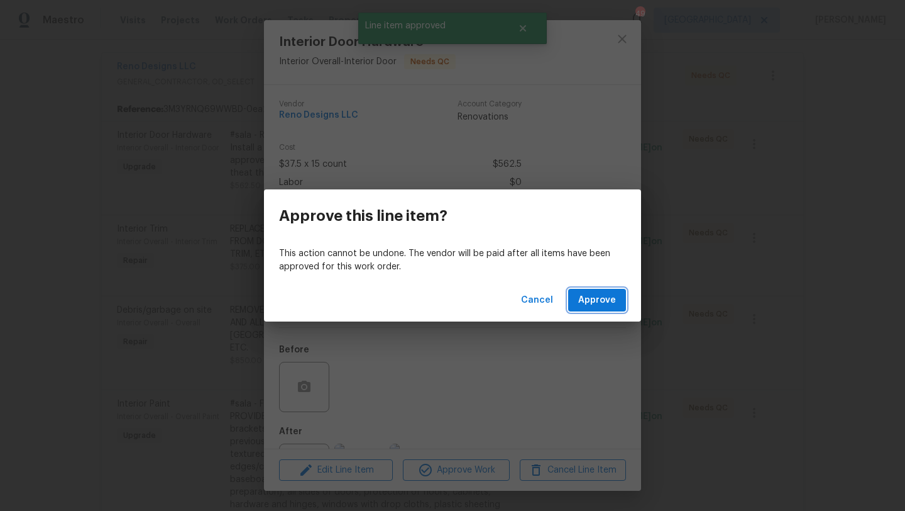
click at [587, 299] on span "Approve" at bounding box center [597, 300] width 38 height 16
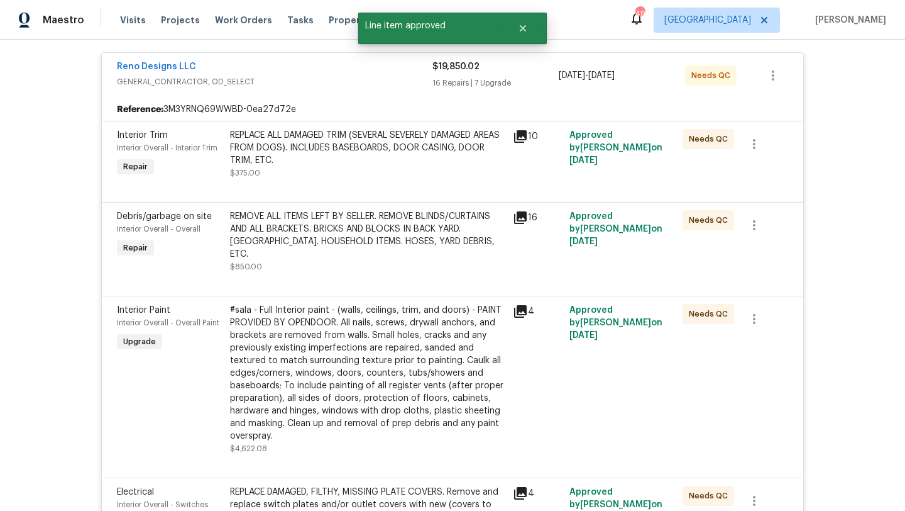
click at [363, 167] on div "REPLACE ALL DAMAGED TRIM (SEVERAL SEVERELY DAMAGED AREAS FROM DOGS). INCLUDES B…" at bounding box center [367, 154] width 275 height 50
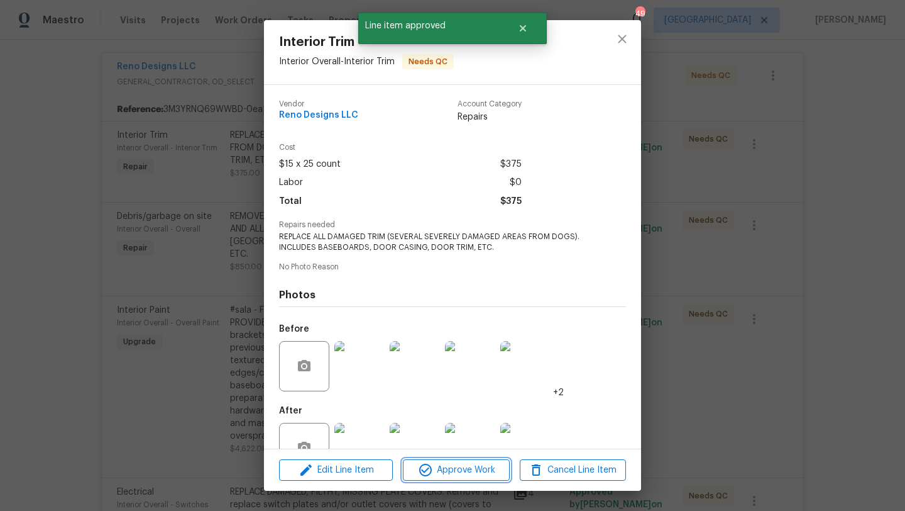
click at [469, 464] on span "Approve Work" at bounding box center [456, 470] width 99 height 16
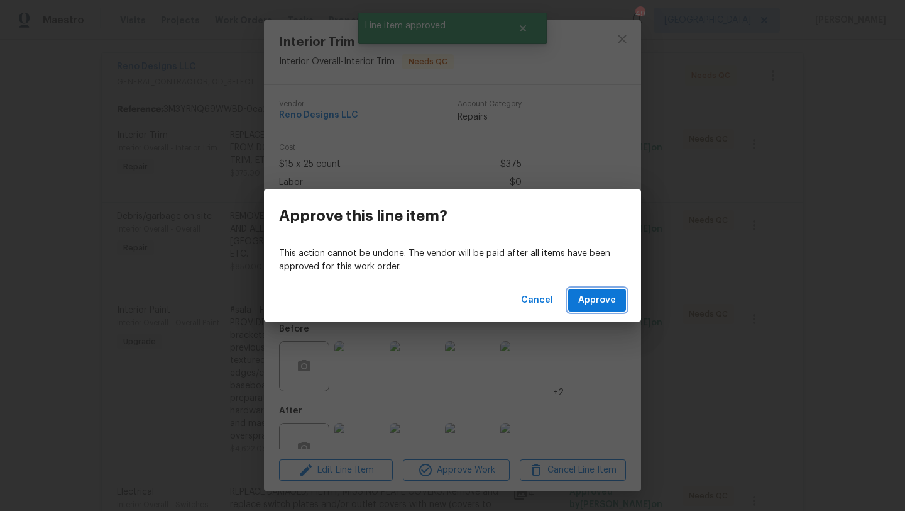
click at [585, 306] on span "Approve" at bounding box center [597, 300] width 38 height 16
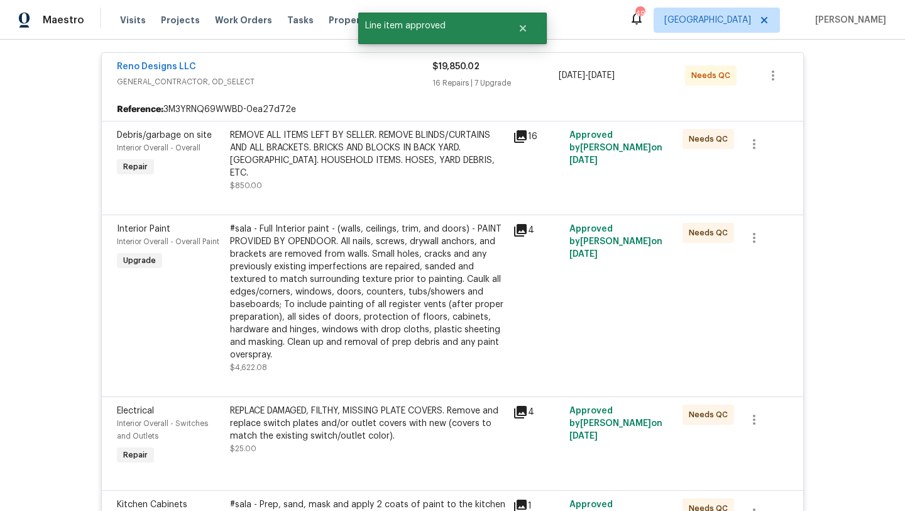
click at [375, 156] on div "REMOVE ALL ITEMS LEFT BY SELLER. REMOVE BLINDS/CURTAINS AND ALL BRACKETS. BRICK…" at bounding box center [367, 154] width 275 height 50
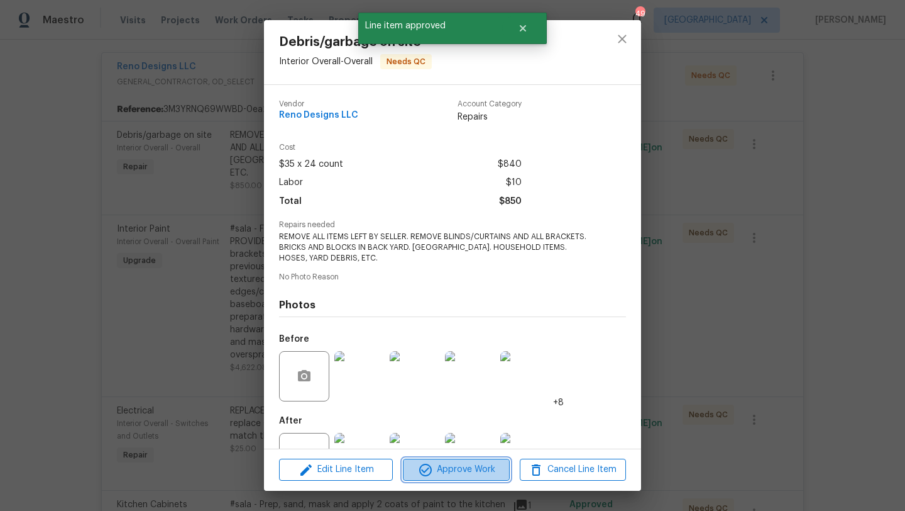
click at [465, 471] on span "Approve Work" at bounding box center [456, 469] width 99 height 16
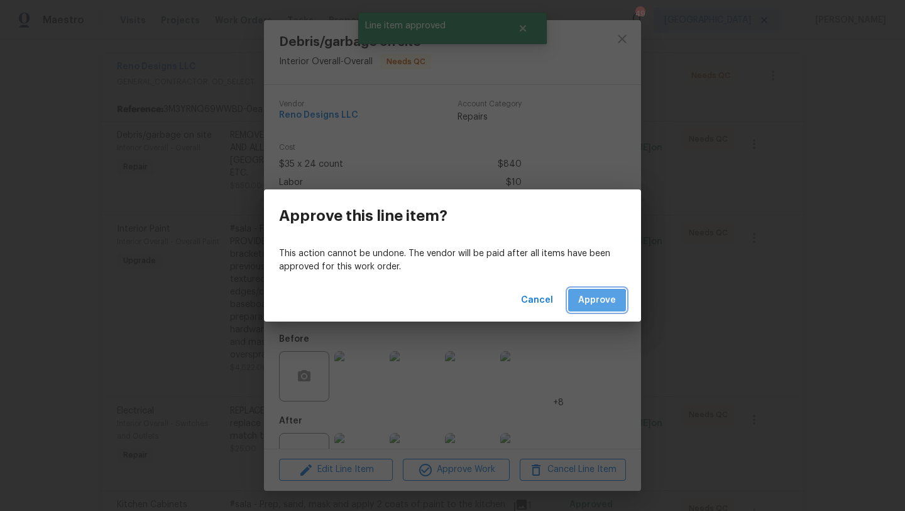
click at [582, 306] on span "Approve" at bounding box center [597, 300] width 38 height 16
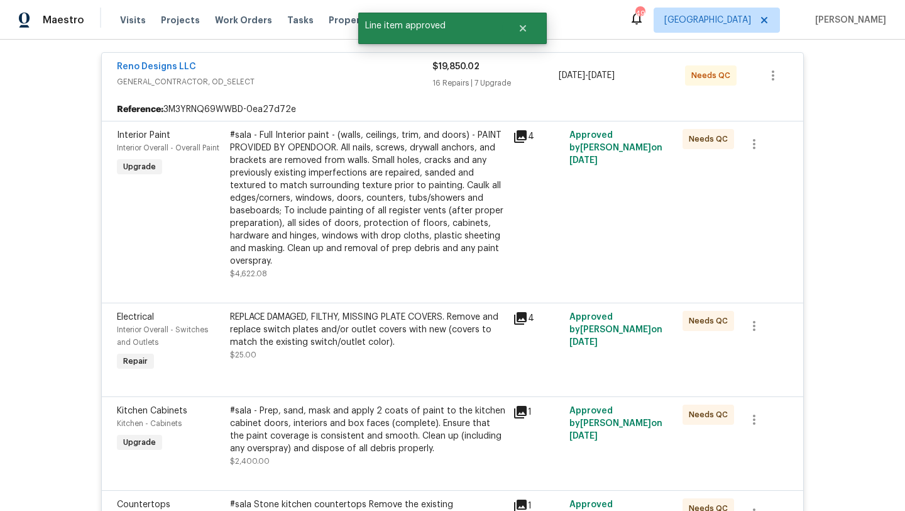
click at [400, 177] on div "#sala - Full Interior paint - (walls, ceilings, trim, and doors) - PAINT PROVID…" at bounding box center [367, 198] width 275 height 138
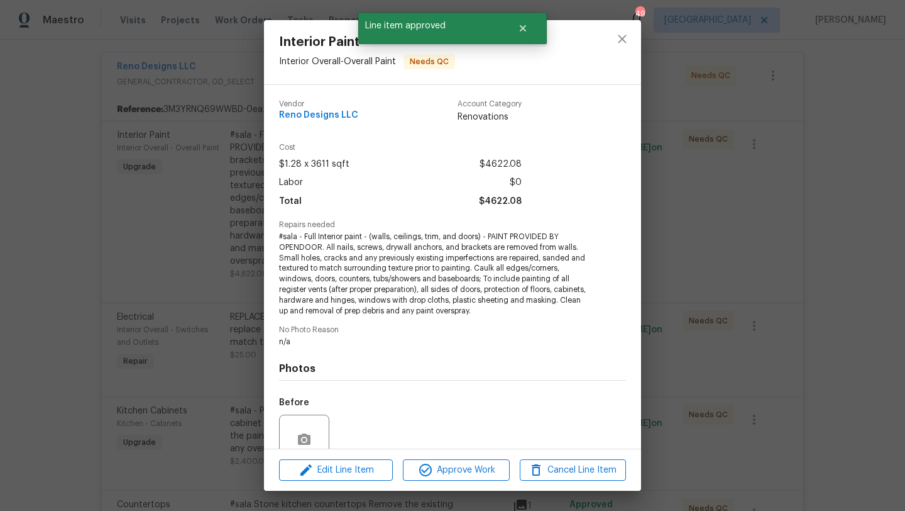
click at [463, 482] on div "Edit Line Item Approve Work Cancel Line Item" at bounding box center [452, 470] width 377 height 42
click at [464, 475] on span "Approve Work" at bounding box center [456, 470] width 99 height 16
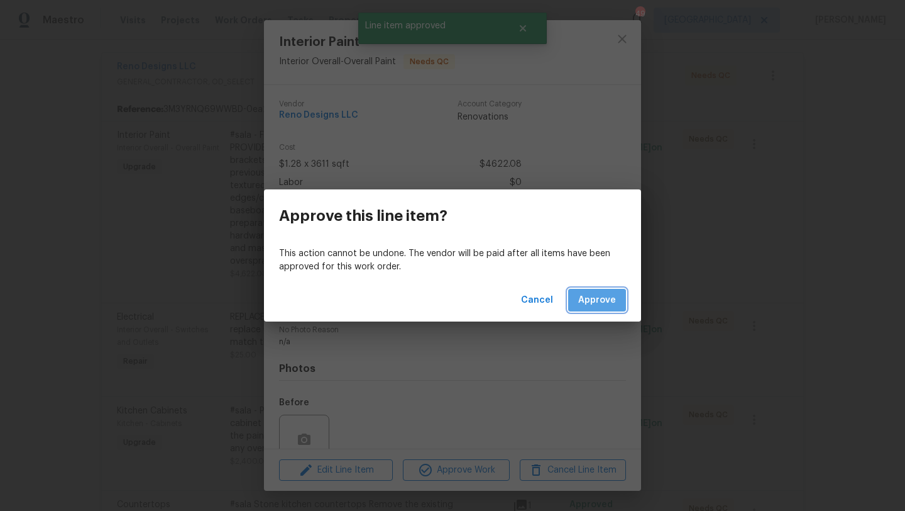
click at [587, 309] on button "Approve" at bounding box center [597, 300] width 58 height 23
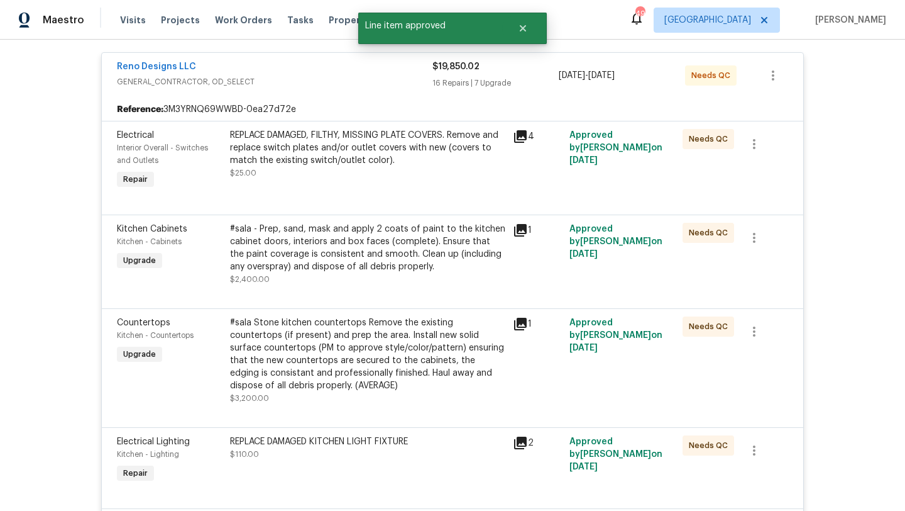
click at [399, 192] on div at bounding box center [452, 199] width 671 height 15
click at [383, 163] on div "REPLACE DAMAGED, FILTHY, MISSING PLATE COVERS. Remove and replace switch plates…" at bounding box center [367, 148] width 275 height 38
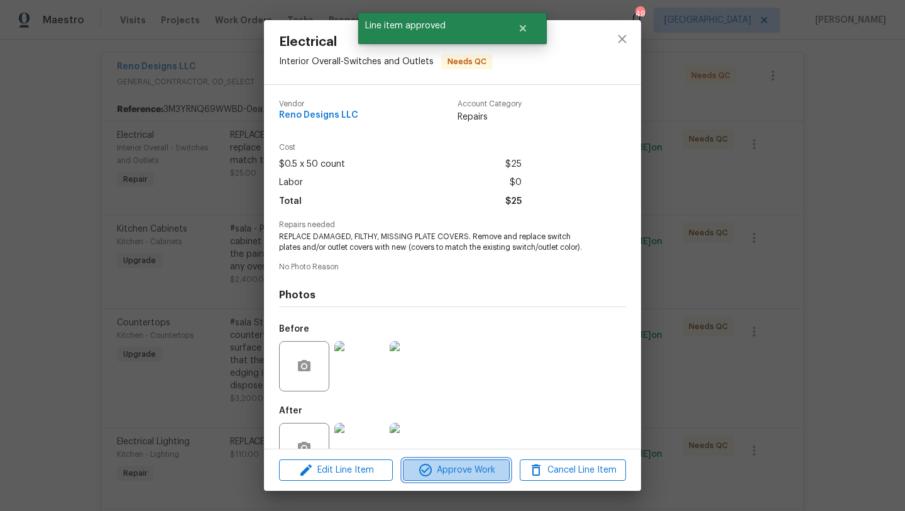
click at [471, 469] on span "Approve Work" at bounding box center [456, 470] width 99 height 16
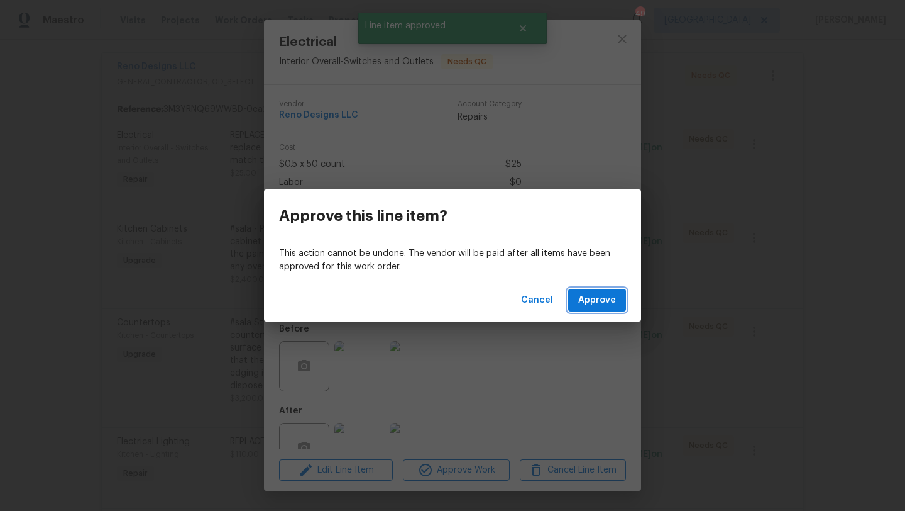
click at [585, 292] on span "Approve" at bounding box center [597, 300] width 38 height 16
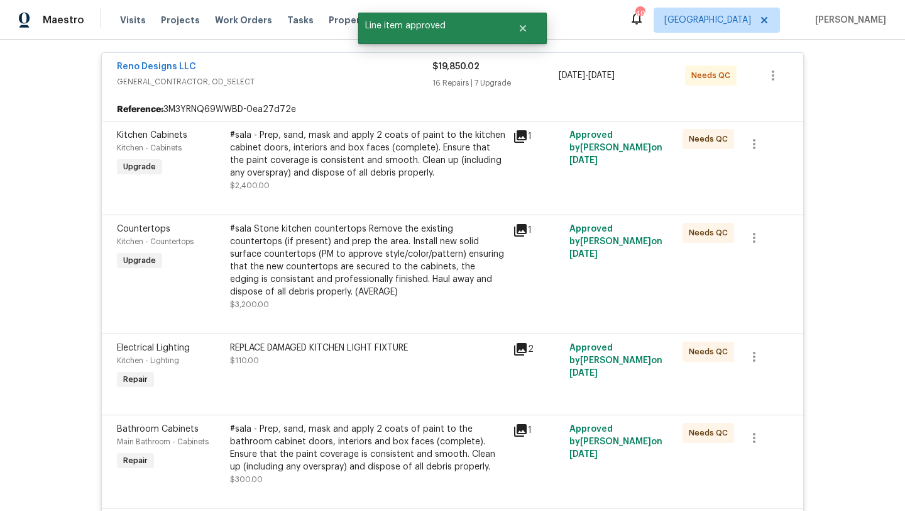
click at [402, 160] on div "#sala - Prep, sand, mask and apply 2 coats of paint to the kitchen cabinet door…" at bounding box center [367, 154] width 275 height 50
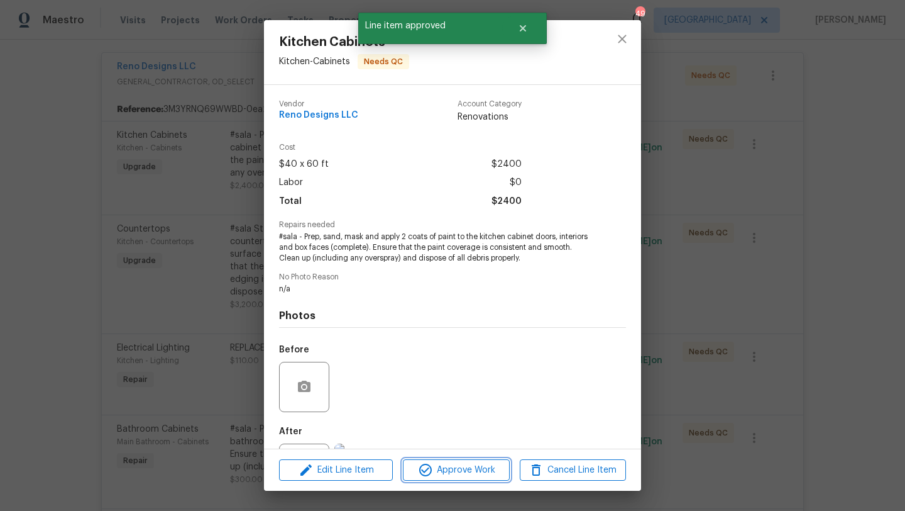
click at [468, 461] on button "Approve Work" at bounding box center [456, 470] width 106 height 22
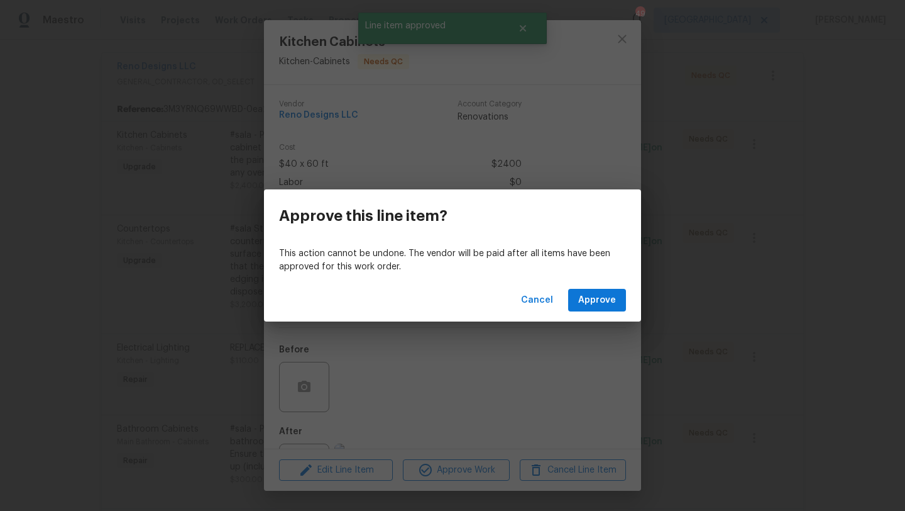
click at [592, 312] on div "Cancel Approve" at bounding box center [452, 300] width 377 height 43
click at [593, 302] on span "Approve" at bounding box center [597, 300] width 38 height 16
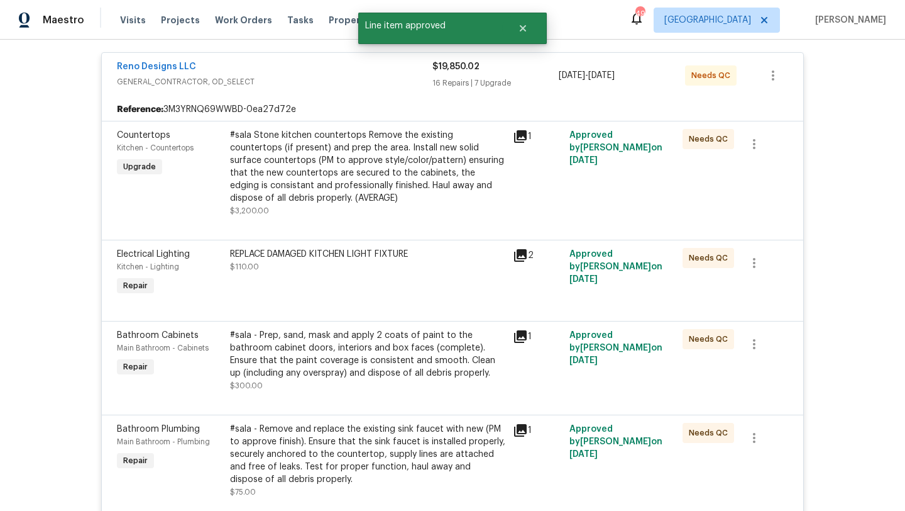
click at [382, 180] on div "#sala Stone kitchen countertops Remove the existing countertops (if present) an…" at bounding box center [367, 166] width 275 height 75
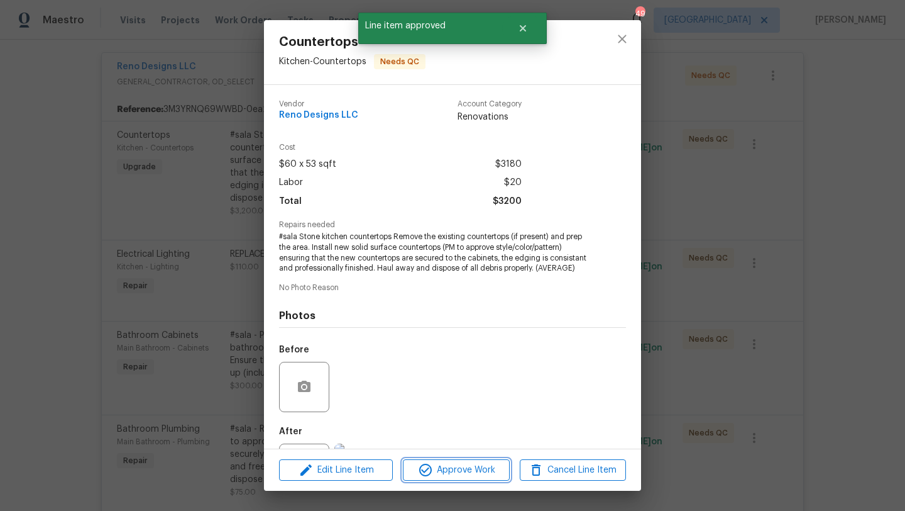
click at [455, 472] on span "Approve Work" at bounding box center [456, 470] width 99 height 16
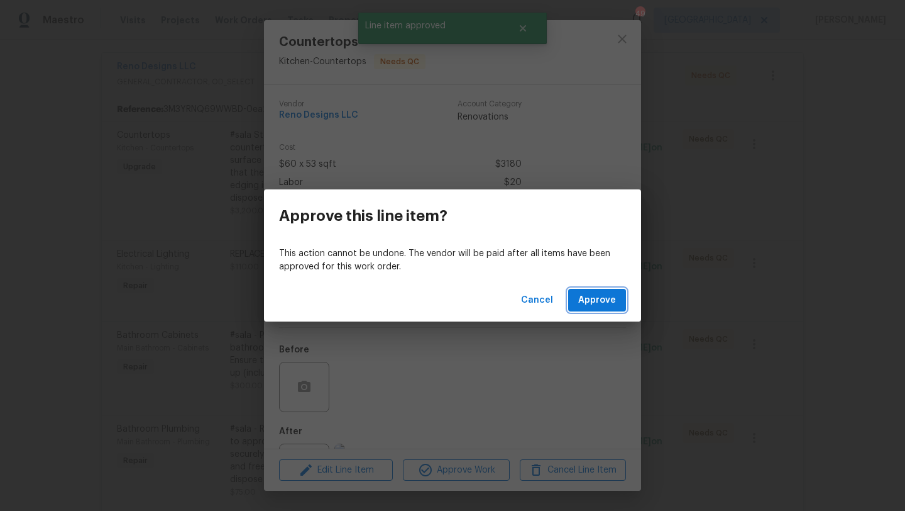
click at [583, 306] on span "Approve" at bounding box center [597, 300] width 38 height 16
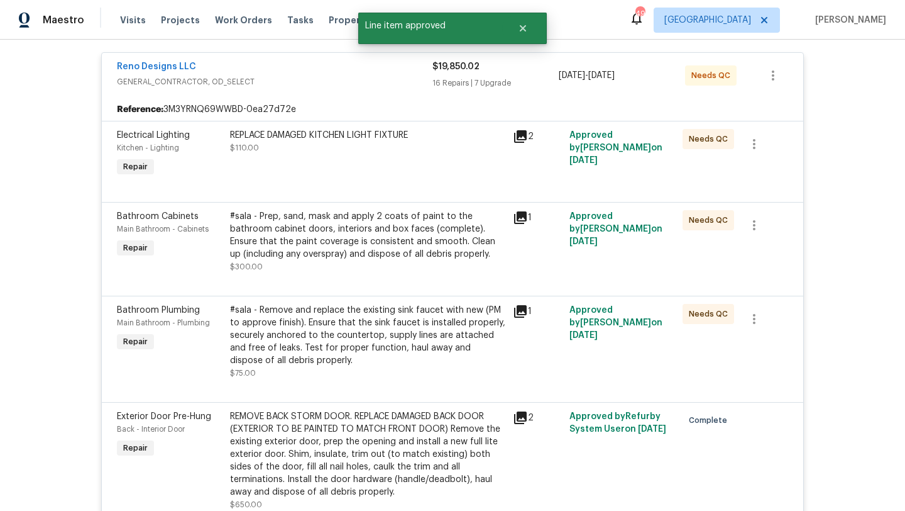
click at [380, 157] on div "REPLACE DAMAGED KITCHEN LIGHT FIXTURE $110.00" at bounding box center [367, 154] width 283 height 58
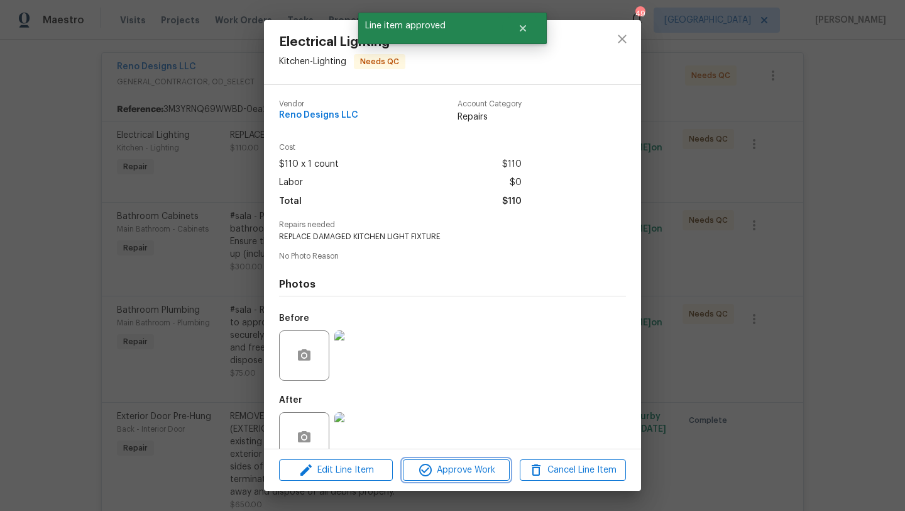
click at [450, 461] on button "Approve Work" at bounding box center [456, 470] width 106 height 22
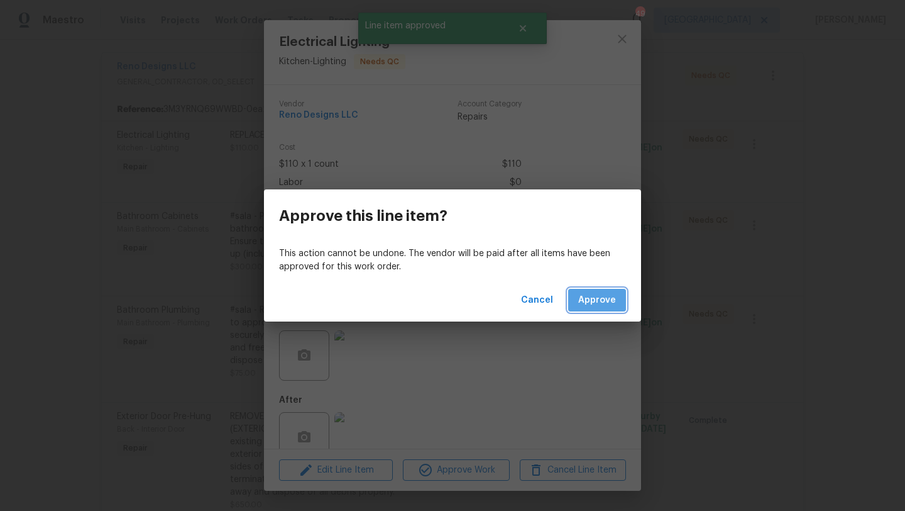
click at [590, 297] on span "Approve" at bounding box center [597, 300] width 38 height 16
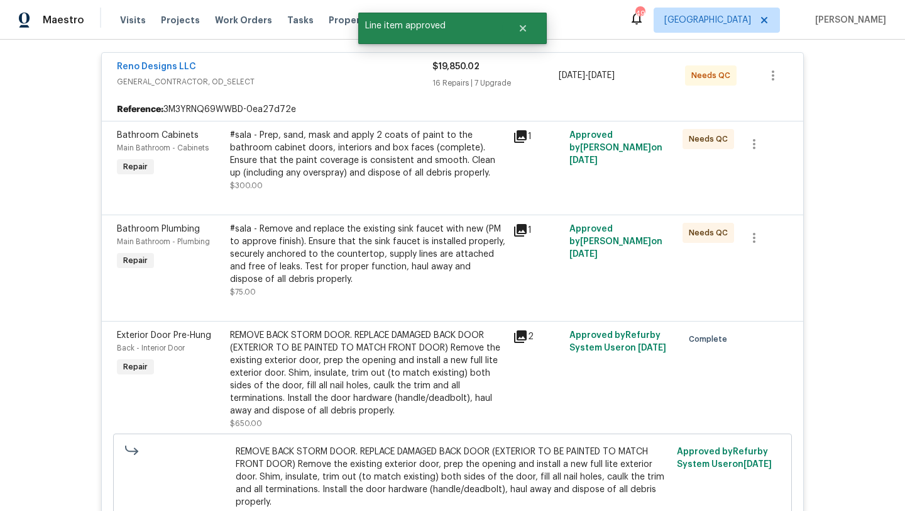
click at [372, 151] on div "#sala - Prep, sand, mask and apply 2 coats of paint to the bathroom cabinet doo…" at bounding box center [367, 154] width 275 height 50
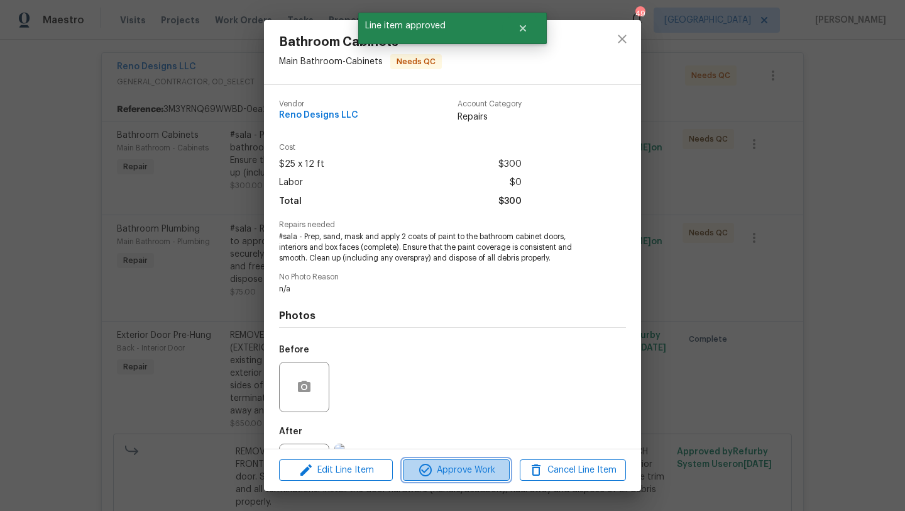
click at [469, 469] on span "Approve Work" at bounding box center [456, 470] width 99 height 16
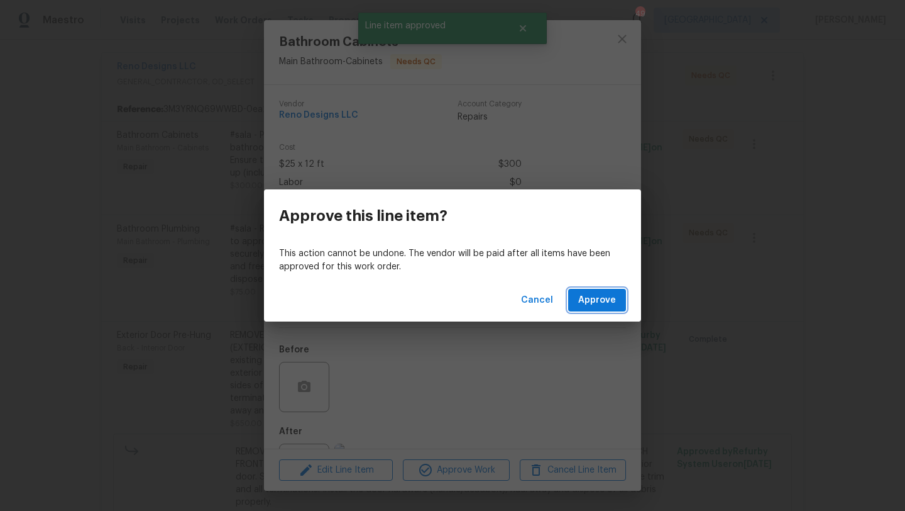
click at [583, 305] on span "Approve" at bounding box center [597, 300] width 38 height 16
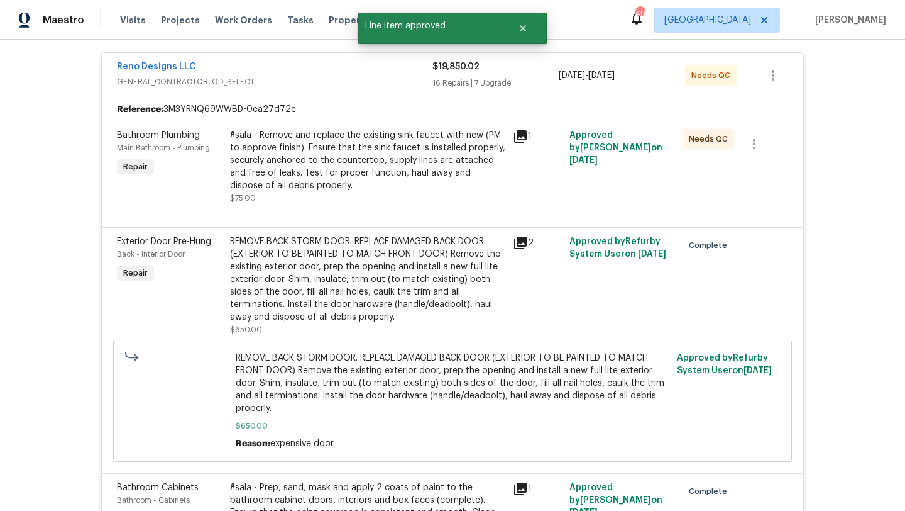
click at [378, 155] on div "#sala - Remove and replace the existing sink faucet with new (PM to approve fin…" at bounding box center [367, 160] width 275 height 63
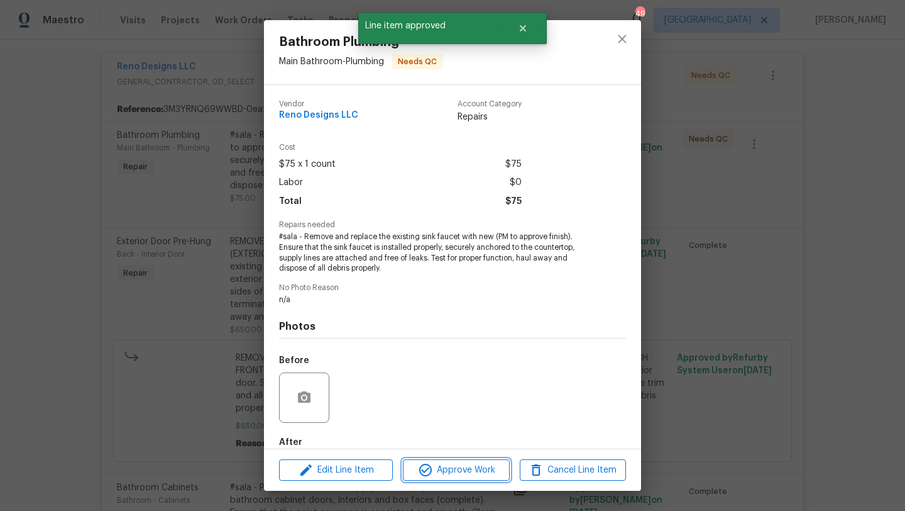
click at [487, 465] on span "Approve Work" at bounding box center [456, 470] width 99 height 16
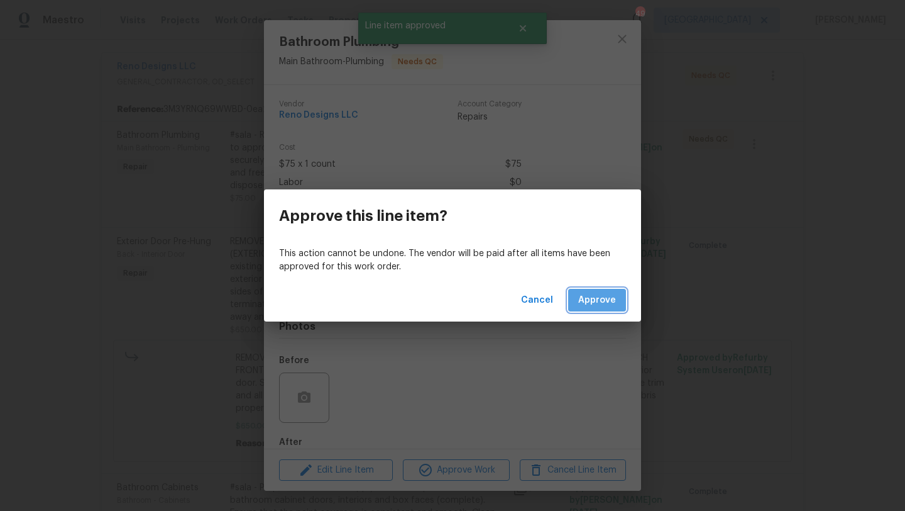
click at [607, 305] on span "Approve" at bounding box center [597, 300] width 38 height 16
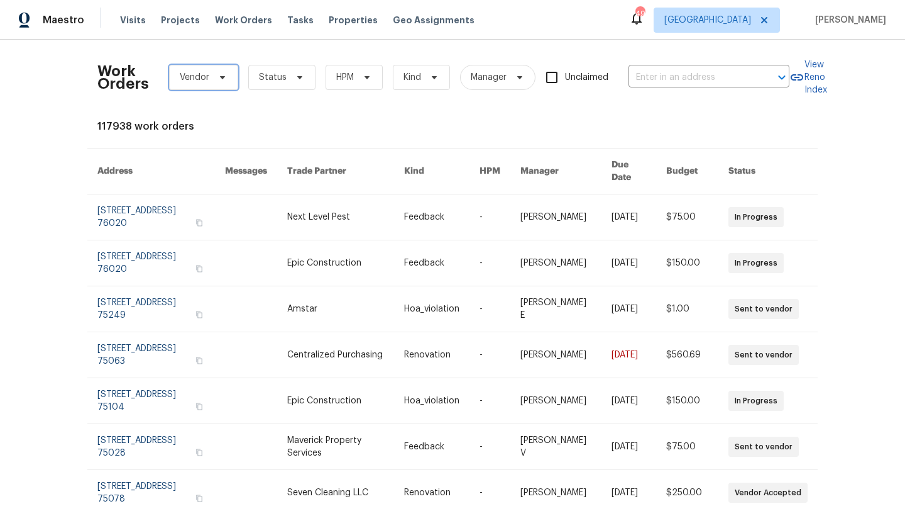
click at [228, 77] on span "Vendor" at bounding box center [203, 77] width 69 height 25
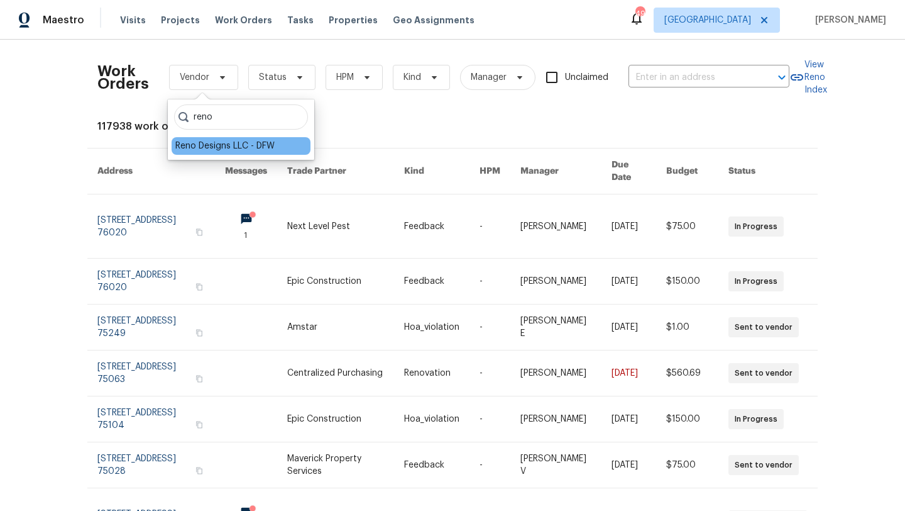
type input "reno"
click at [231, 152] on div "Reno Designs LLC - DFW" at bounding box center [241, 146] width 139 height 18
click at [230, 146] on div "Reno Designs LLC - DFW" at bounding box center [224, 146] width 99 height 13
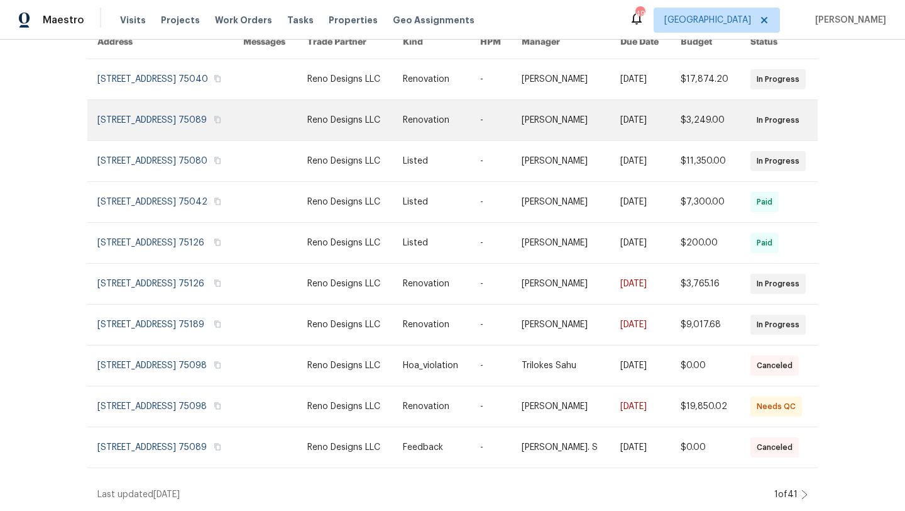
scroll to position [146, 0]
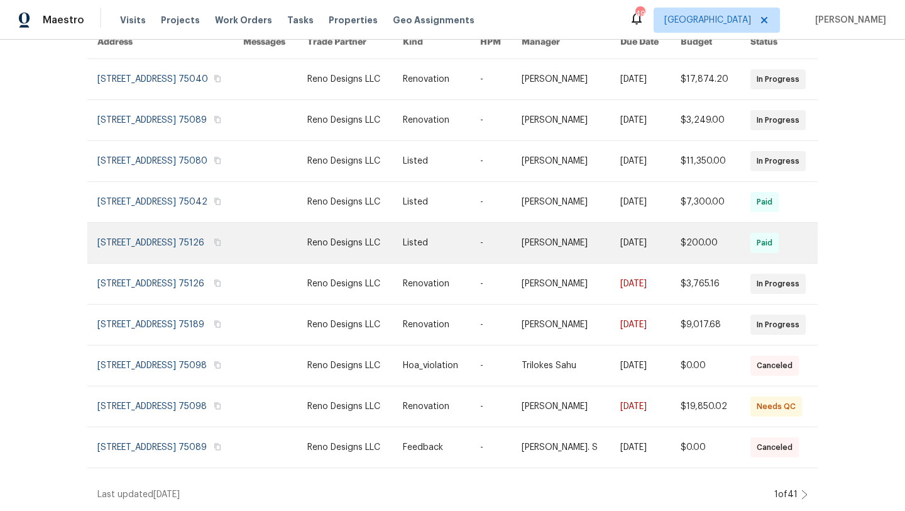
click at [202, 236] on link at bounding box center [170, 243] width 146 height 40
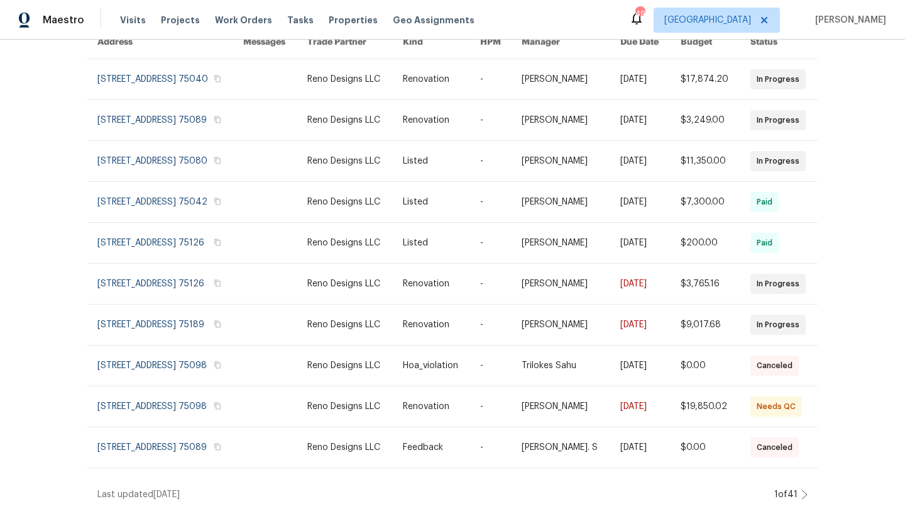
click at [805, 492] on icon at bounding box center [805, 494] width 6 height 10
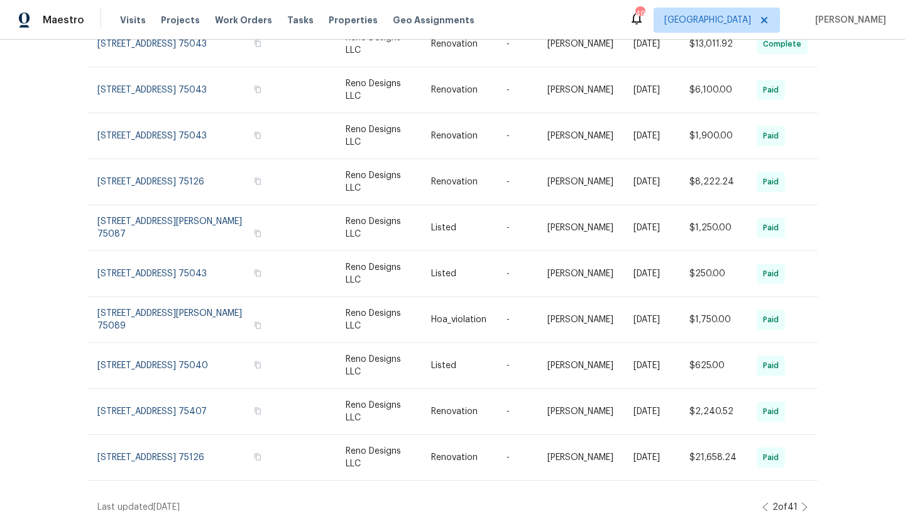
click at [764, 502] on icon at bounding box center [766, 507] width 6 height 10
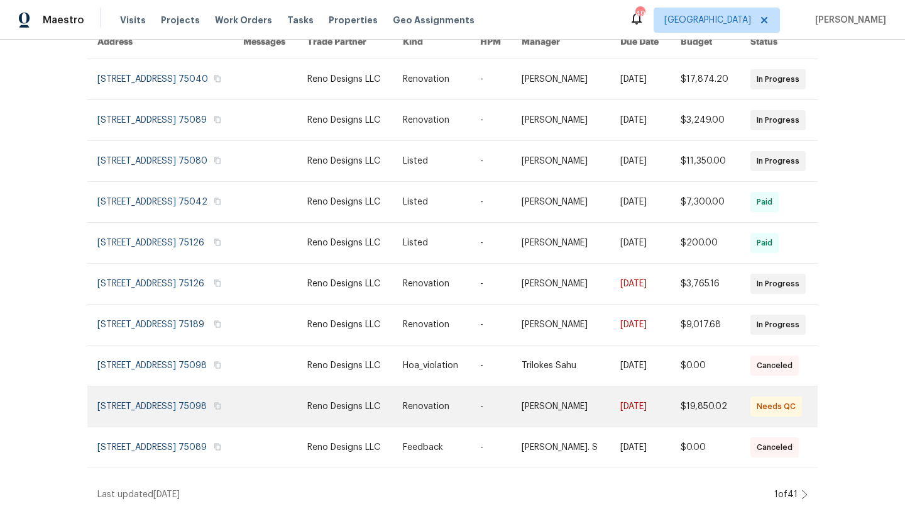
click at [278, 399] on td at bounding box center [265, 406] width 64 height 41
click at [170, 396] on link at bounding box center [170, 406] width 146 height 40
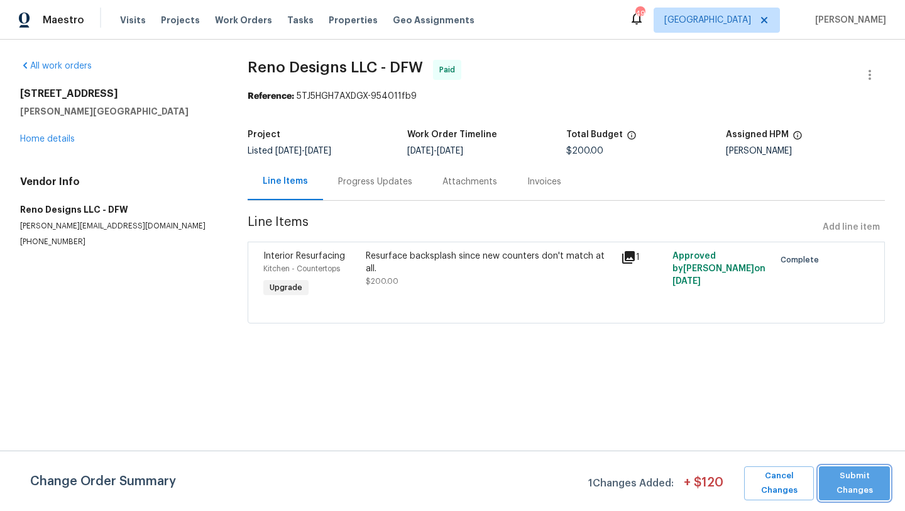
click at [877, 485] on span "Submit Changes" at bounding box center [854, 482] width 58 height 29
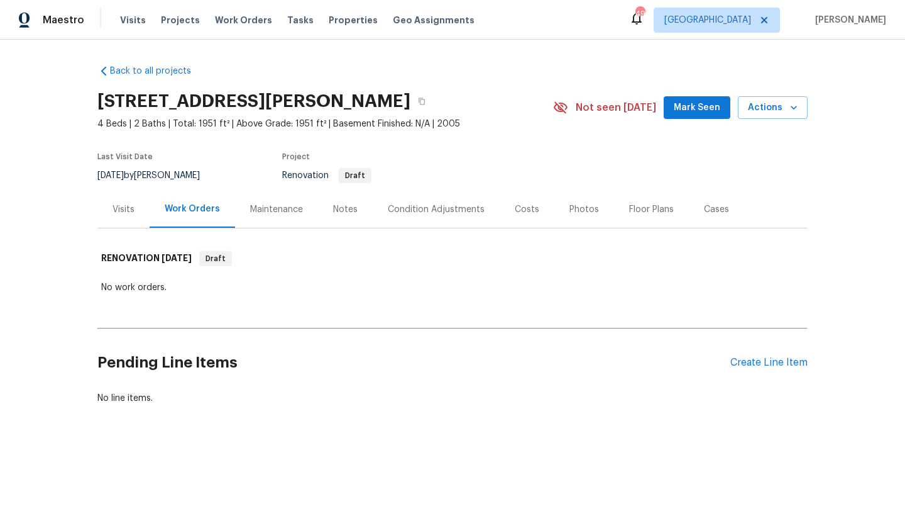
click at [420, 208] on div "Condition Adjustments" at bounding box center [436, 209] width 97 height 13
click at [417, 209] on div "Condition Adjustments" at bounding box center [436, 209] width 97 height 13
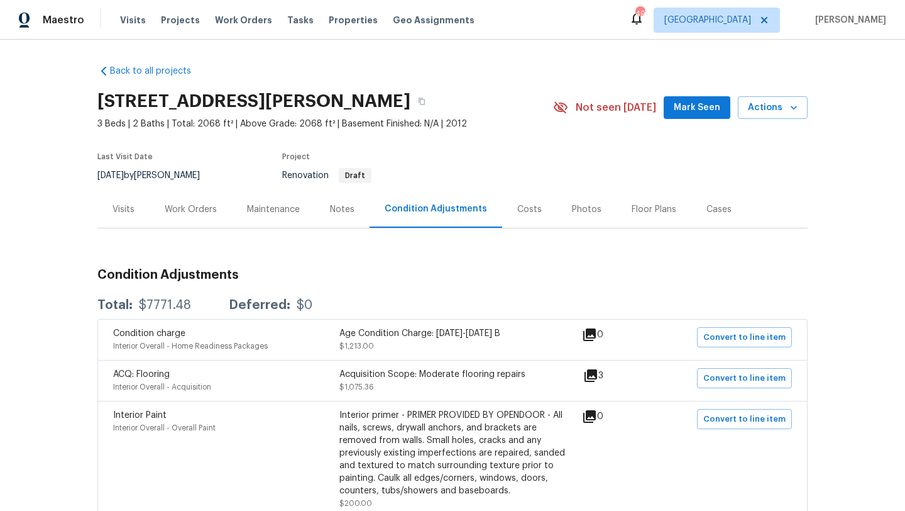
click at [116, 209] on div "Visits" at bounding box center [124, 209] width 22 height 13
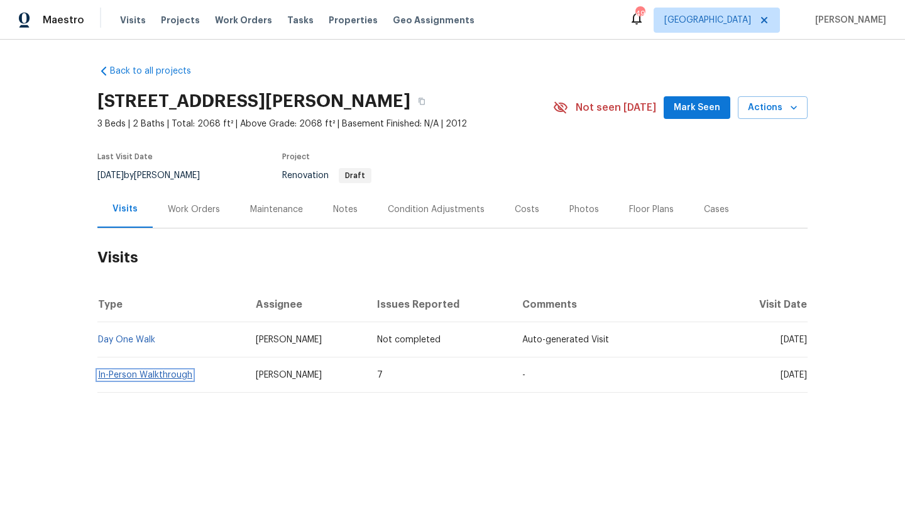
click at [164, 376] on link "In-Person Walkthrough" at bounding box center [145, 374] width 94 height 9
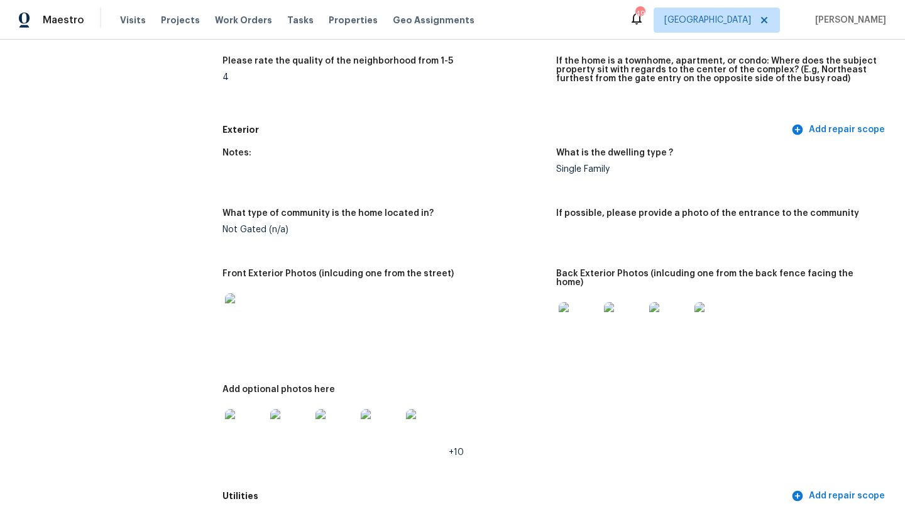
scroll to position [385, 0]
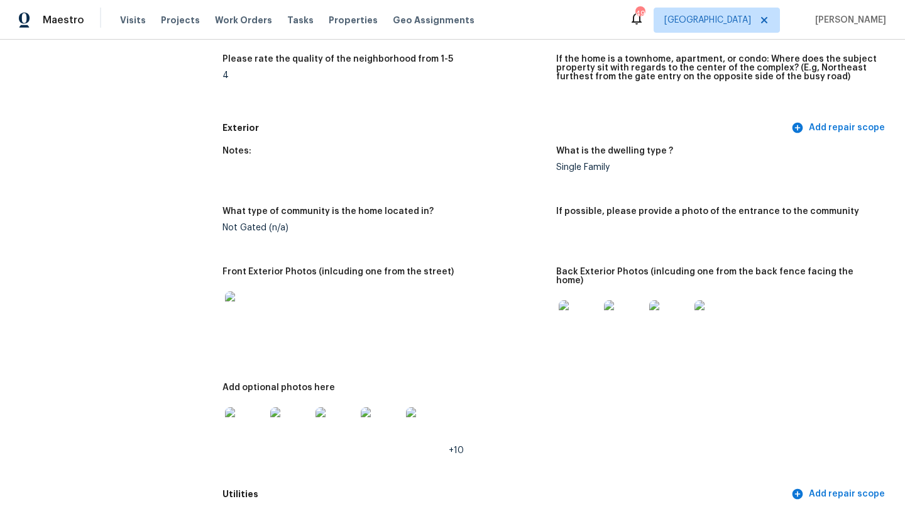
click at [576, 315] on img at bounding box center [579, 320] width 40 height 40
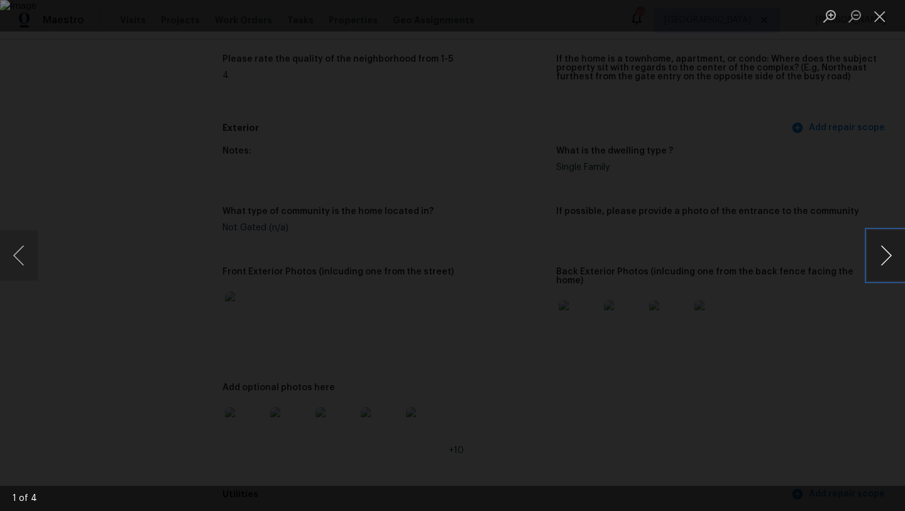
click at [885, 253] on button "Next image" at bounding box center [887, 255] width 38 height 50
click at [882, 18] on button "Close lightbox" at bounding box center [880, 16] width 25 height 22
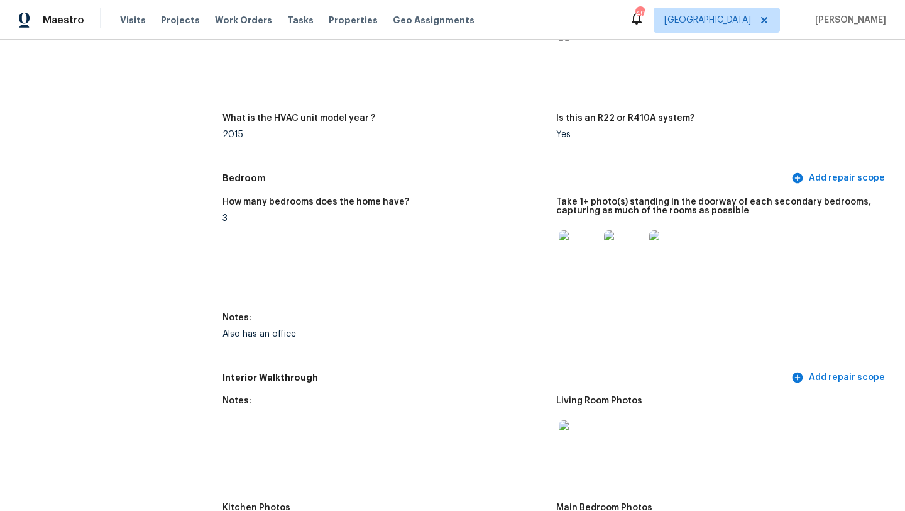
scroll to position [1256, 0]
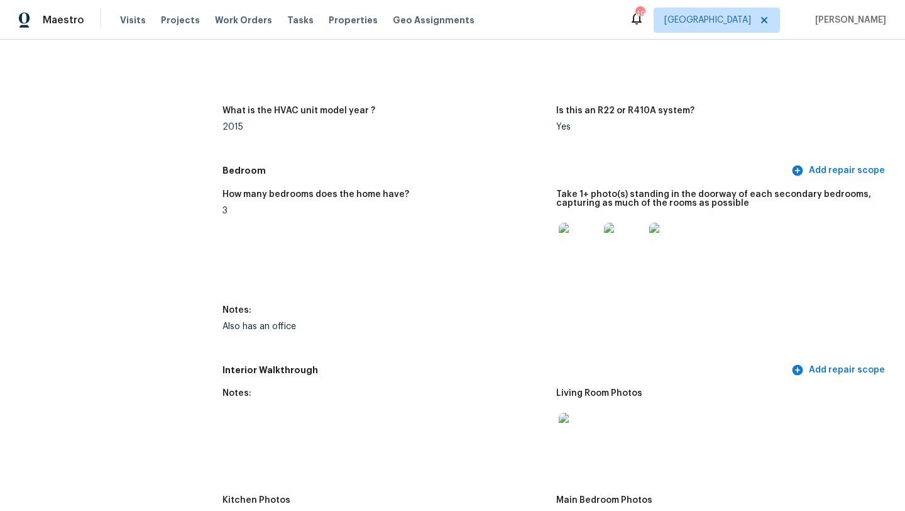
click at [579, 245] on img at bounding box center [579, 243] width 40 height 40
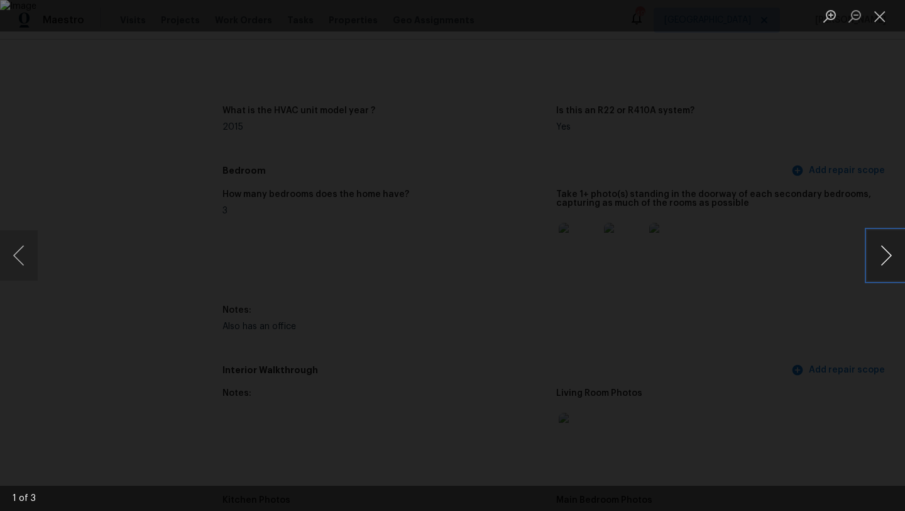
click at [895, 251] on button "Next image" at bounding box center [887, 255] width 38 height 50
click at [881, 11] on button "Close lightbox" at bounding box center [880, 16] width 25 height 22
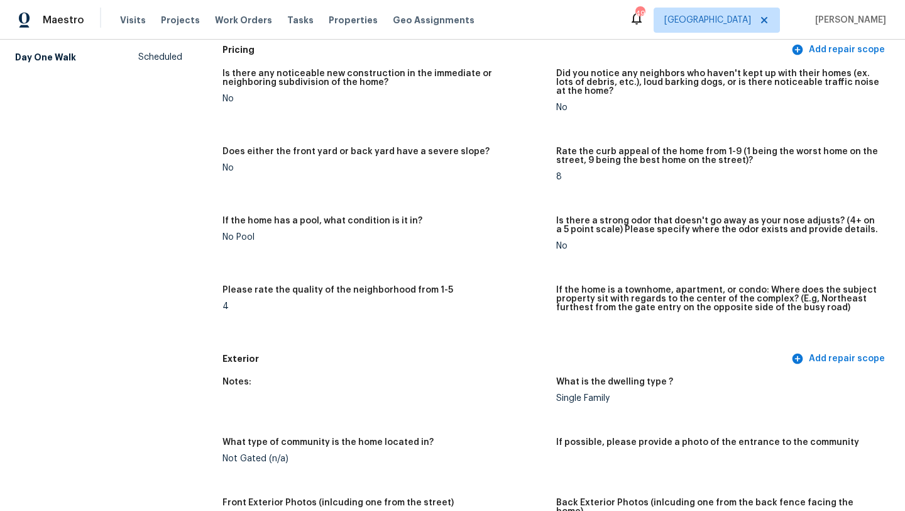
scroll to position [0, 0]
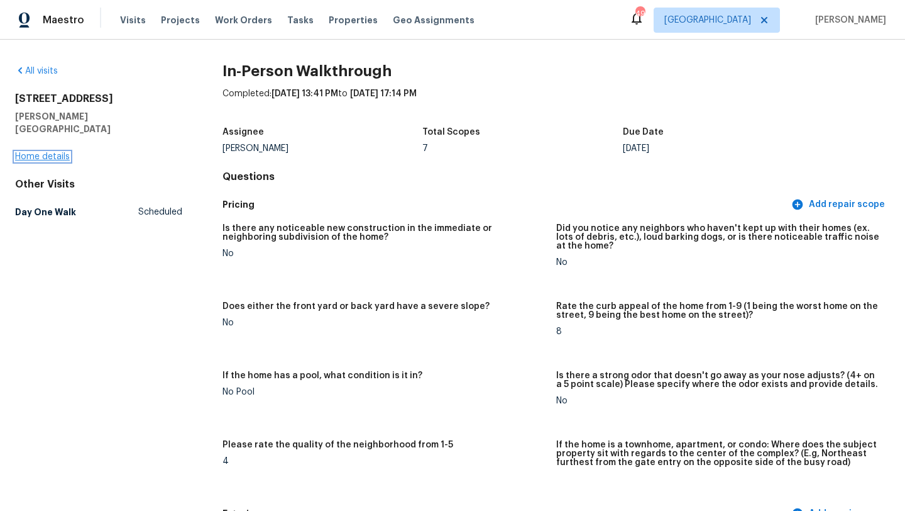
click at [49, 152] on link "Home details" at bounding box center [42, 156] width 55 height 9
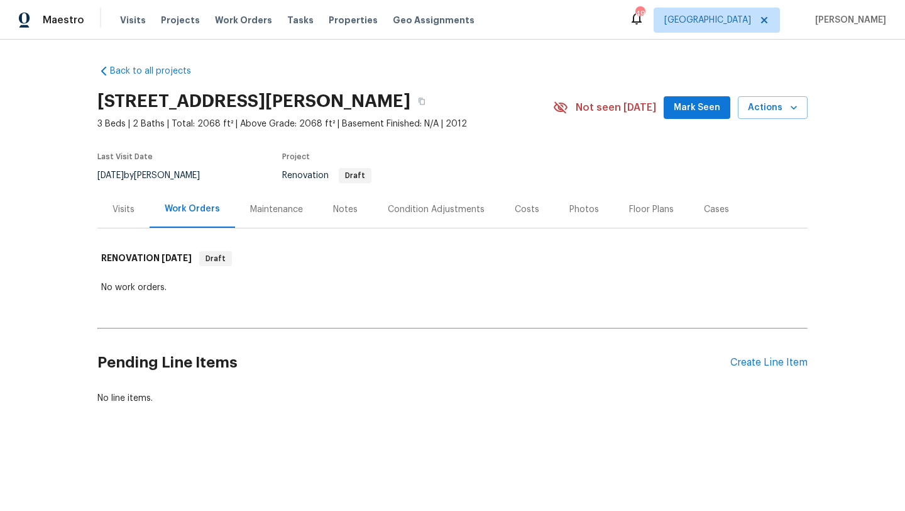
click at [527, 206] on div "Costs" at bounding box center [527, 209] width 25 height 13
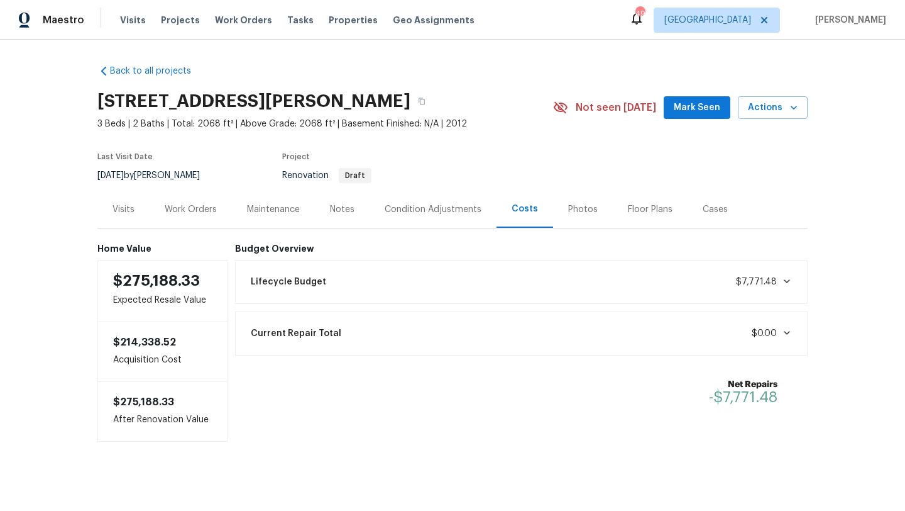
click at [412, 207] on div "Condition Adjustments" at bounding box center [433, 209] width 97 height 13
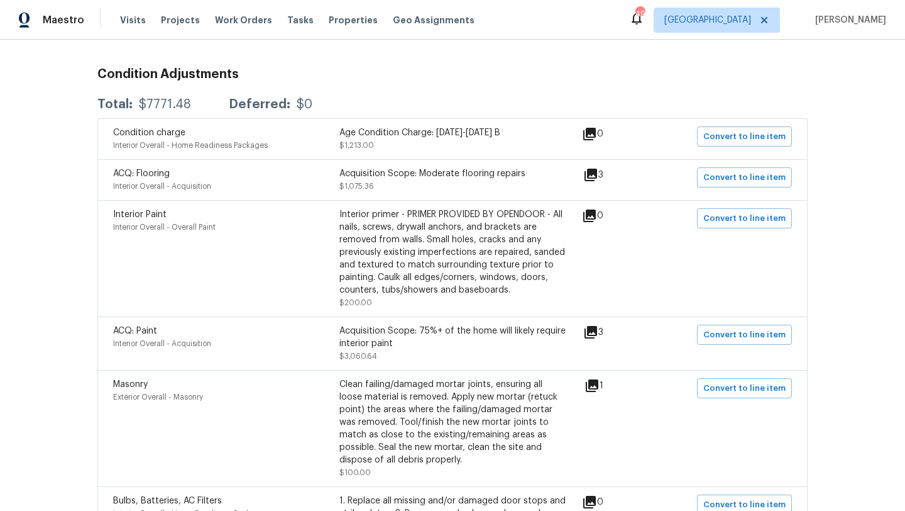
scroll to position [199, 0]
click at [596, 176] on icon at bounding box center [591, 176] width 13 height 13
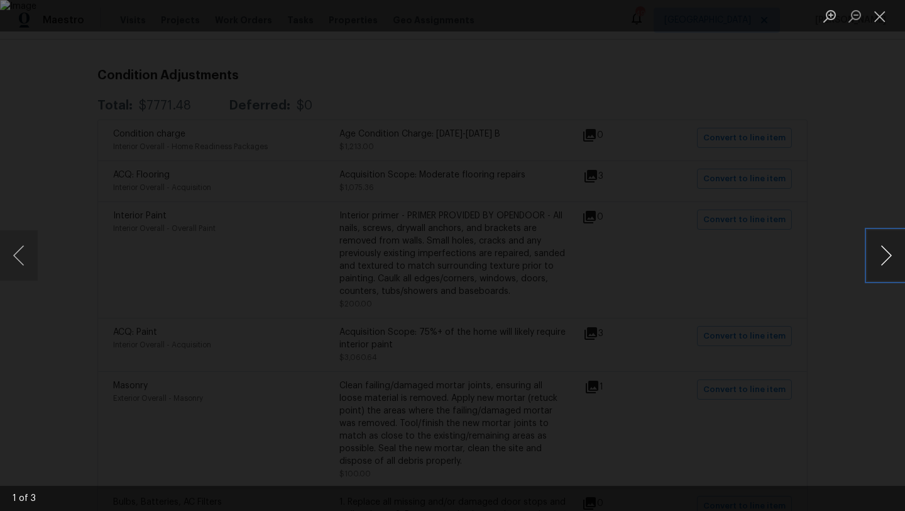
click at [879, 256] on button "Next image" at bounding box center [887, 255] width 38 height 50
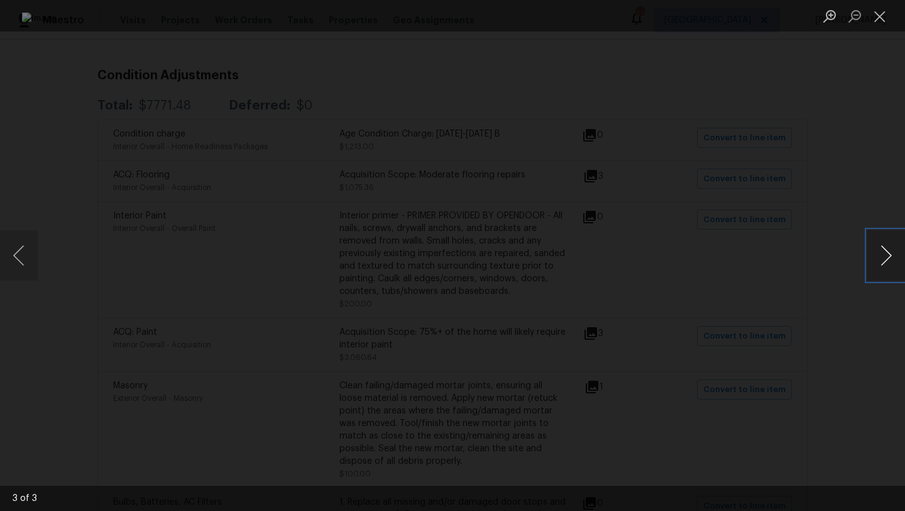
click at [879, 256] on button "Next image" at bounding box center [887, 255] width 38 height 50
click at [883, 17] on button "Close lightbox" at bounding box center [880, 16] width 25 height 22
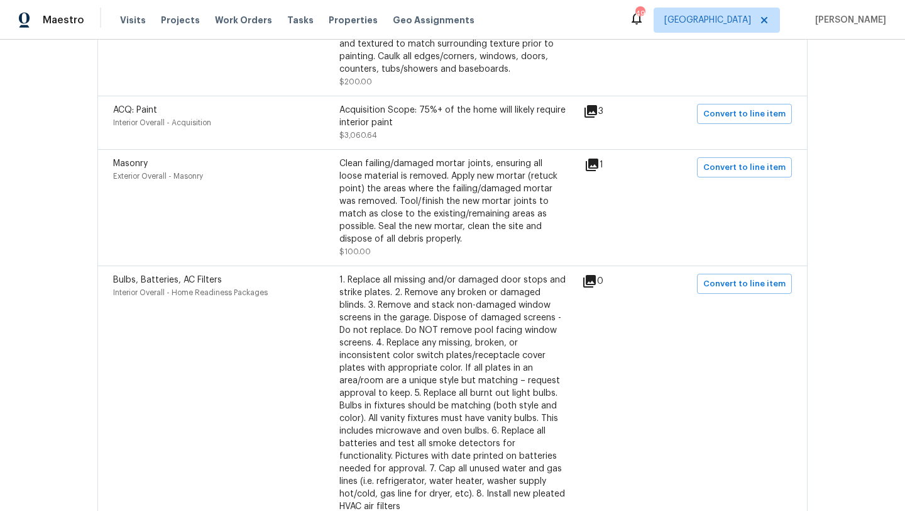
scroll to position [433, 0]
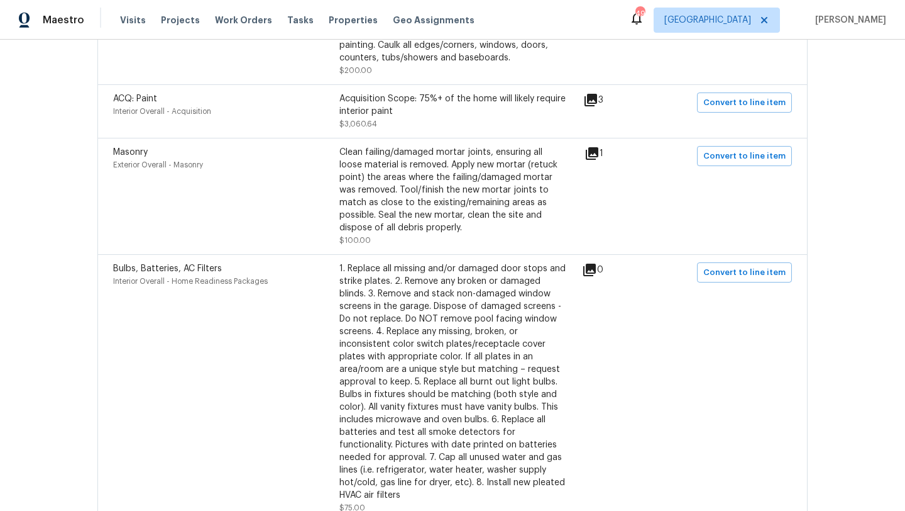
click at [599, 148] on icon at bounding box center [592, 153] width 13 height 13
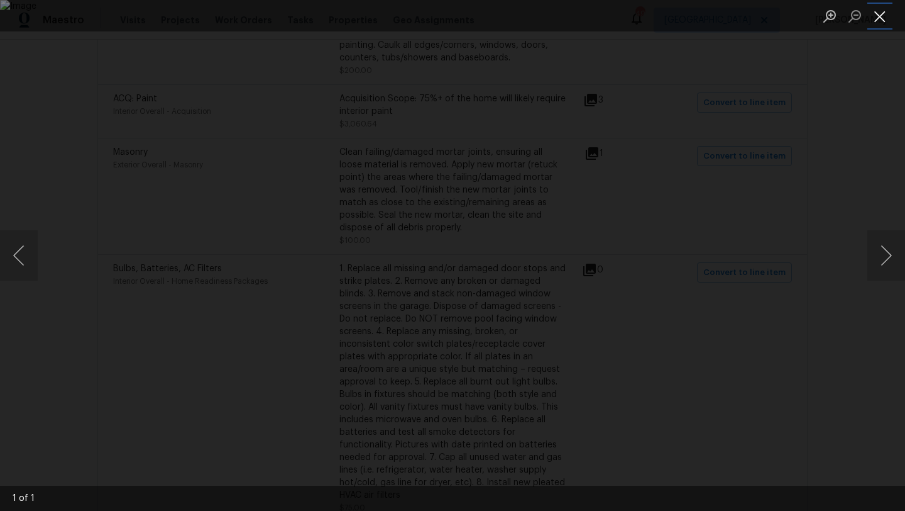
click at [880, 21] on button "Close lightbox" at bounding box center [880, 16] width 25 height 22
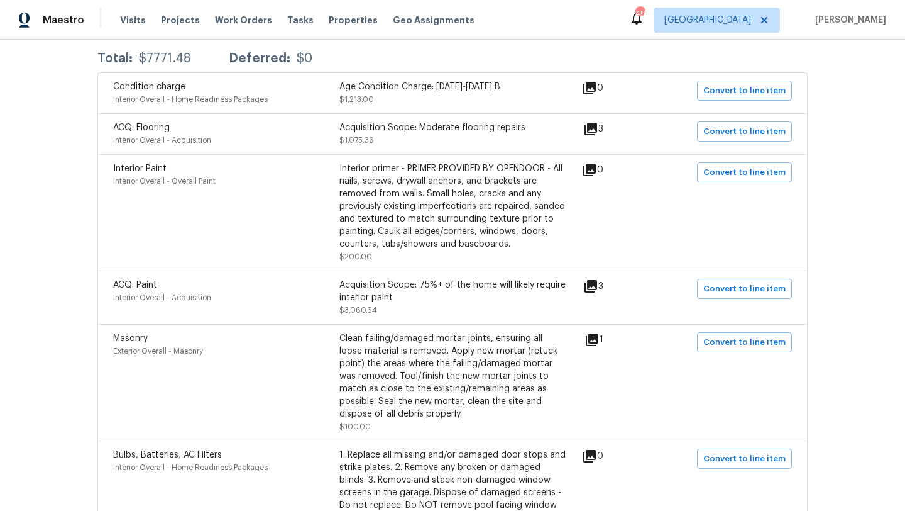
scroll to position [0, 0]
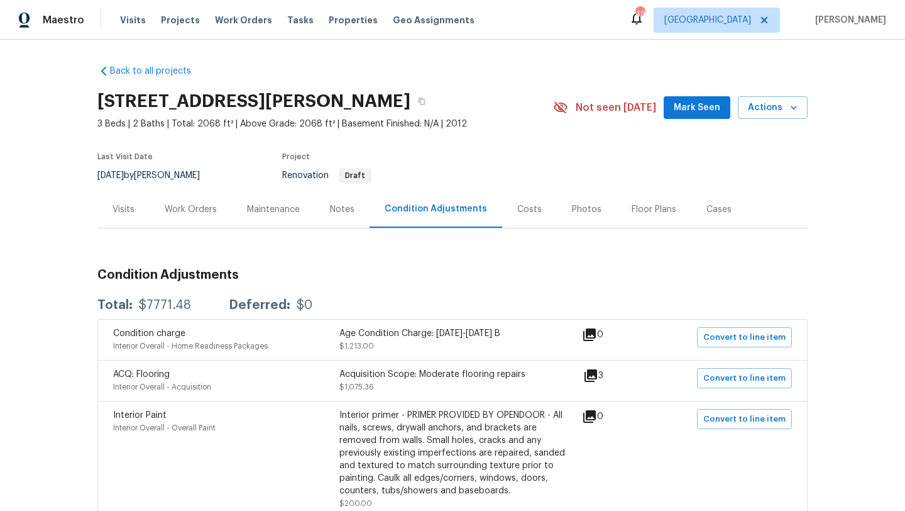
click at [129, 206] on div "Visits" at bounding box center [124, 209] width 22 height 13
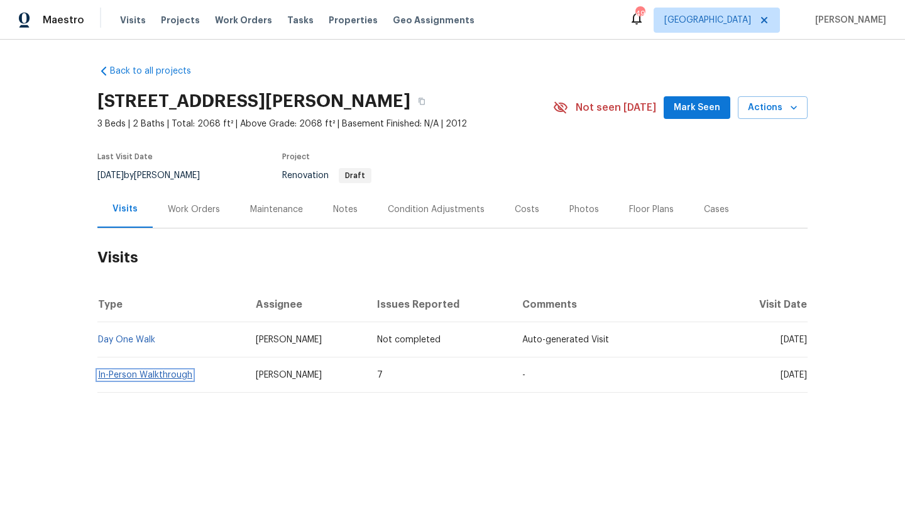
click at [168, 375] on link "In-Person Walkthrough" at bounding box center [145, 374] width 94 height 9
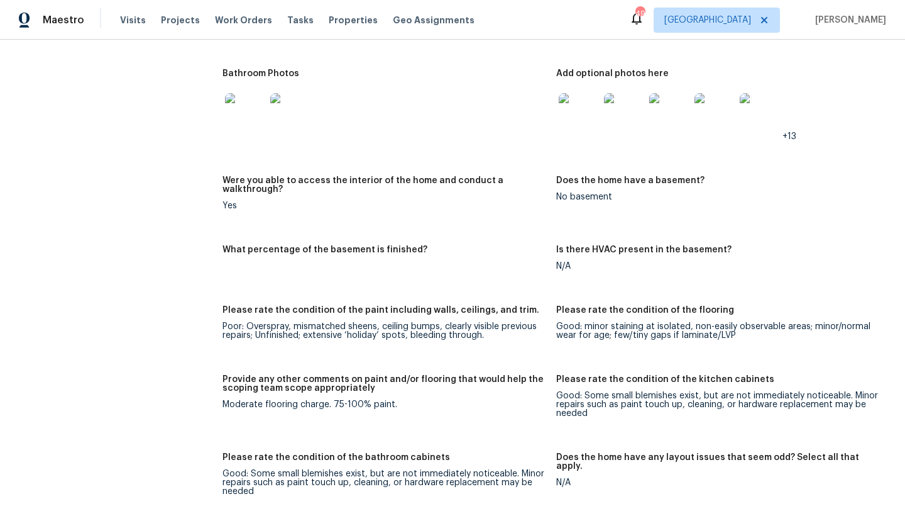
scroll to position [1791, 0]
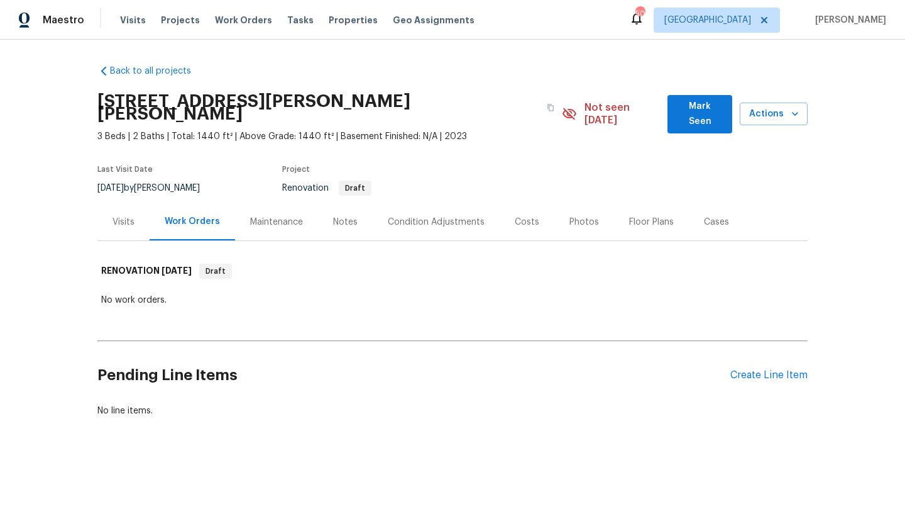
click at [525, 216] on div "Costs" at bounding box center [527, 222] width 25 height 13
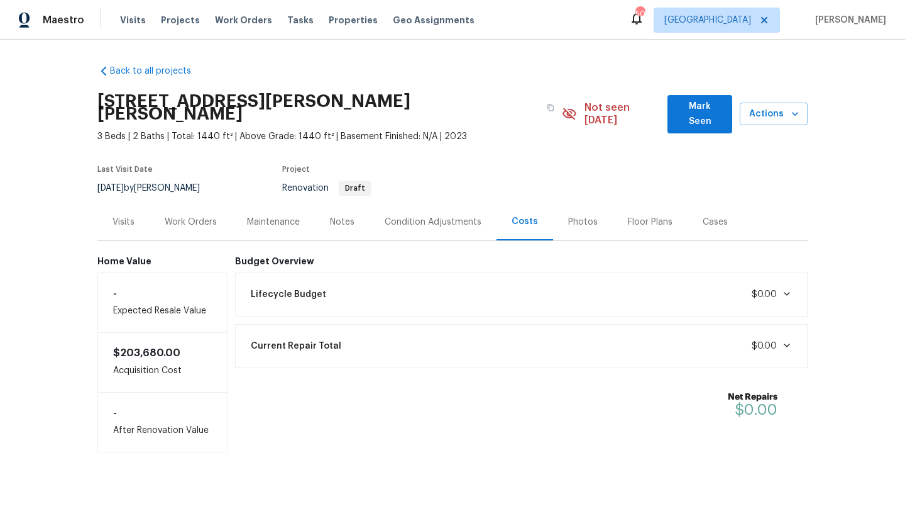
click at [443, 216] on div "Condition Adjustments" at bounding box center [433, 222] width 97 height 13
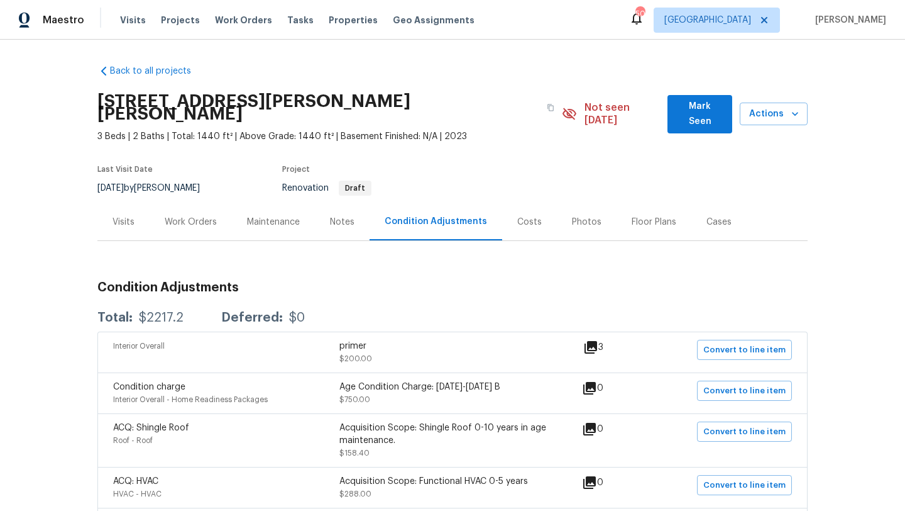
click at [126, 216] on div "Visits" at bounding box center [124, 222] width 22 height 13
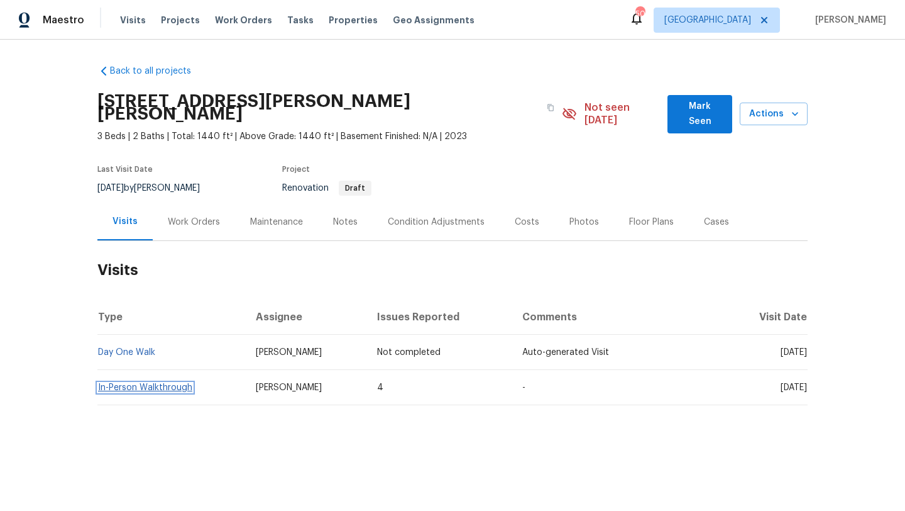
click at [179, 383] on link "In-Person Walkthrough" at bounding box center [145, 387] width 94 height 9
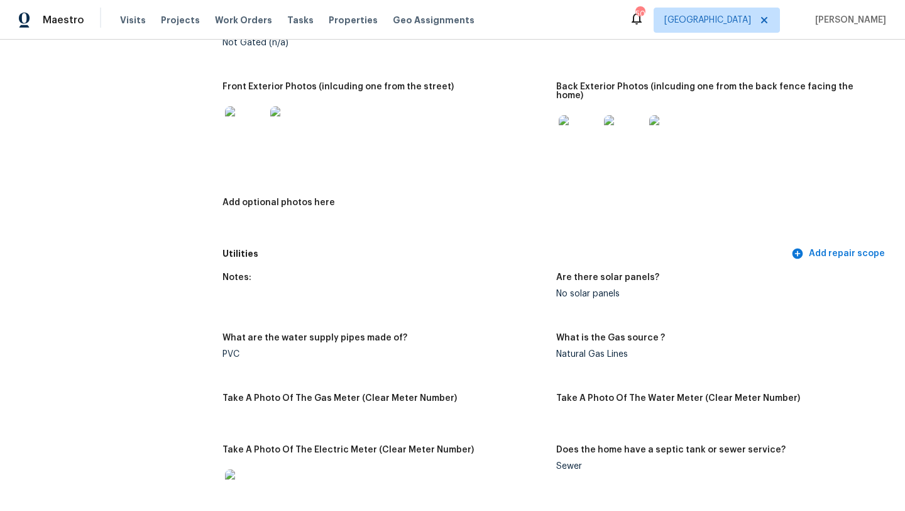
scroll to position [575, 0]
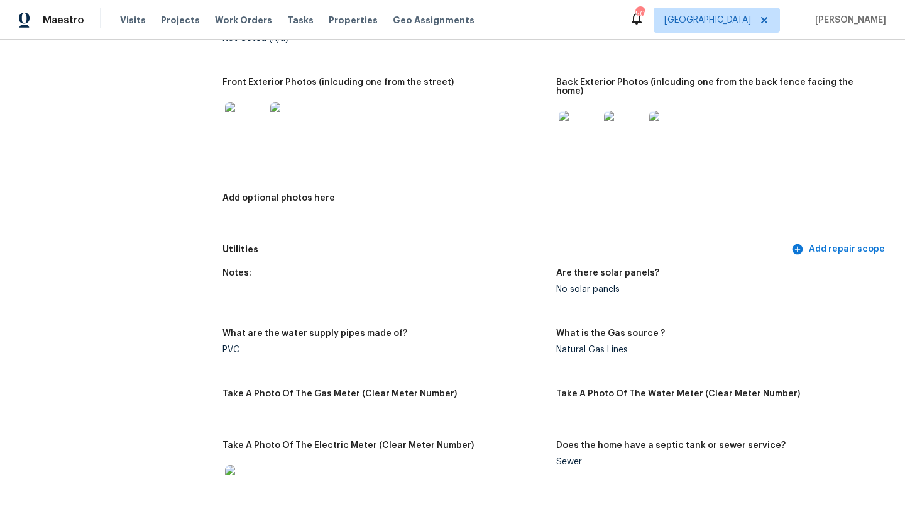
click at [254, 131] on img at bounding box center [245, 122] width 40 height 40
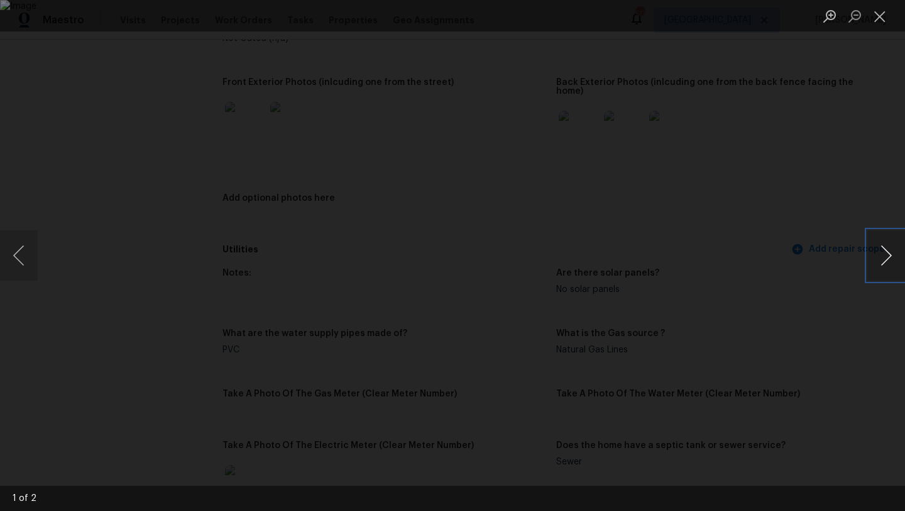
click at [881, 259] on button "Next image" at bounding box center [887, 255] width 38 height 50
click at [883, 17] on button "Close lightbox" at bounding box center [880, 16] width 25 height 22
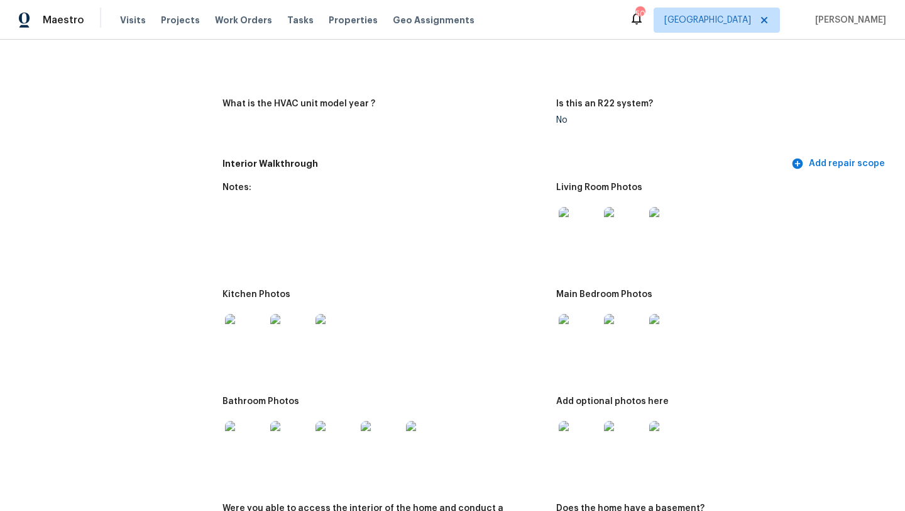
scroll to position [1165, 0]
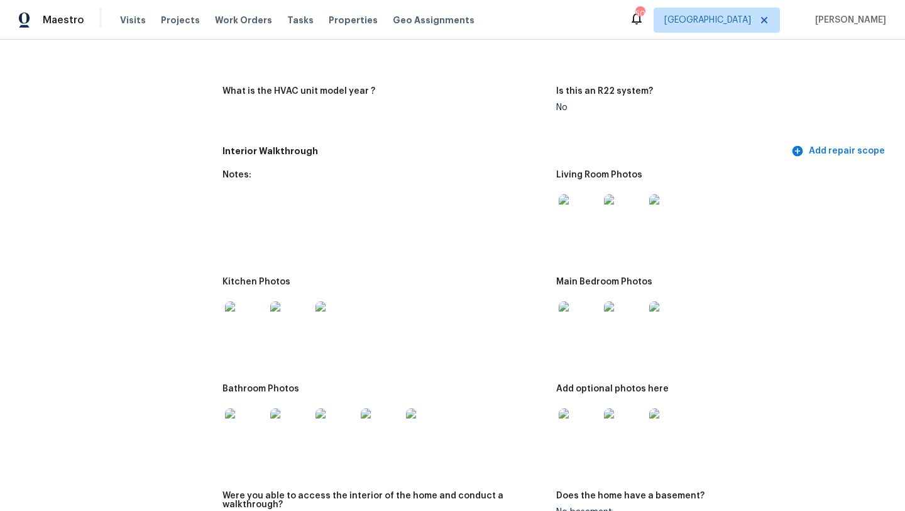
click at [587, 210] on img at bounding box center [579, 214] width 40 height 40
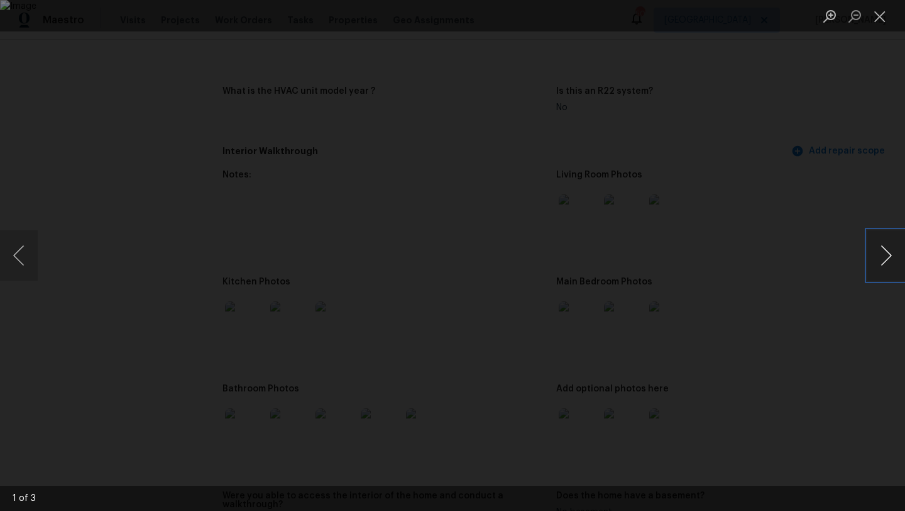
click at [882, 255] on button "Next image" at bounding box center [887, 255] width 38 height 50
click at [878, 18] on button "Close lightbox" at bounding box center [880, 16] width 25 height 22
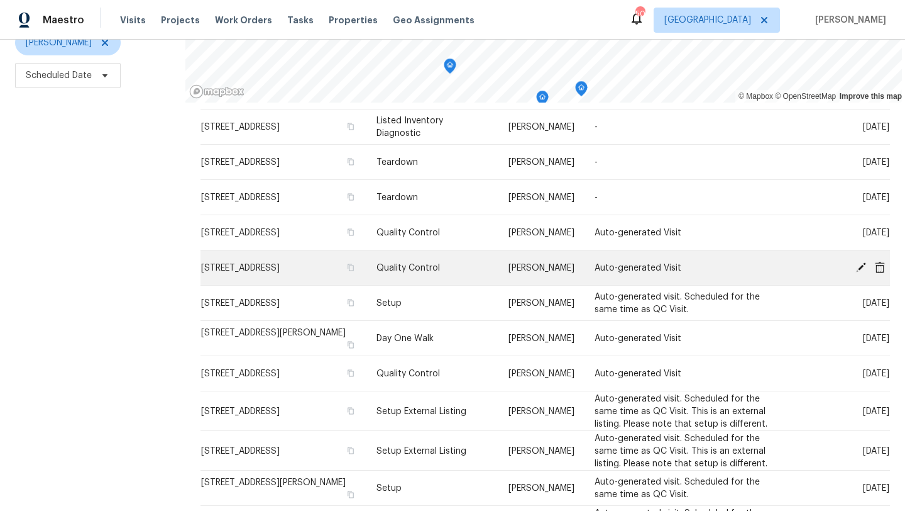
scroll to position [308, 0]
